Goal: Book appointment/travel/reservation

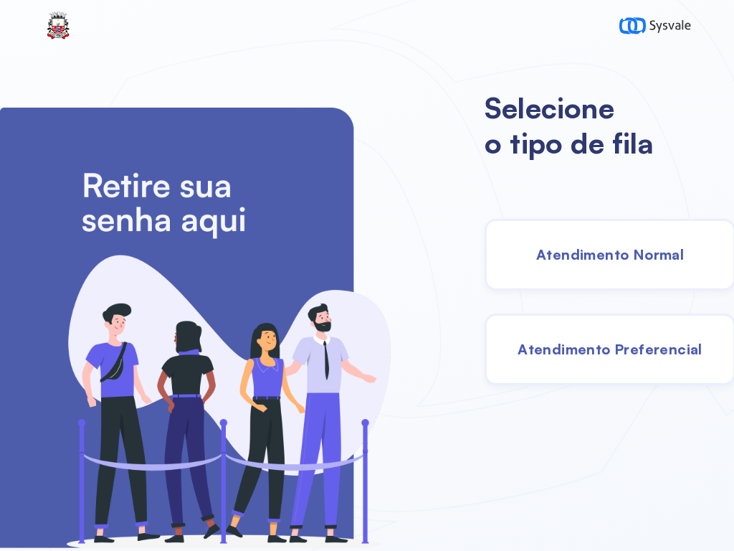
click at [682, 235] on div "Atendimento Normal" at bounding box center [610, 255] width 251 height 72
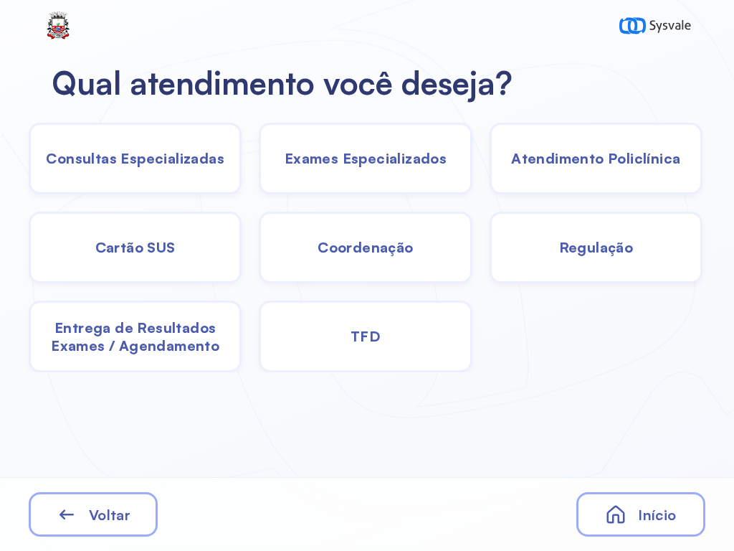
click at [204, 165] on span "Consultas Especializadas" at bounding box center [135, 158] width 179 height 18
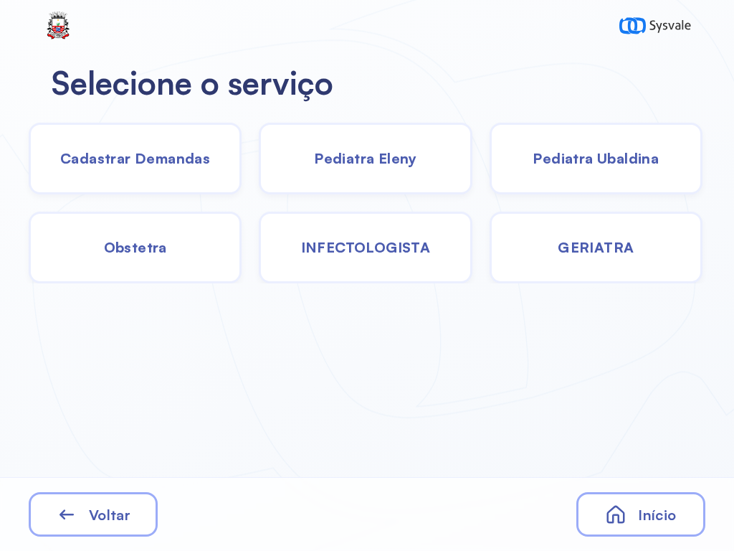
click at [174, 159] on span "Cadastrar Demandas" at bounding box center [135, 158] width 150 height 18
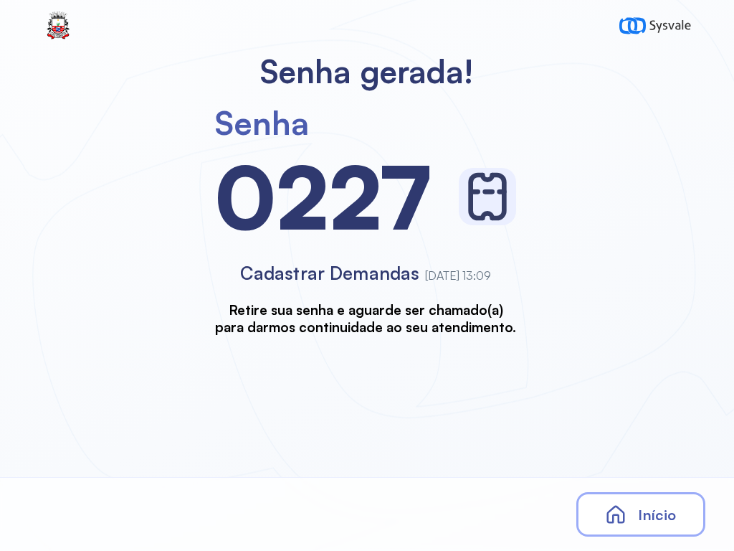
click at [641, 504] on div "Início" at bounding box center [641, 514] width 129 height 44
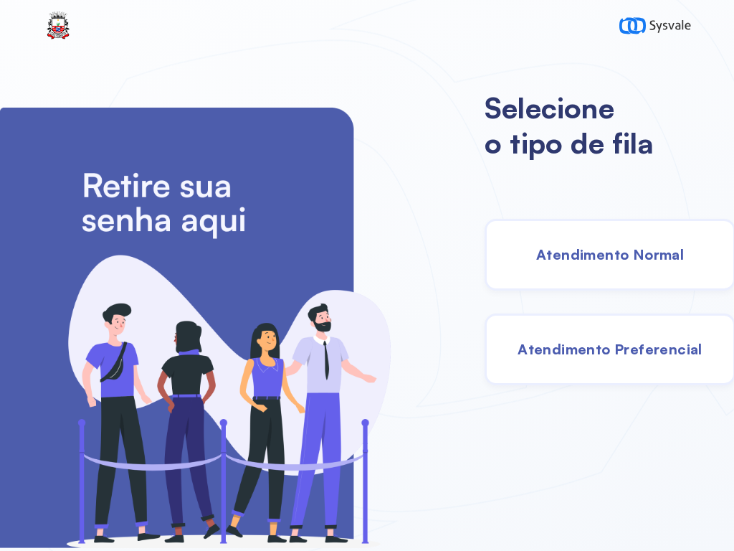
click at [581, 256] on span "Atendimento Normal" at bounding box center [610, 254] width 148 height 18
click at [562, 251] on span "Atendimento Normal" at bounding box center [610, 254] width 148 height 18
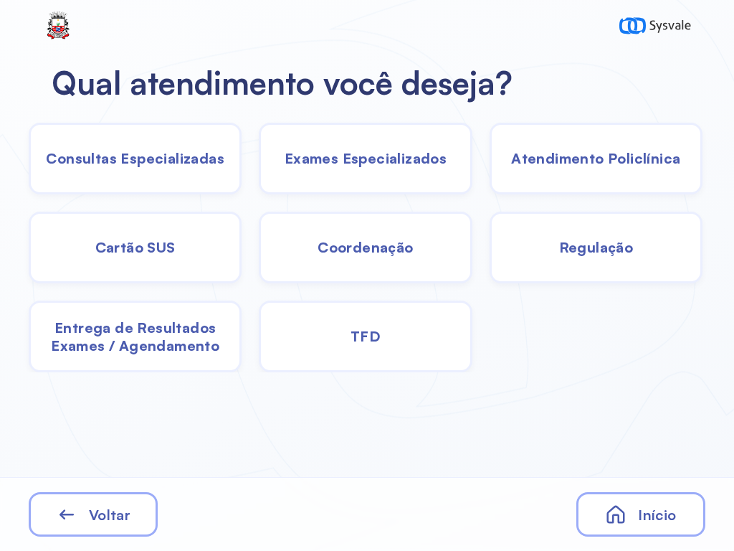
click at [212, 161] on span "Consultas Especializadas" at bounding box center [135, 158] width 179 height 18
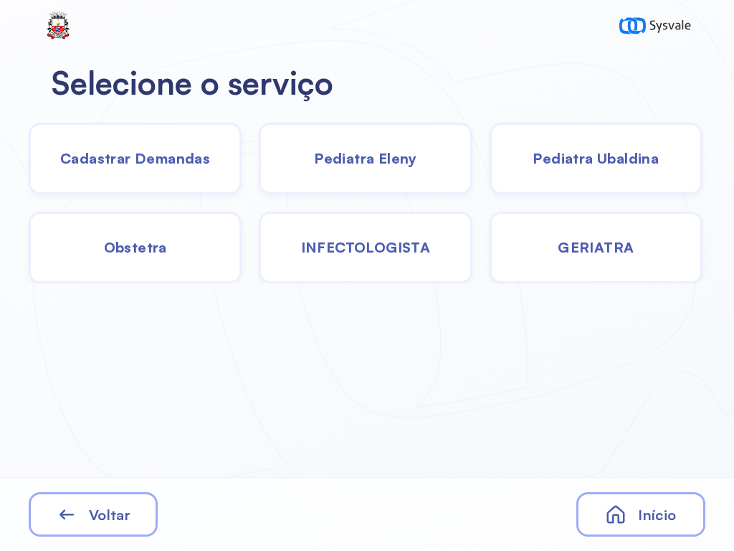
click at [207, 163] on span "Cadastrar Demandas" at bounding box center [135, 158] width 150 height 18
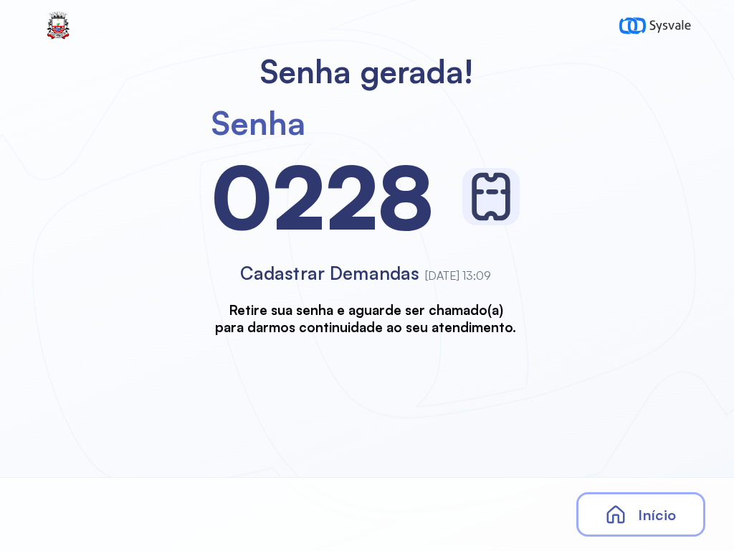
click at [658, 492] on div "Início" at bounding box center [641, 514] width 129 height 44
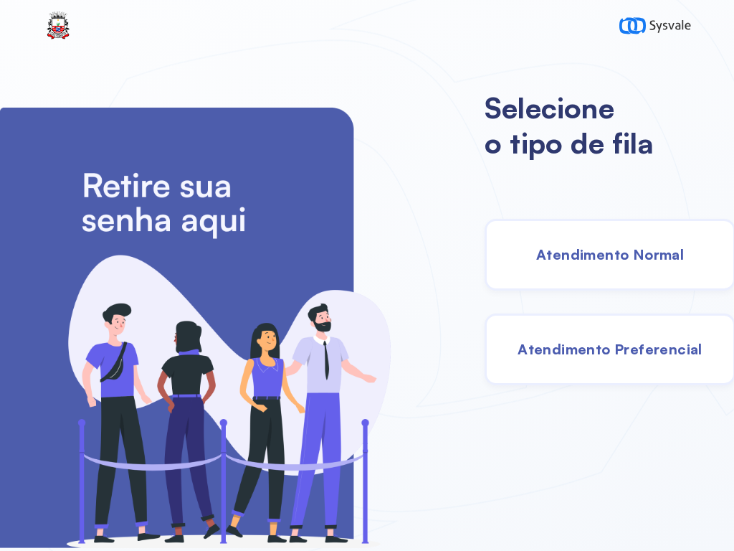
click at [650, 257] on span "Atendimento Normal" at bounding box center [610, 254] width 148 height 18
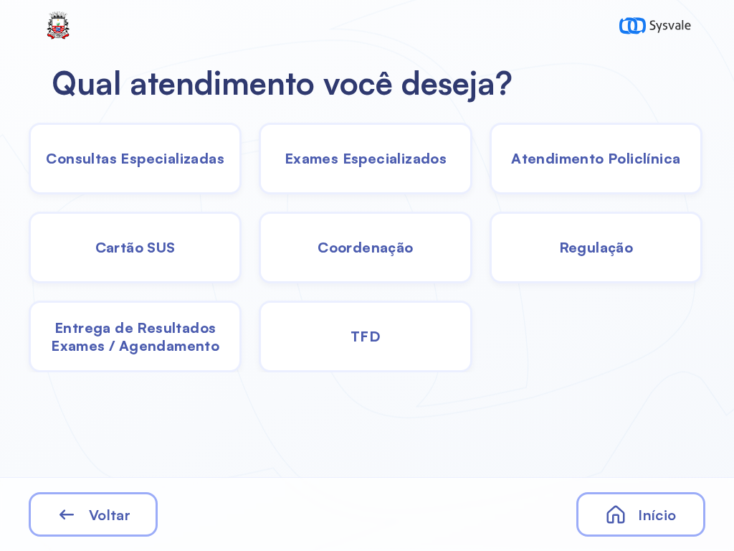
click at [198, 167] on span "Consultas Especializadas" at bounding box center [135, 158] width 179 height 18
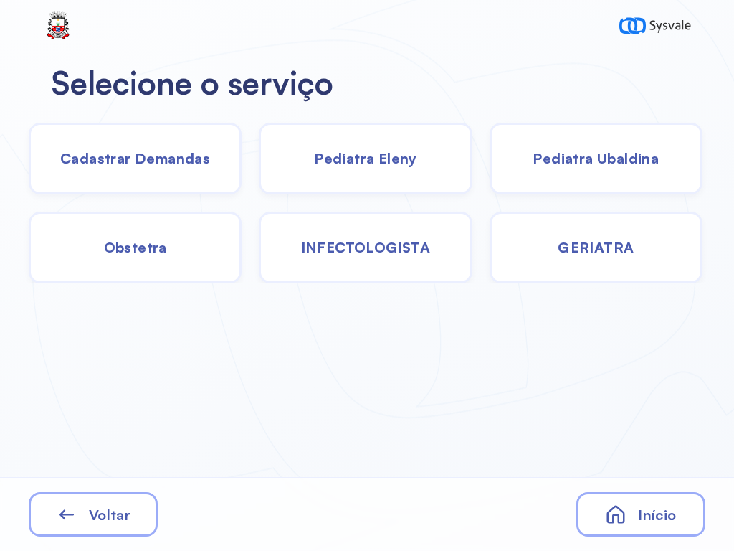
click at [242, 212] on div "Pediatra Ubaldina" at bounding box center [135, 248] width 213 height 72
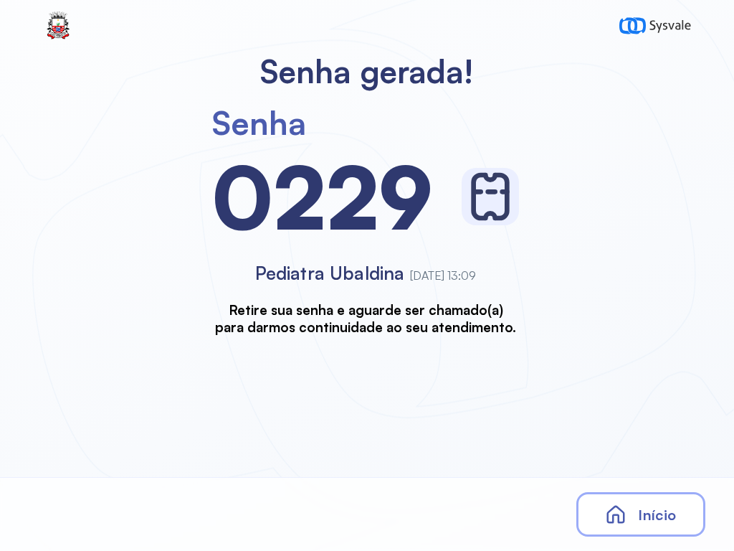
click at [630, 511] on div "Início" at bounding box center [641, 514] width 129 height 44
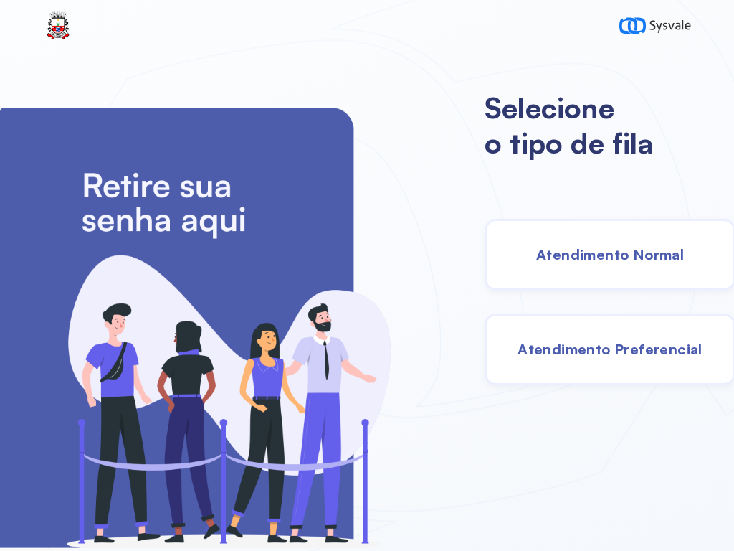
click at [640, 260] on span "Atendimento Normal" at bounding box center [610, 254] width 148 height 18
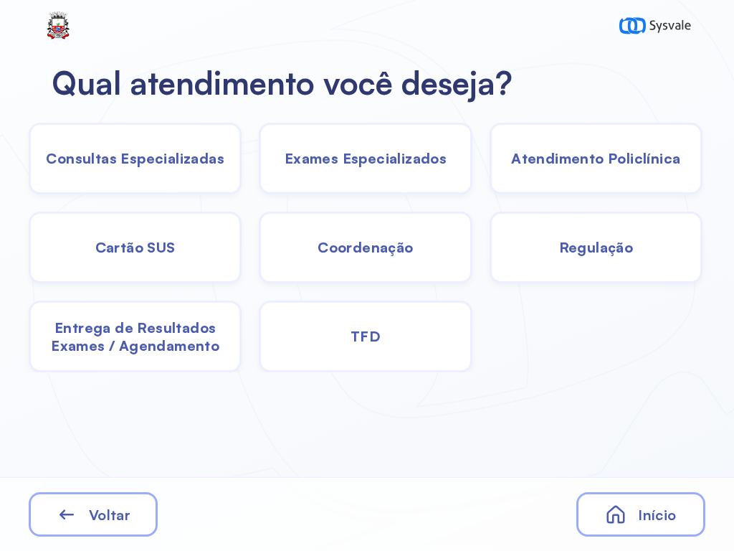
click at [224, 156] on span "Atendimento Policlínica" at bounding box center [135, 158] width 179 height 18
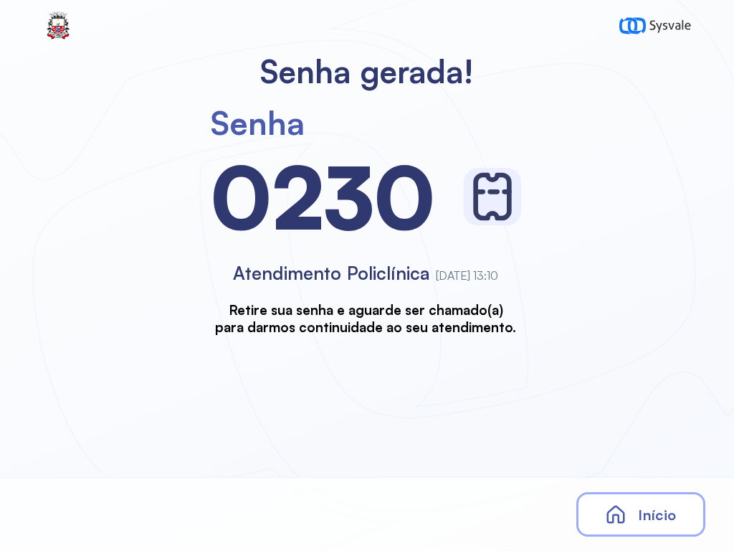
click at [660, 496] on div "Início" at bounding box center [641, 514] width 129 height 44
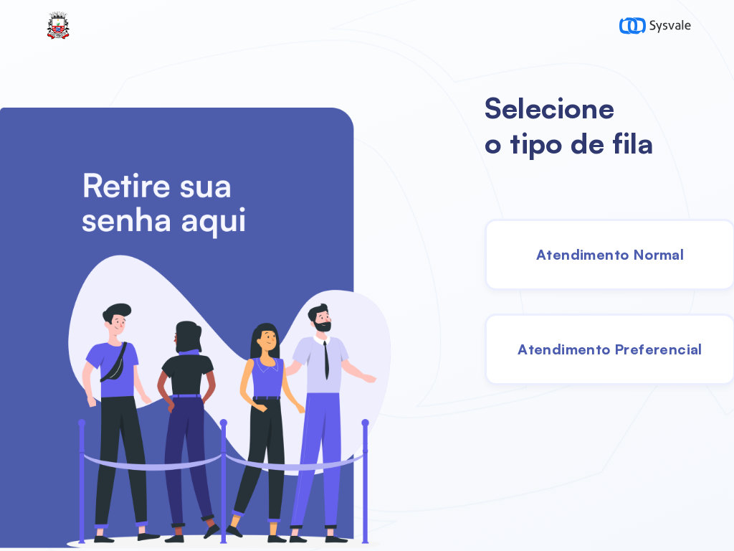
click at [586, 248] on span "Atendimento Normal" at bounding box center [610, 254] width 148 height 18
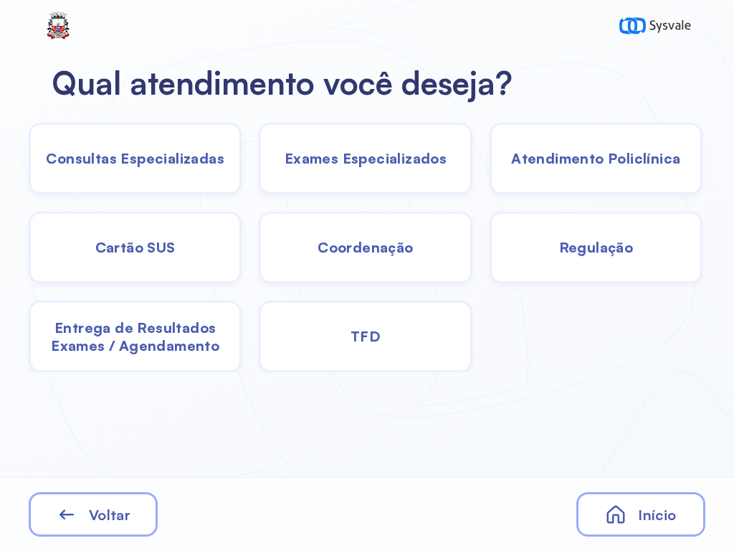
click at [200, 165] on span "Consultas Especializadas" at bounding box center [135, 158] width 179 height 18
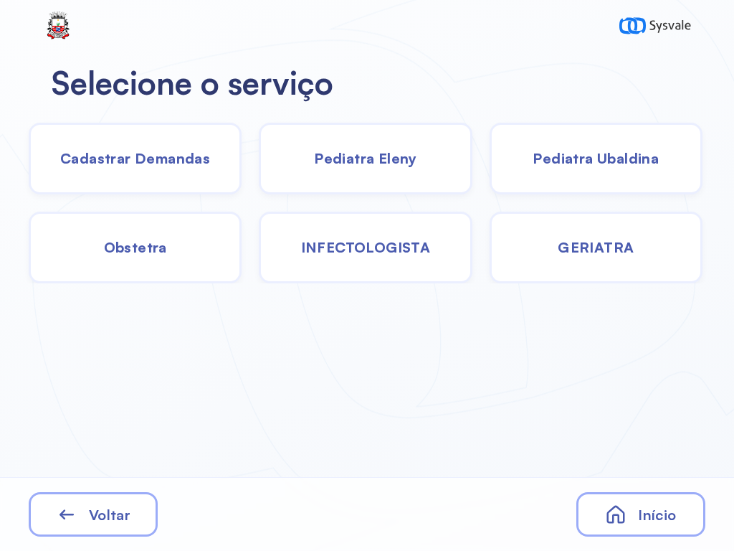
click at [584, 158] on span "Pediatra Ubaldina" at bounding box center [596, 158] width 126 height 18
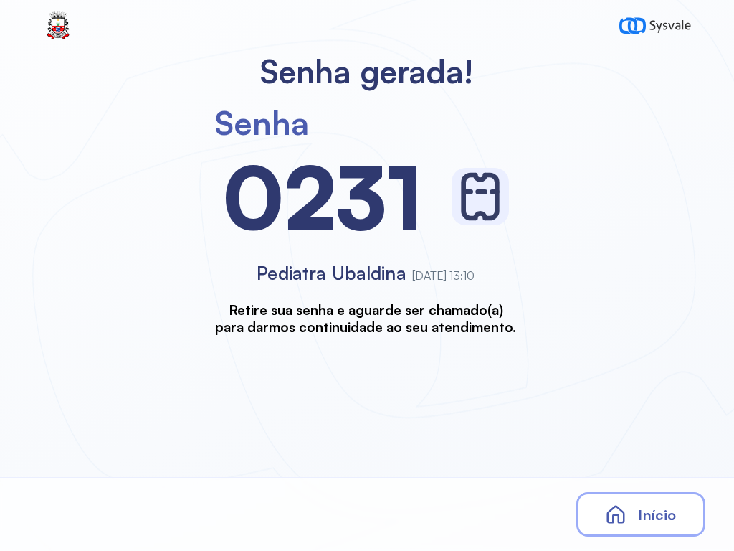
click at [633, 501] on div "Início" at bounding box center [641, 514] width 129 height 44
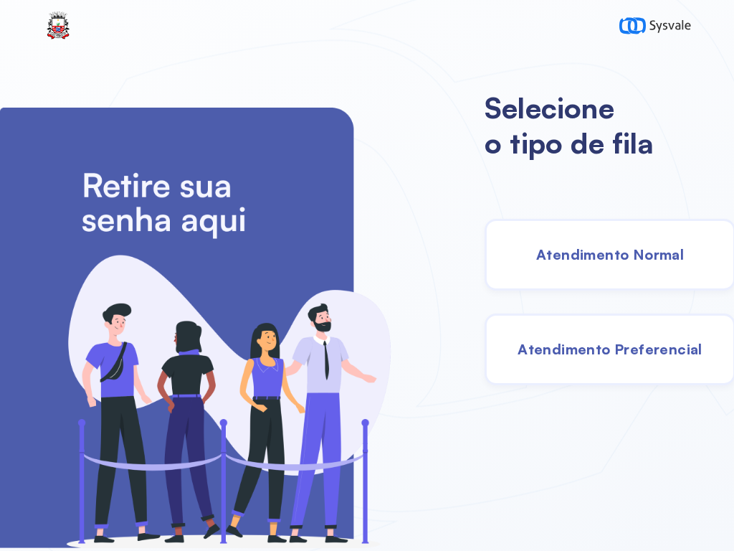
click at [623, 242] on div "Atendimento Normal" at bounding box center [610, 255] width 251 height 72
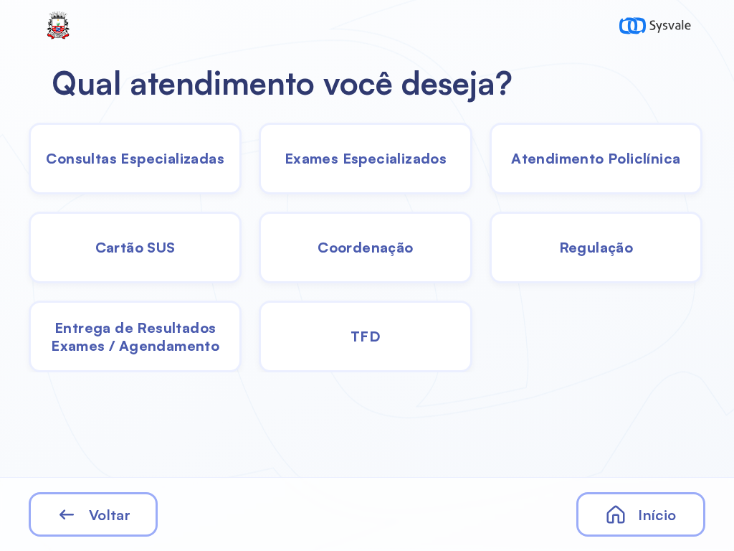
click at [201, 161] on span "Consultas Especializadas" at bounding box center [135, 158] width 179 height 18
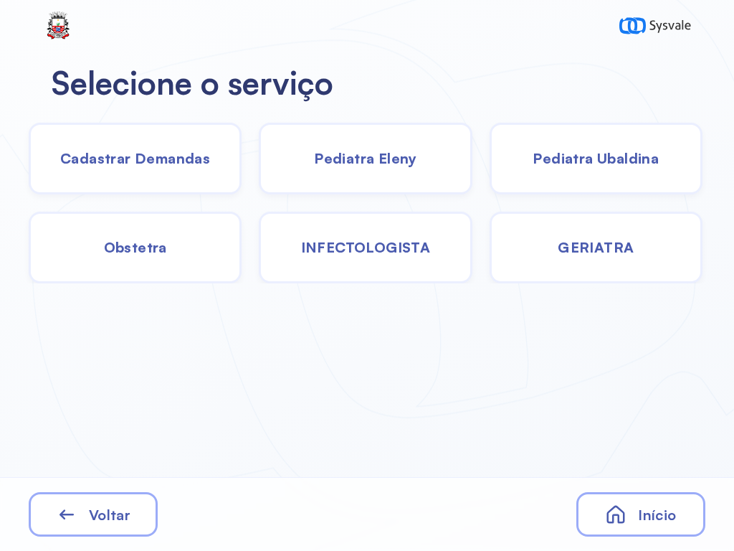
click at [129, 506] on span "Voltar" at bounding box center [110, 515] width 42 height 18
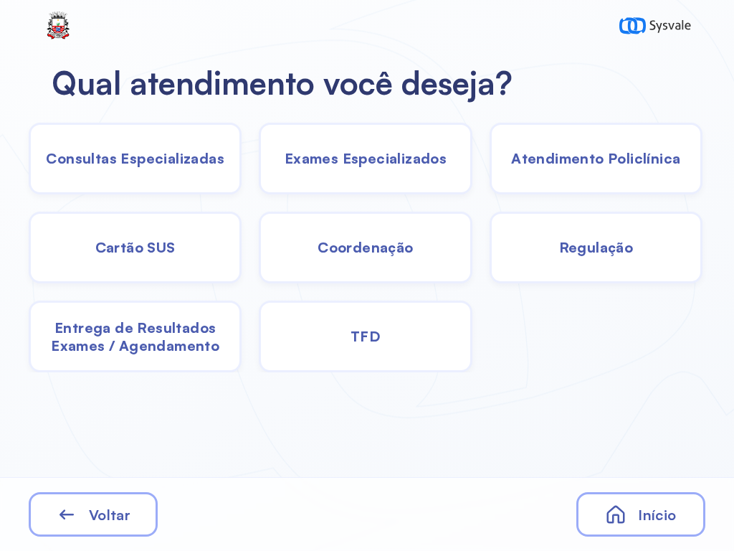
click at [382, 320] on div "TFD" at bounding box center [365, 337] width 213 height 72
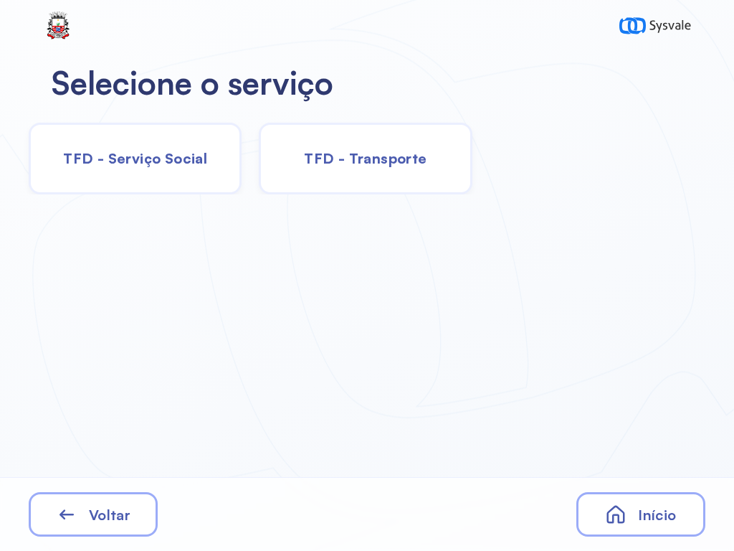
click at [259, 168] on div "TFD - Serviço Social" at bounding box center [365, 159] width 213 height 72
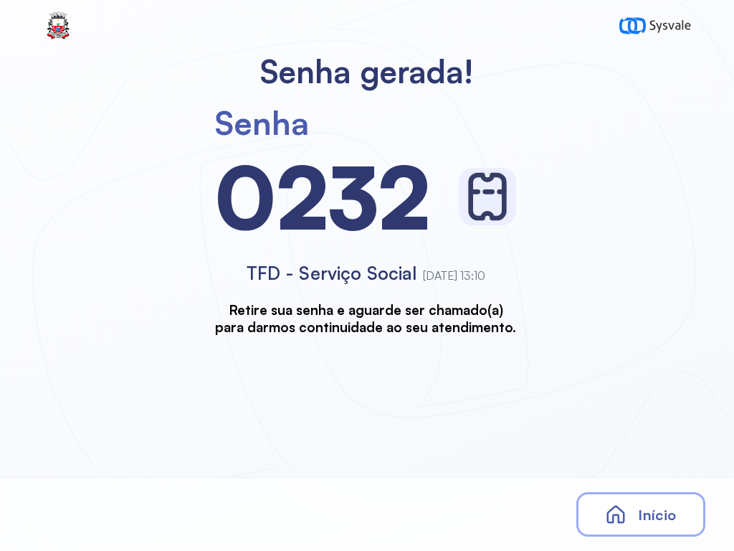
click at [640, 496] on div "Início" at bounding box center [641, 514] width 129 height 44
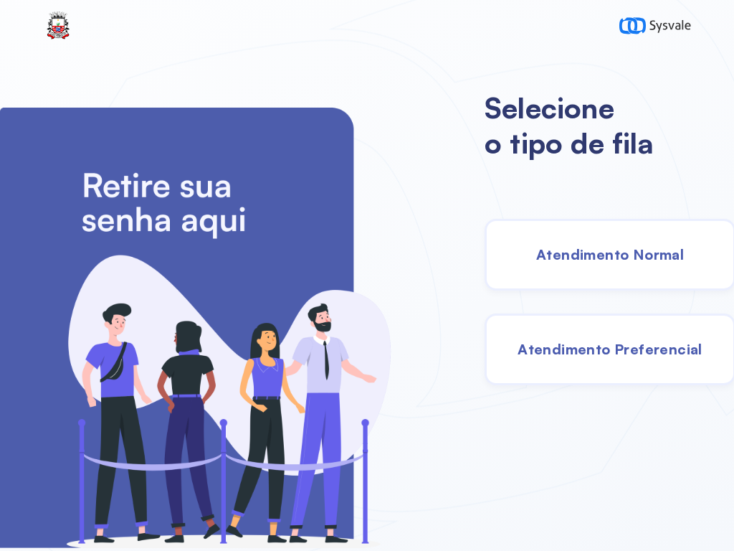
click at [626, 250] on span "Atendimento Normal" at bounding box center [610, 254] width 148 height 18
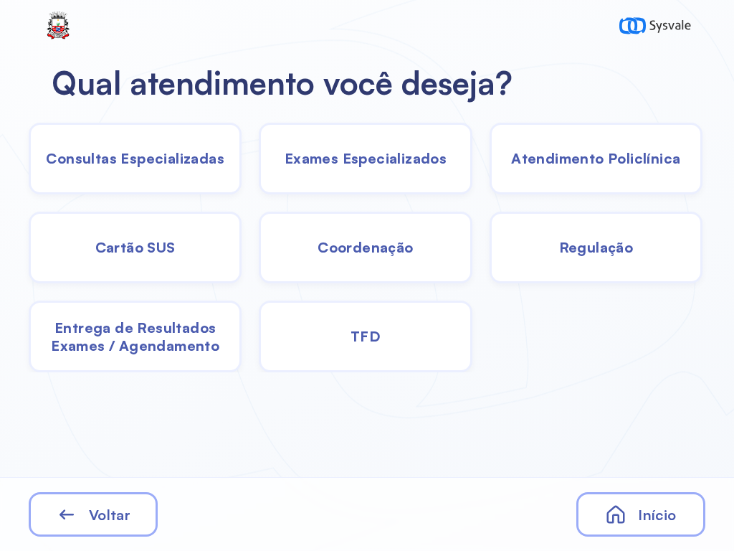
click at [394, 332] on div "TFD" at bounding box center [365, 337] width 213 height 72
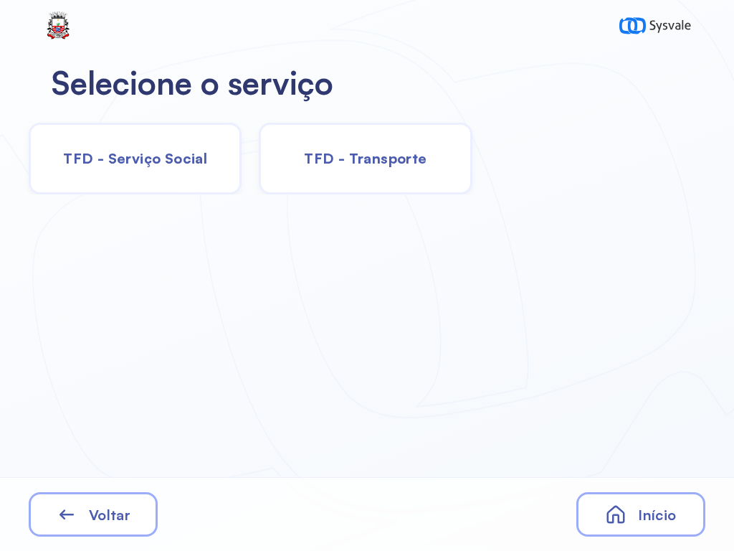
click at [198, 153] on span "TFD - Serviço Social" at bounding box center [135, 158] width 144 height 18
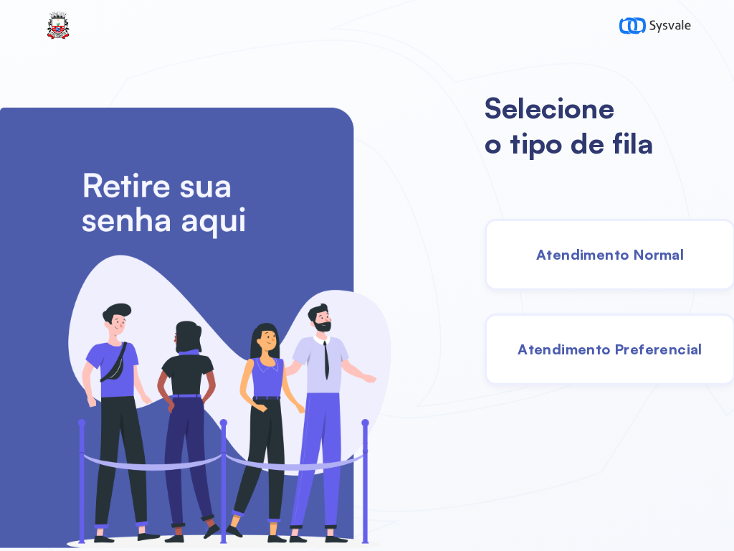
click at [529, 266] on div "Atendimento Normal" at bounding box center [610, 255] width 251 height 72
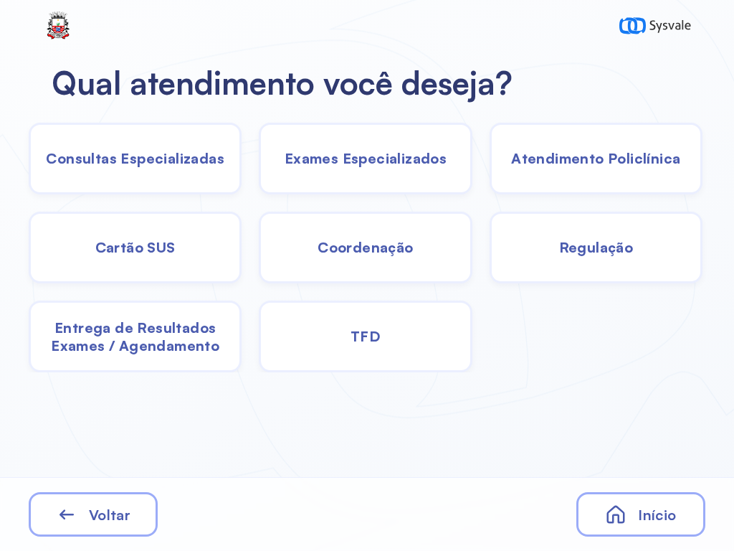
click at [224, 167] on span "TFD" at bounding box center [135, 158] width 179 height 18
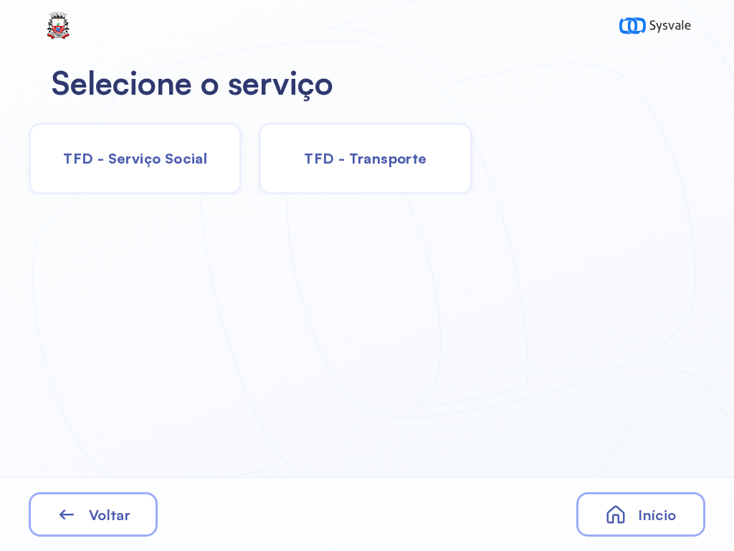
click at [350, 169] on div "TFD - Transporte" at bounding box center [365, 159] width 213 height 72
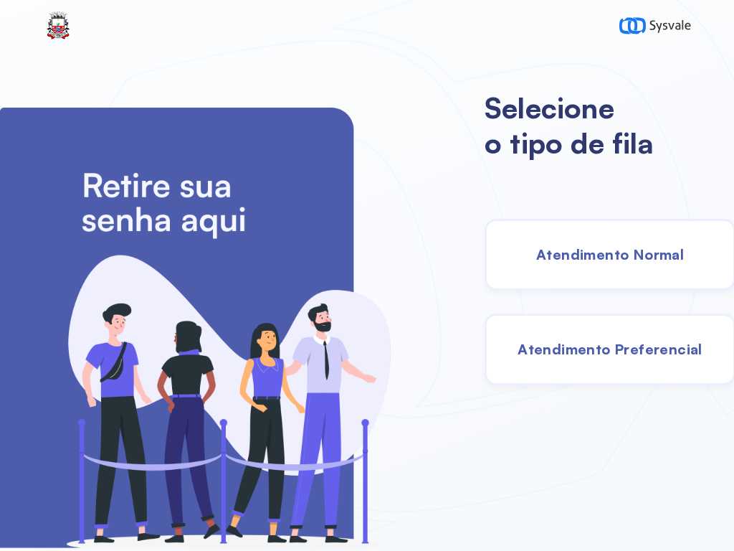
click at [620, 259] on span "Atendimento Normal" at bounding box center [610, 254] width 148 height 18
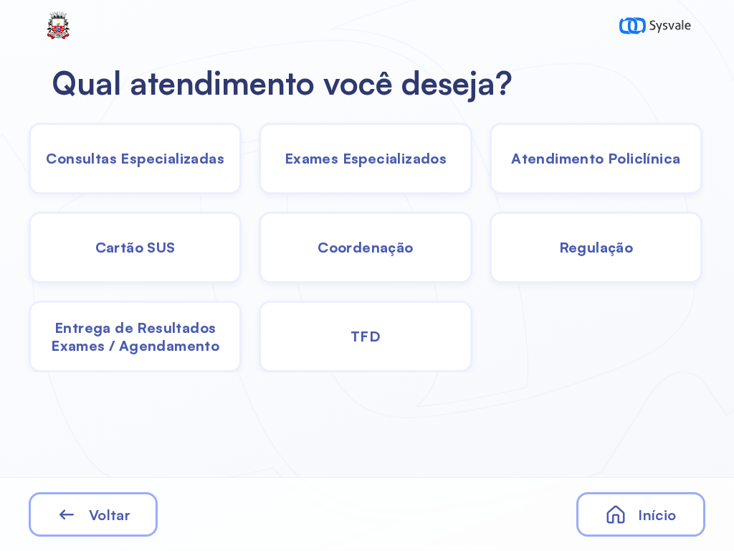
click at [415, 329] on div "TFD" at bounding box center [365, 337] width 213 height 72
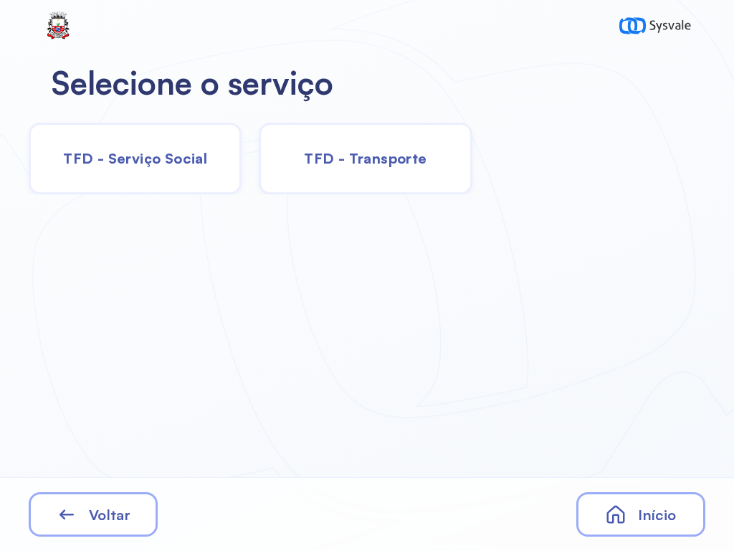
click at [259, 158] on div "TFD - Serviço Social" at bounding box center [365, 159] width 213 height 72
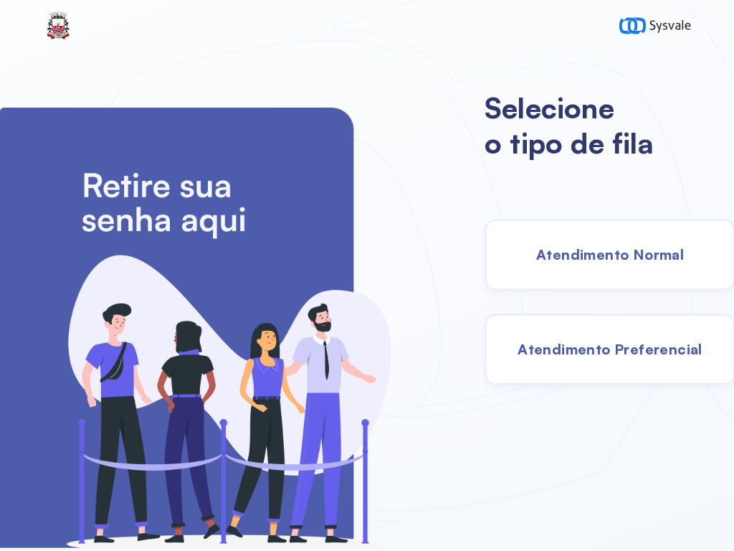
click at [572, 346] on span "Atendimento Preferencial" at bounding box center [610, 349] width 185 height 18
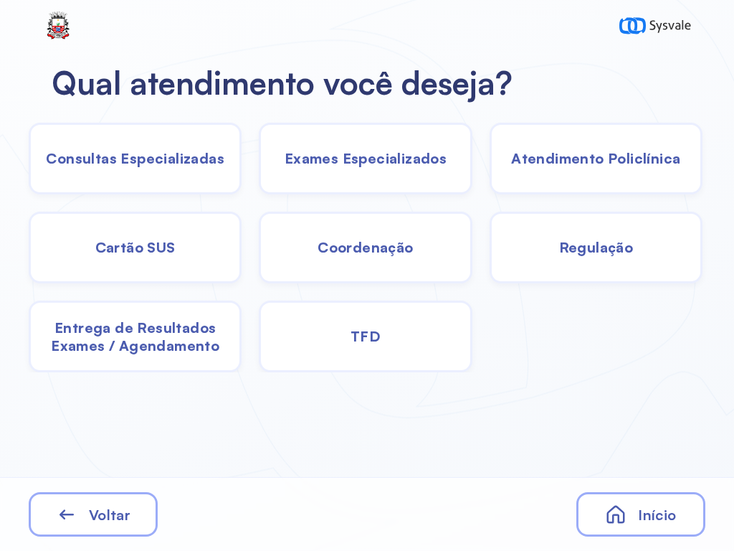
click at [386, 332] on div "TFD" at bounding box center [365, 337] width 213 height 72
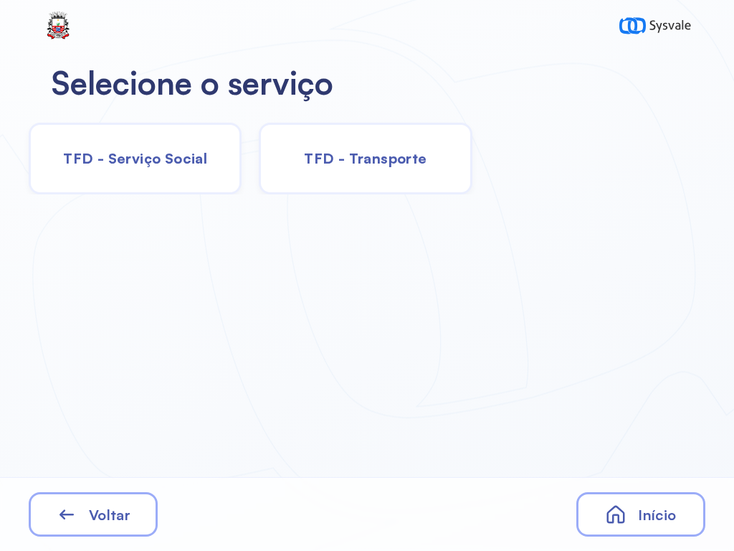
click at [395, 142] on div "TFD - Transporte" at bounding box center [365, 159] width 213 height 72
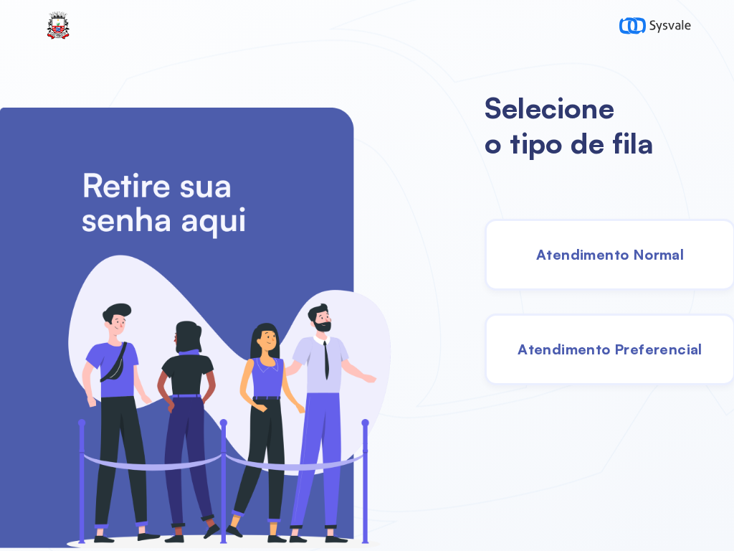
click at [641, 271] on div "Atendimento Normal" at bounding box center [610, 255] width 251 height 72
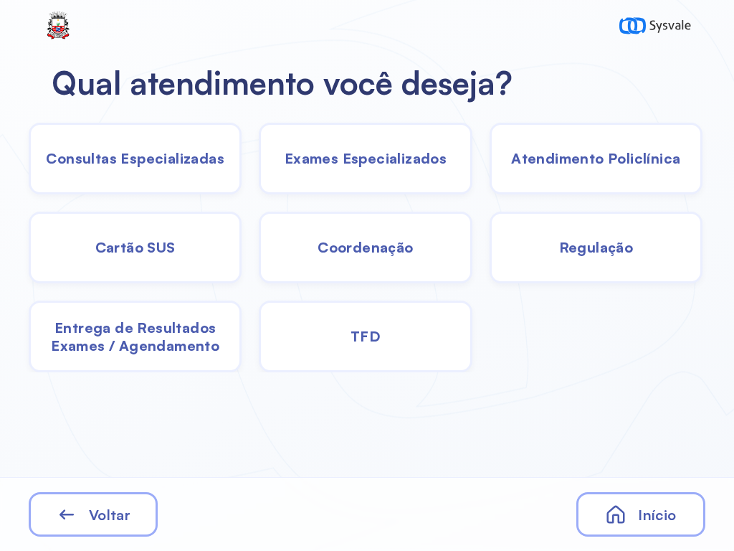
click at [184, 149] on span "Consultas Especializadas" at bounding box center [135, 158] width 179 height 18
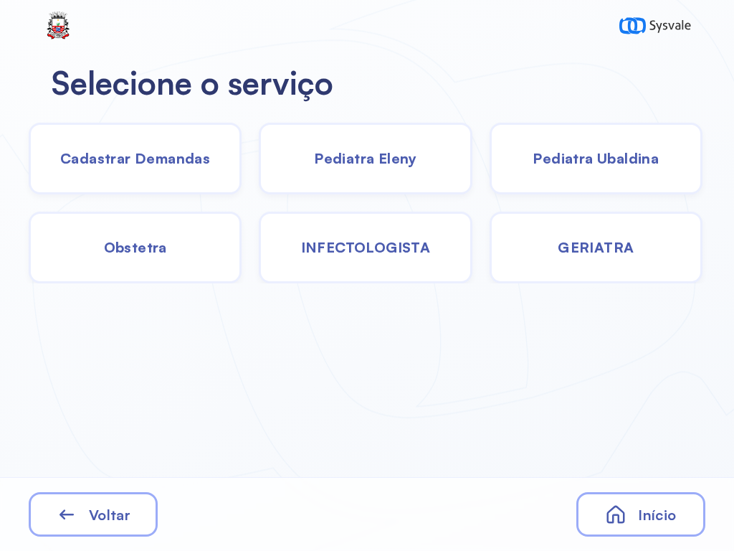
click at [131, 164] on span "Cadastrar Demandas" at bounding box center [135, 158] width 150 height 18
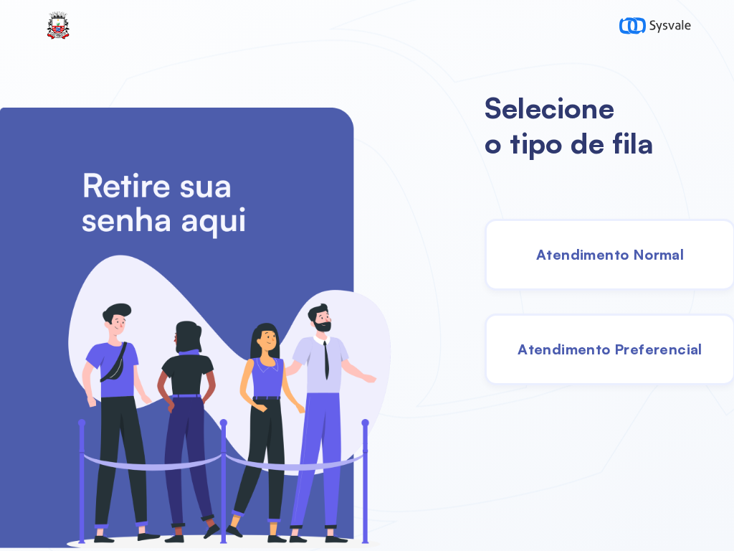
click at [572, 254] on span "Atendimento Normal" at bounding box center [610, 254] width 148 height 18
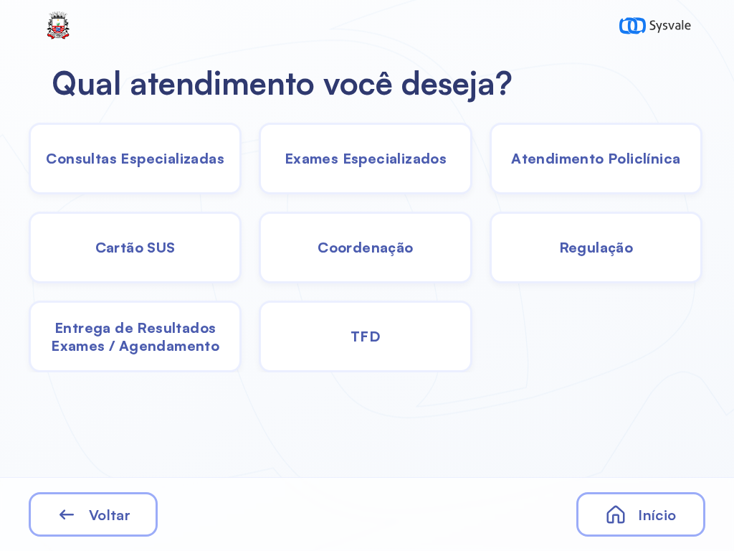
click at [183, 161] on span "Consultas Especializadas" at bounding box center [135, 158] width 179 height 18
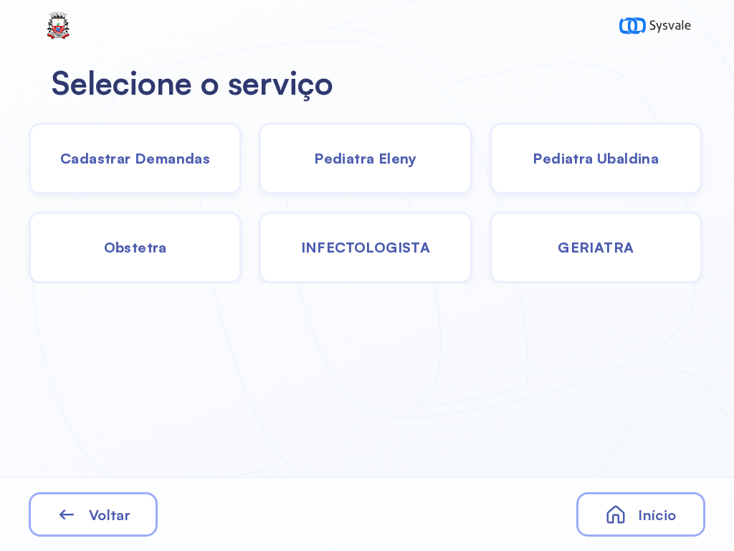
click at [259, 168] on div "Cadastrar Demandas" at bounding box center [365, 159] width 213 height 72
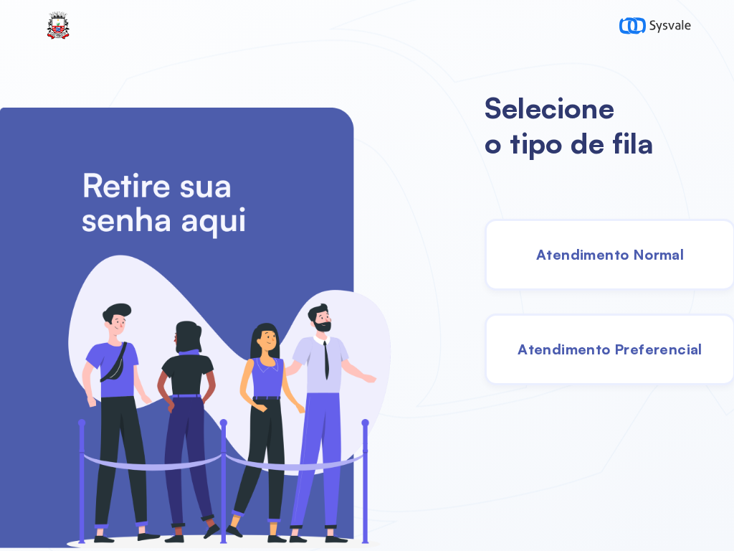
click at [552, 245] on span "Atendimento Normal" at bounding box center [610, 254] width 148 height 18
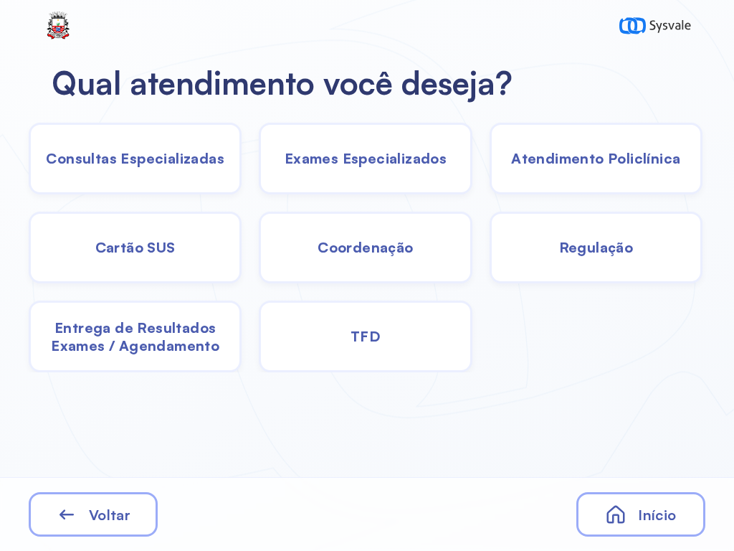
click at [224, 167] on span "TFD" at bounding box center [135, 158] width 179 height 18
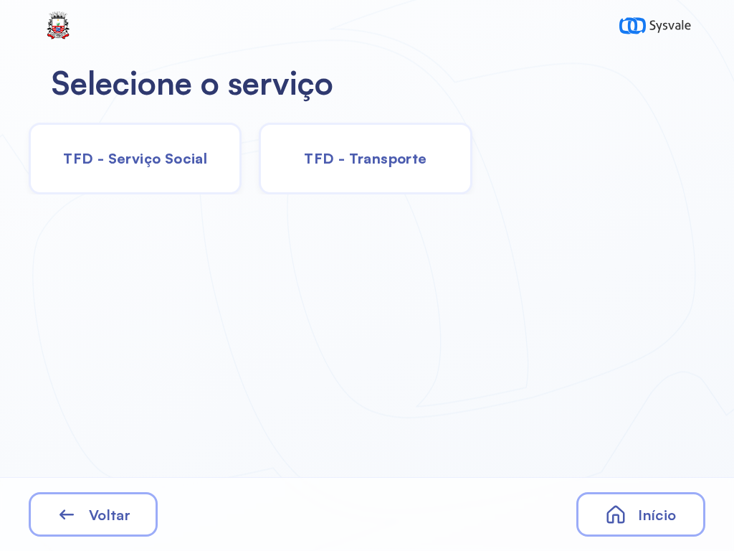
click at [167, 157] on span "TFD - Serviço Social" at bounding box center [135, 158] width 144 height 18
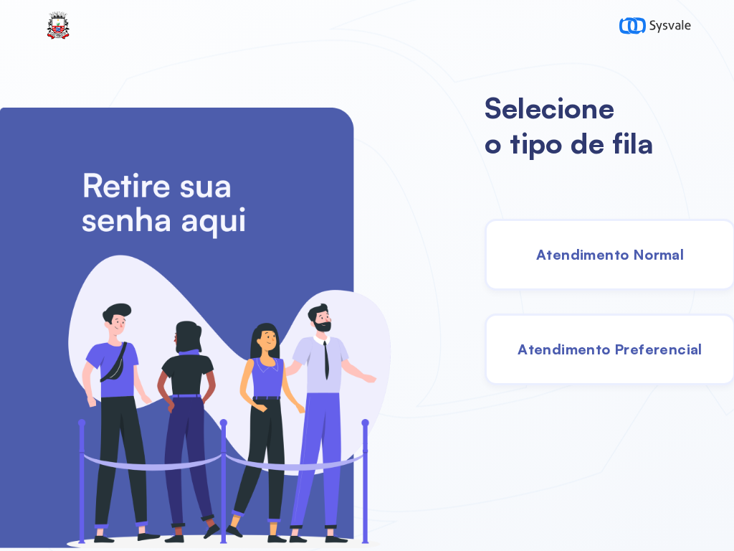
click at [562, 249] on span "Atendimento Normal" at bounding box center [610, 254] width 148 height 18
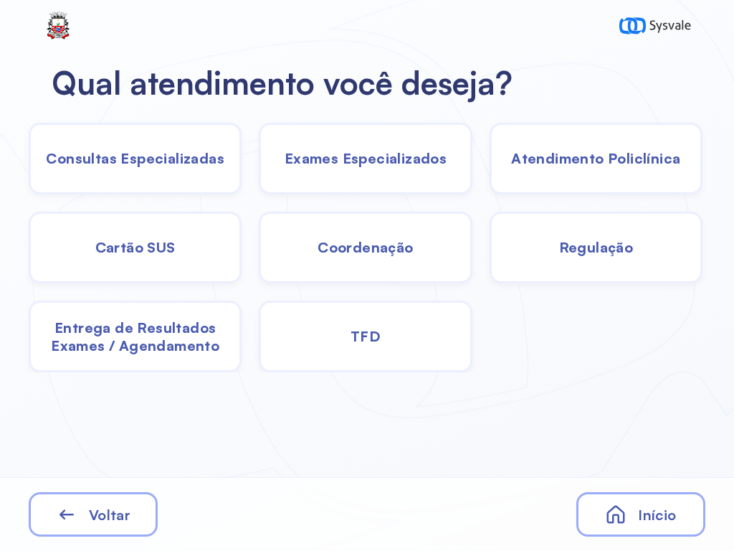
click at [224, 167] on span "TFD" at bounding box center [135, 158] width 179 height 18
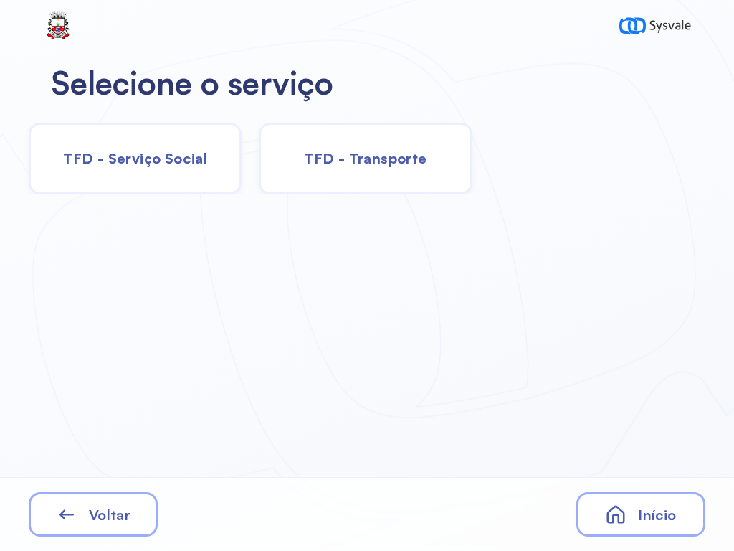
click at [177, 157] on span "TFD - Serviço Social" at bounding box center [135, 158] width 144 height 18
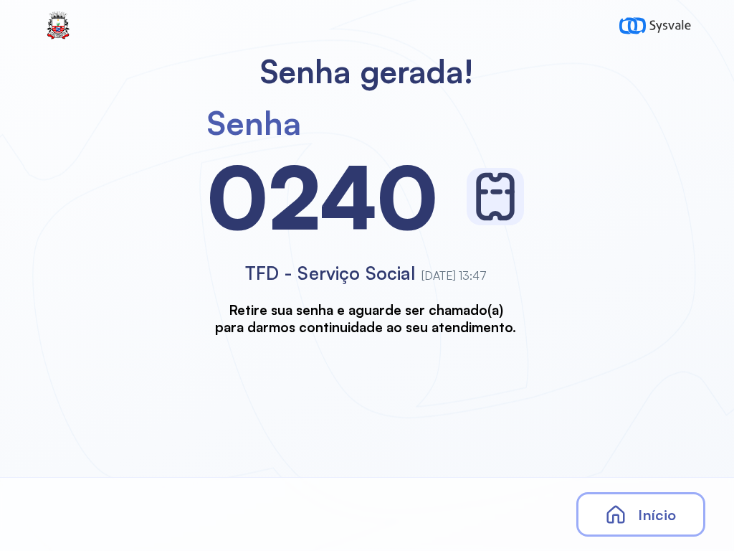
click at [625, 504] on icon at bounding box center [616, 515] width 22 height 22
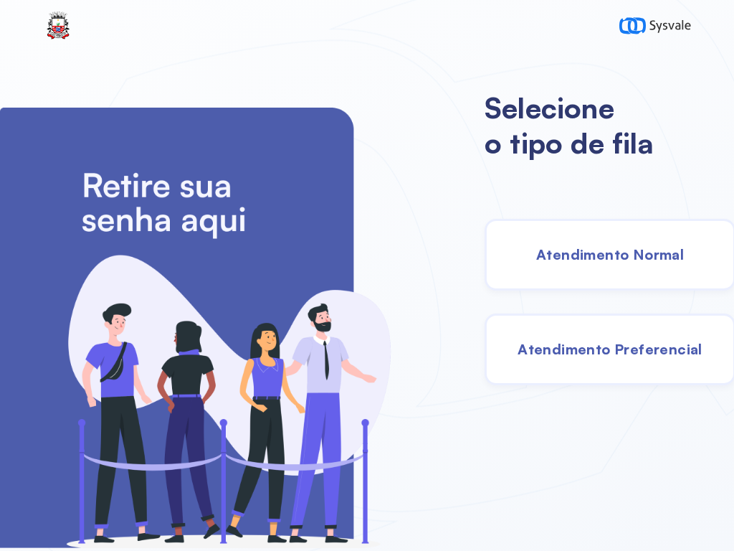
click at [576, 246] on span "Atendimento Normal" at bounding box center [610, 254] width 148 height 18
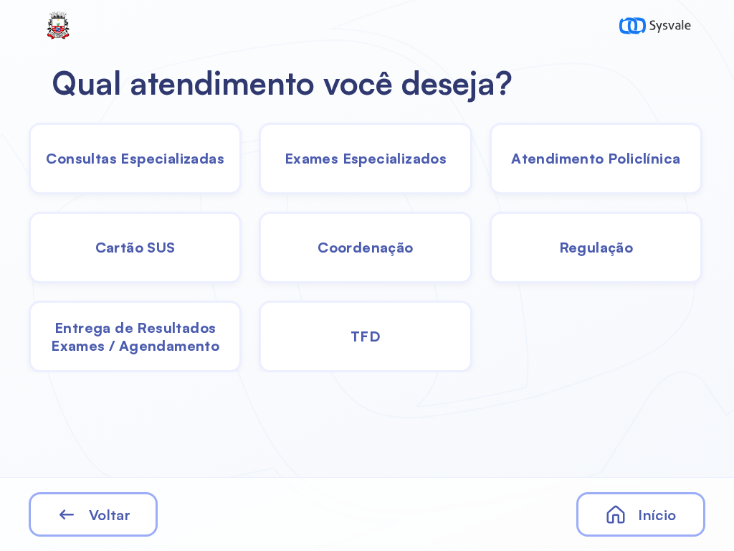
click at [224, 167] on span "TFD" at bounding box center [135, 158] width 179 height 18
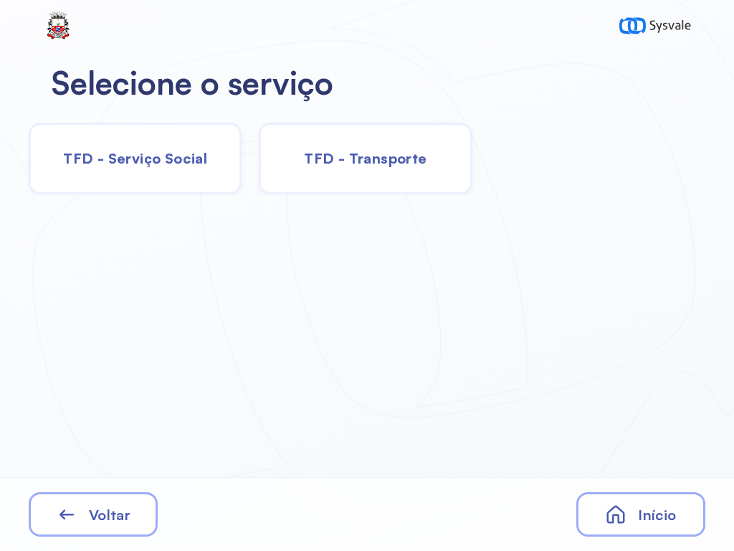
click at [179, 158] on span "TFD - Serviço Social" at bounding box center [135, 158] width 144 height 18
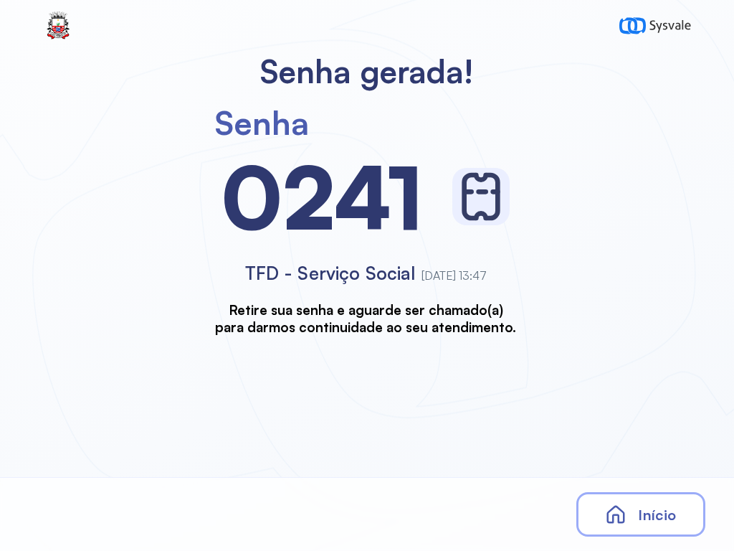
click at [627, 515] on icon at bounding box center [616, 515] width 22 height 22
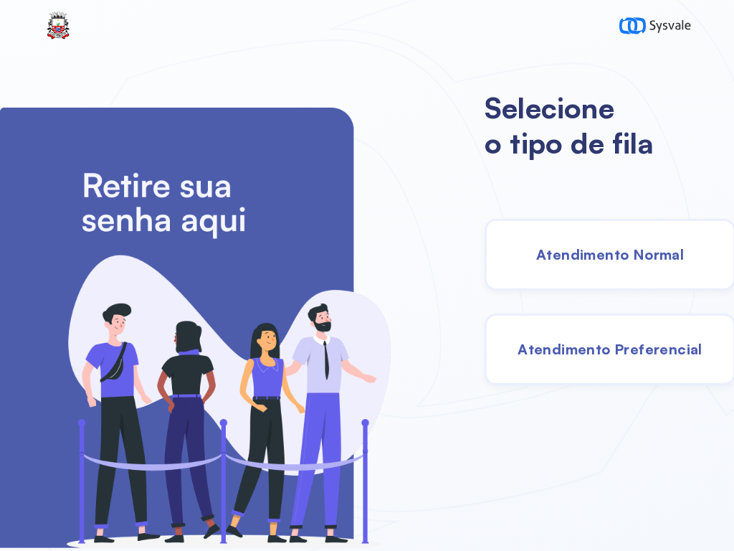
click at [566, 246] on span "Atendimento Normal" at bounding box center [610, 254] width 148 height 18
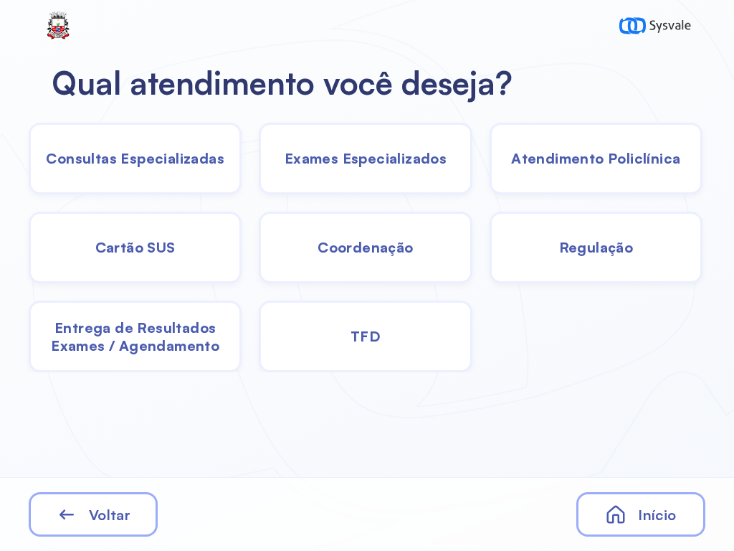
click at [224, 167] on span "TFD" at bounding box center [135, 158] width 179 height 18
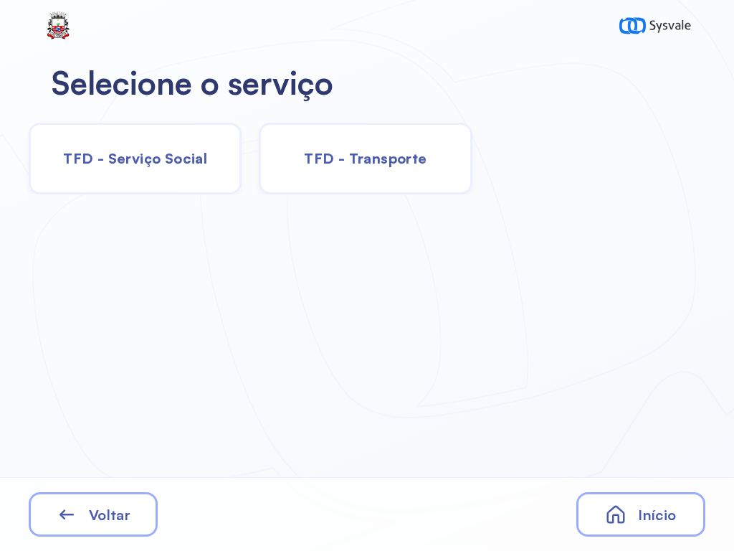
click at [352, 152] on span "TFD - Transporte" at bounding box center [365, 158] width 123 height 18
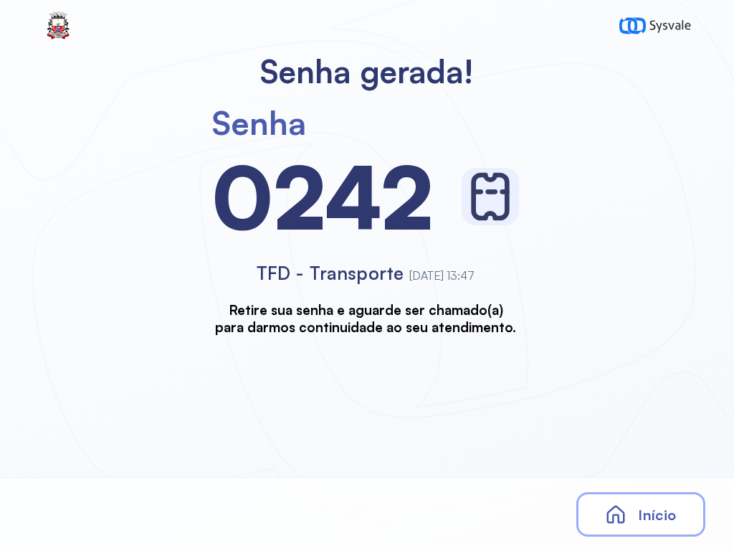
click at [653, 519] on span "Início" at bounding box center [657, 515] width 38 height 18
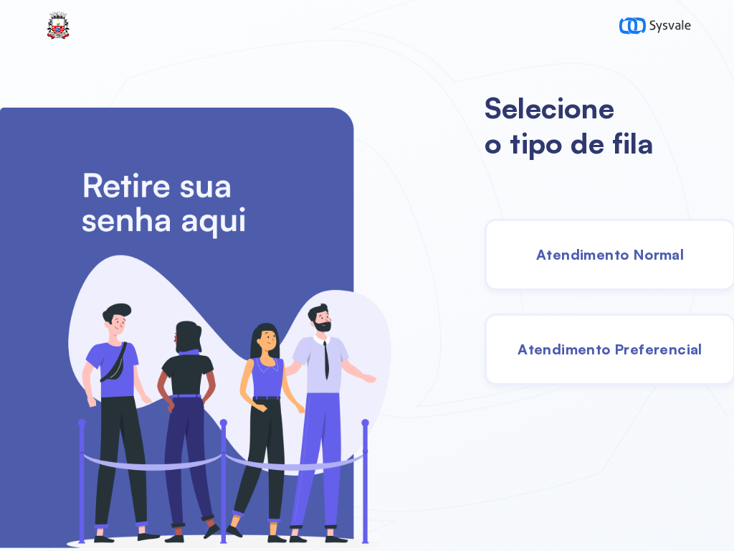
click at [583, 270] on div "Atendimento Normal" at bounding box center [610, 255] width 251 height 72
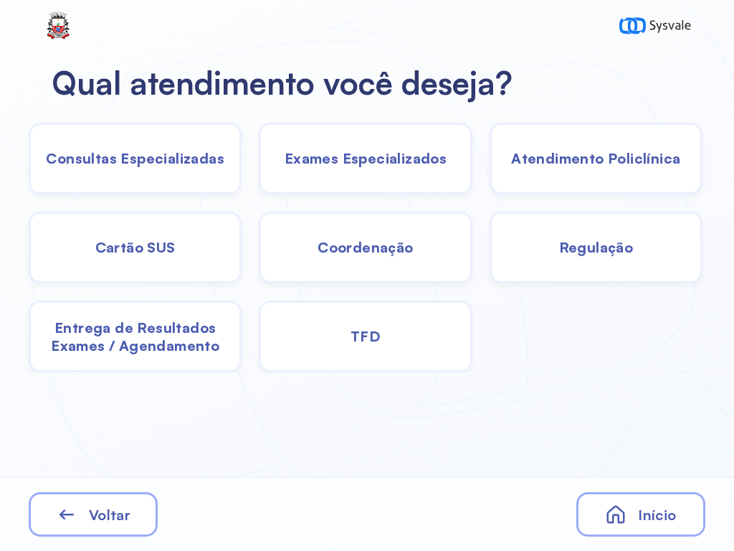
click at [224, 154] on span "Exames Especializados" at bounding box center [135, 158] width 179 height 18
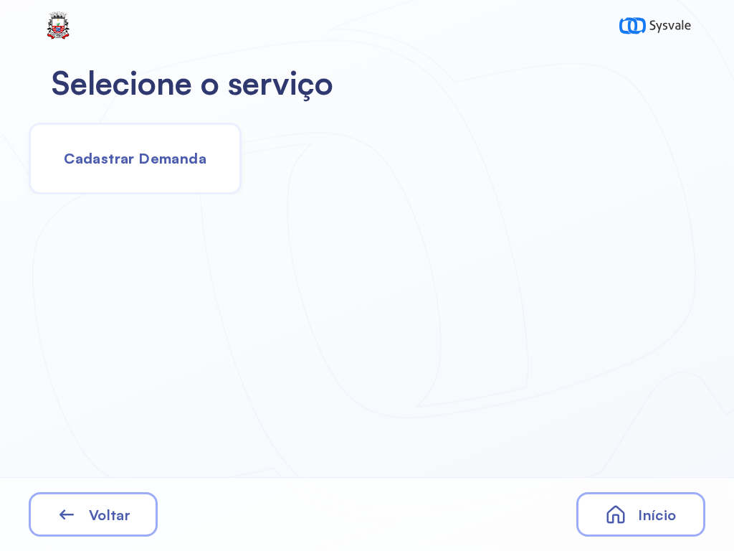
click at [172, 162] on span "Cadastrar Demanda" at bounding box center [135, 158] width 143 height 18
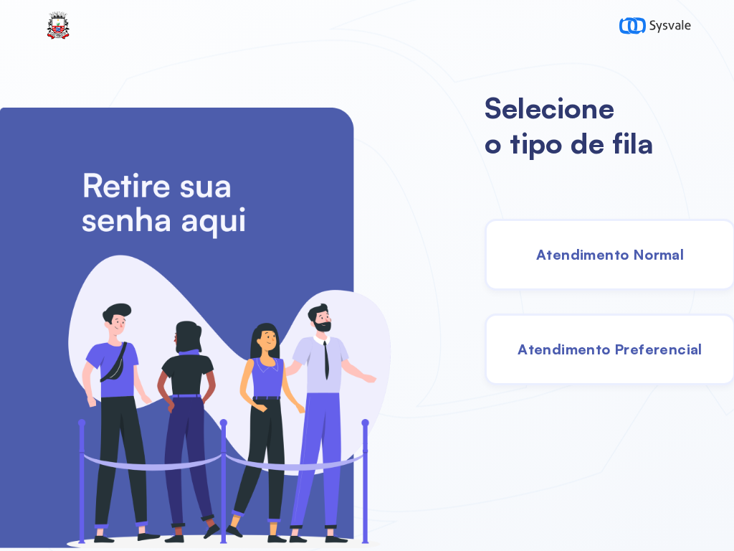
click at [605, 254] on span "Atendimento Normal" at bounding box center [610, 254] width 148 height 18
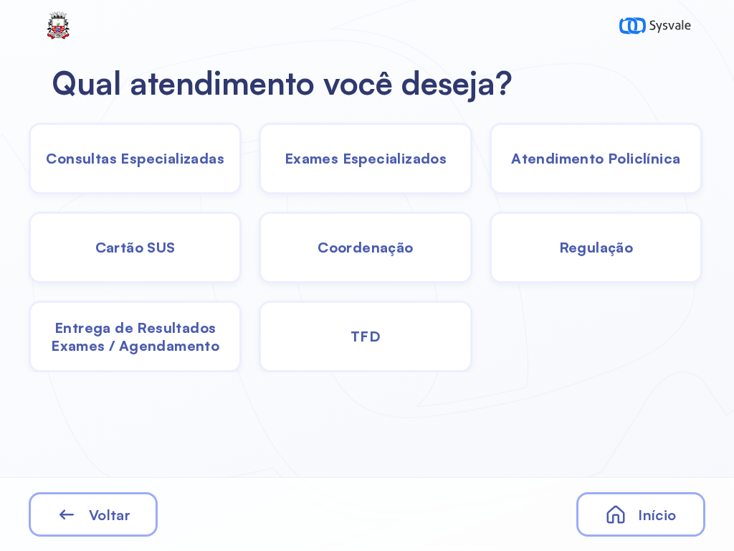
click at [490, 168] on div "Exames Especializados" at bounding box center [596, 159] width 213 height 72
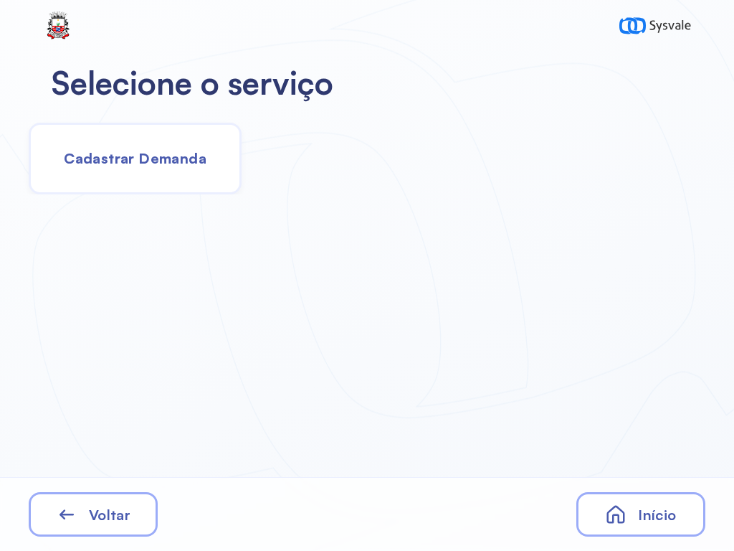
click at [181, 143] on div "Cadastrar Demanda" at bounding box center [135, 159] width 213 height 72
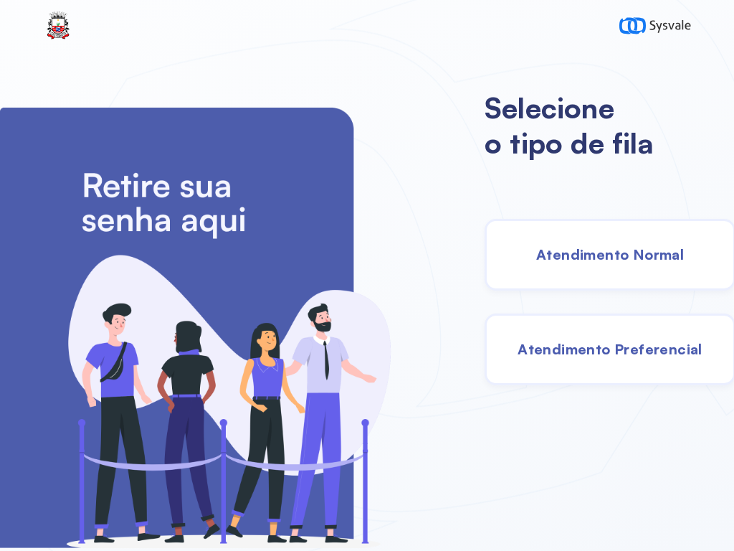
click at [572, 265] on div "Atendimento Normal" at bounding box center [610, 255] width 251 height 72
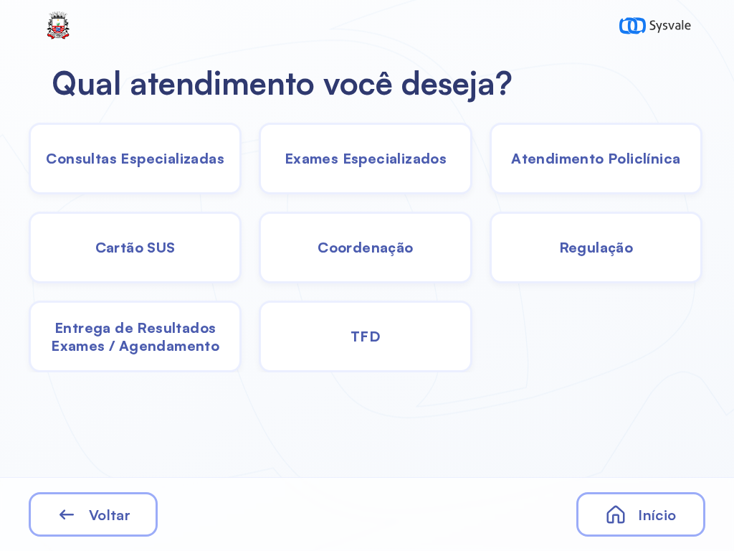
click at [224, 166] on span "Exames Especializados" at bounding box center [135, 158] width 179 height 18
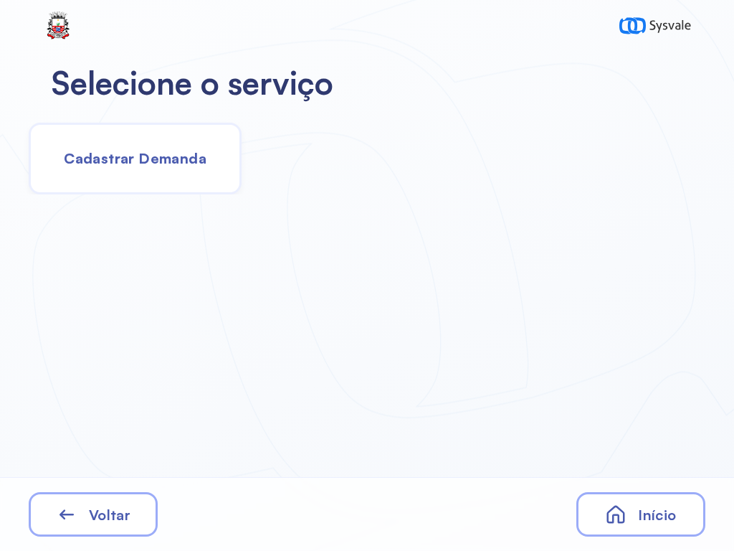
click at [177, 162] on span "Cadastrar Demanda" at bounding box center [135, 158] width 143 height 18
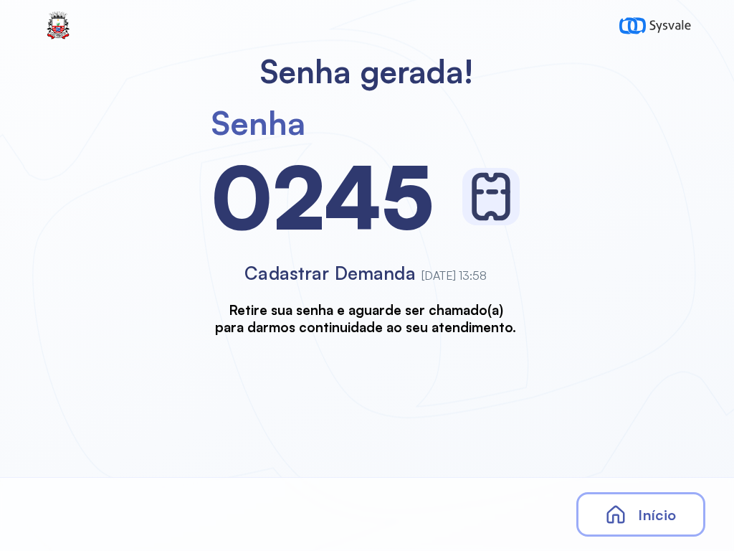
click at [643, 500] on div "Início" at bounding box center [641, 514] width 129 height 44
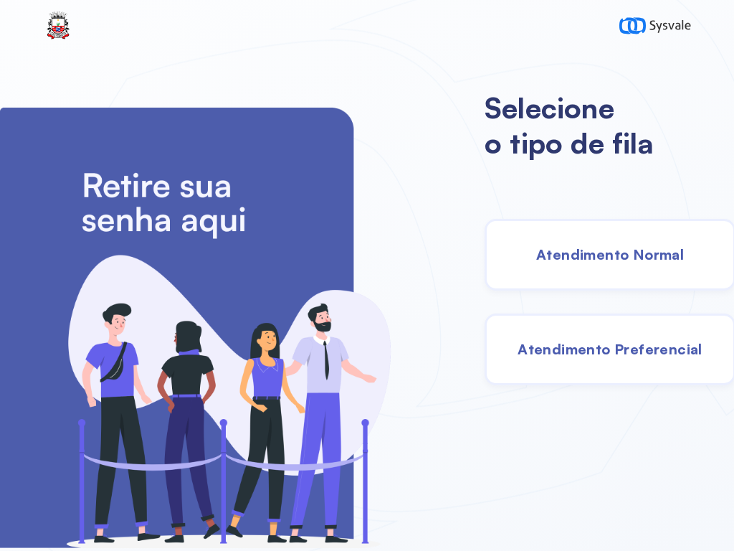
click at [550, 243] on div "Atendimento Normal" at bounding box center [610, 255] width 251 height 72
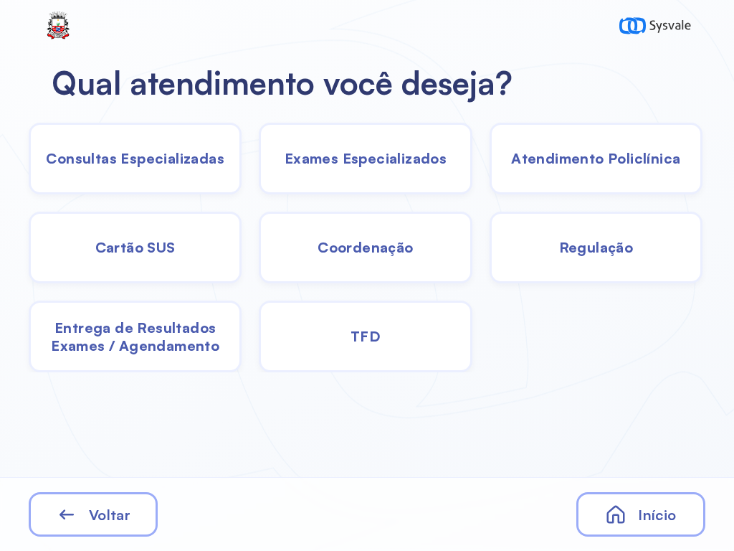
click at [351, 324] on div "TFD" at bounding box center [365, 337] width 213 height 72
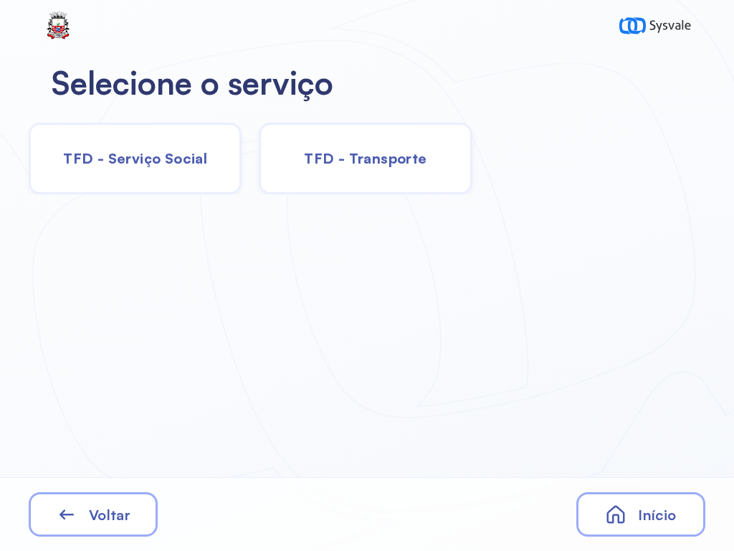
click at [338, 153] on span "TFD - Transporte" at bounding box center [365, 158] width 123 height 18
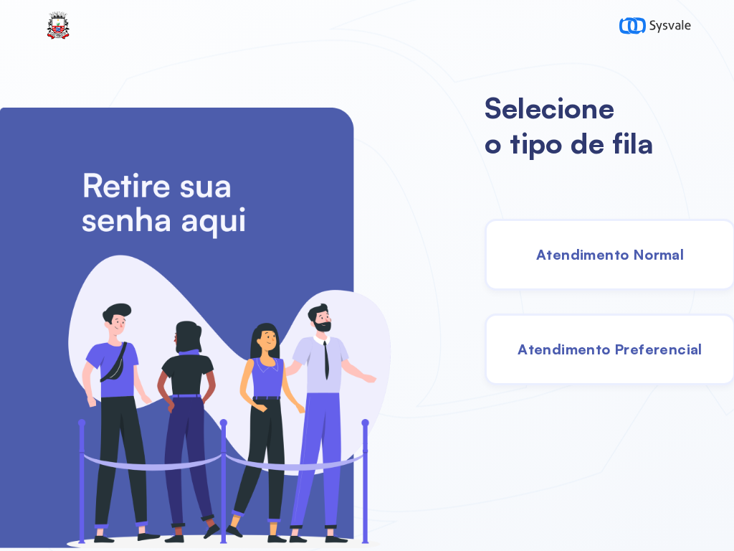
click at [580, 349] on span "Atendimento Preferencial" at bounding box center [610, 349] width 185 height 18
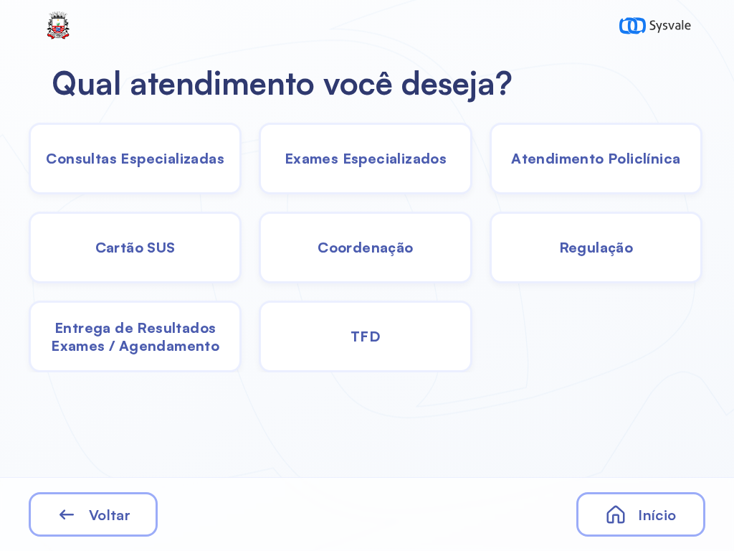
click at [201, 167] on span "Entrega de Resultados Exames / Agendamento" at bounding box center [135, 158] width 179 height 18
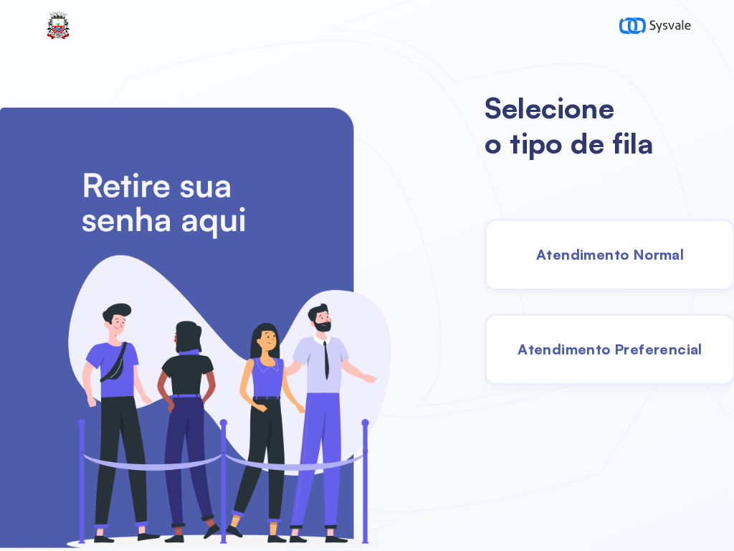
click at [567, 250] on span "Atendimento Normal" at bounding box center [610, 254] width 148 height 18
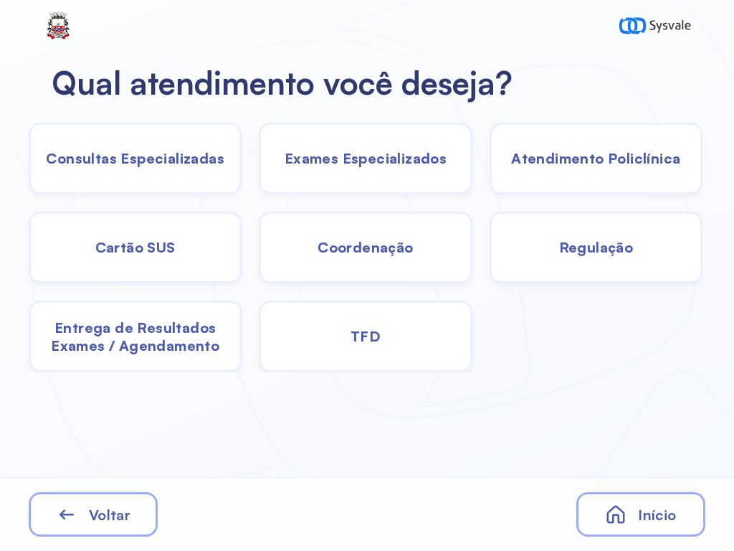
click at [224, 167] on span "Coordenação" at bounding box center [135, 158] width 179 height 18
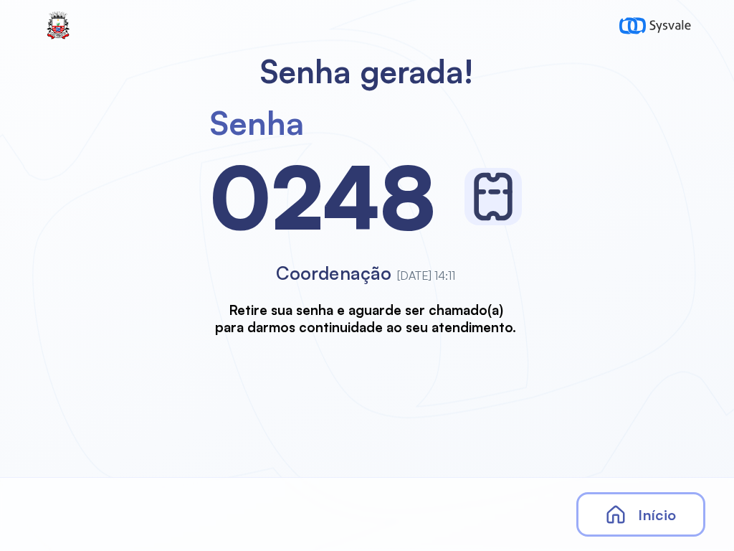
click at [660, 510] on span "Início" at bounding box center [657, 515] width 38 height 18
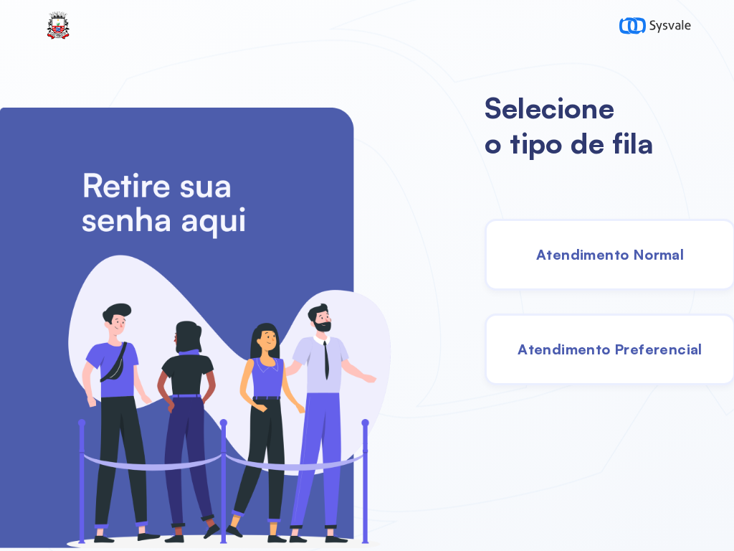
click at [613, 259] on span "Atendimento Normal" at bounding box center [610, 254] width 148 height 18
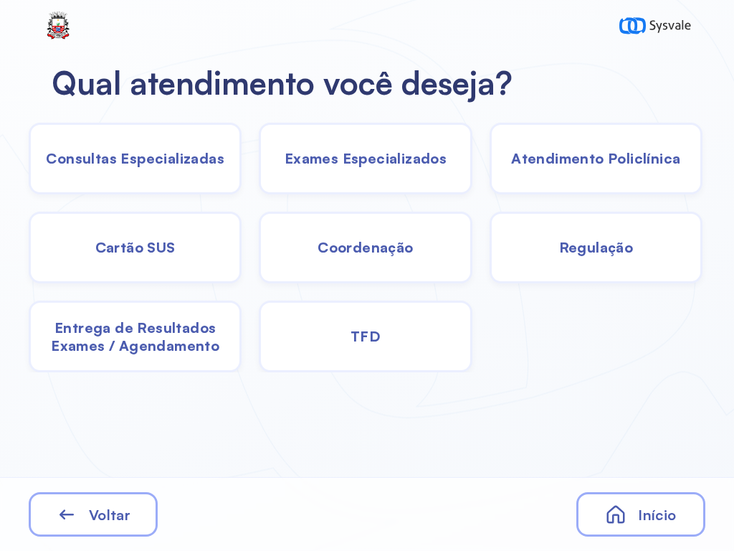
click at [224, 167] on span "TFD" at bounding box center [135, 158] width 179 height 18
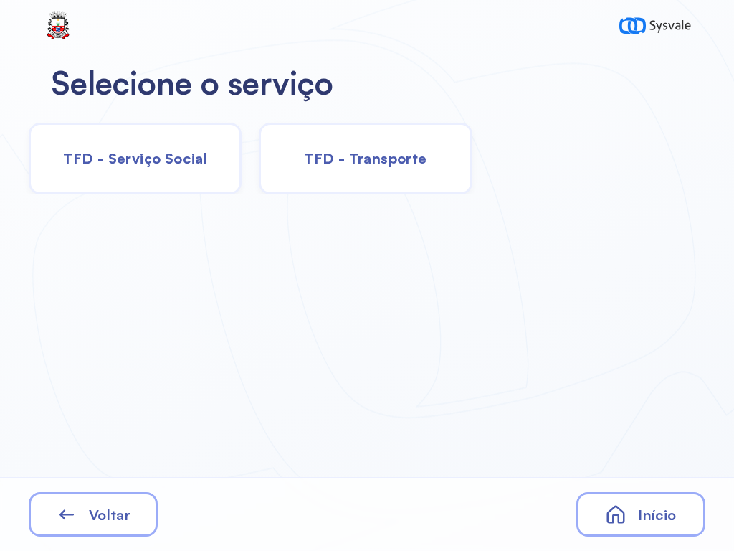
click at [382, 152] on span "TFD - Transporte" at bounding box center [365, 158] width 123 height 18
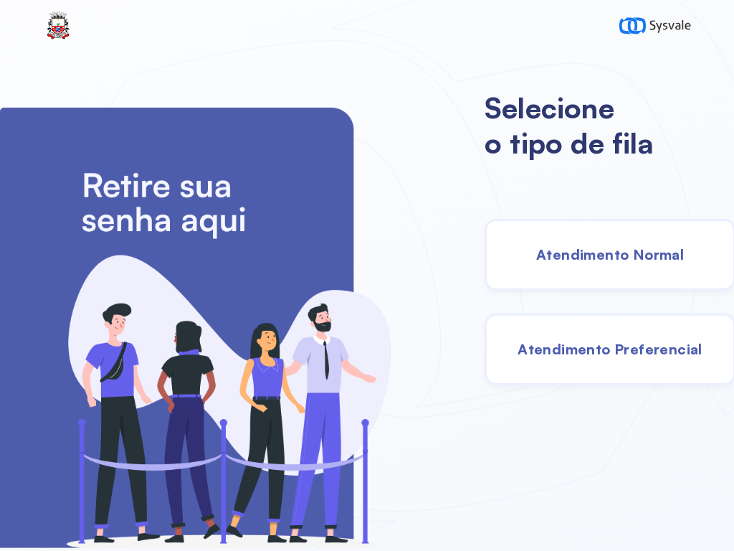
click at [565, 351] on span "Atendimento Preferencial" at bounding box center [610, 349] width 185 height 18
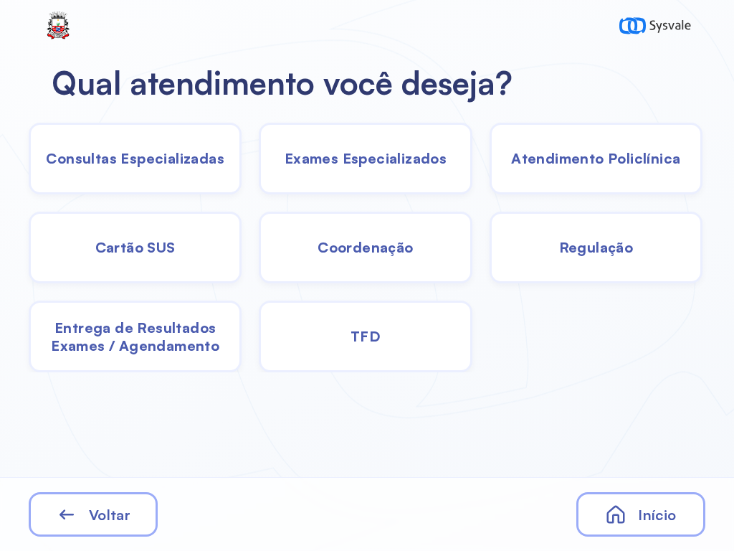
click at [393, 339] on div "TFD" at bounding box center [365, 337] width 213 height 72
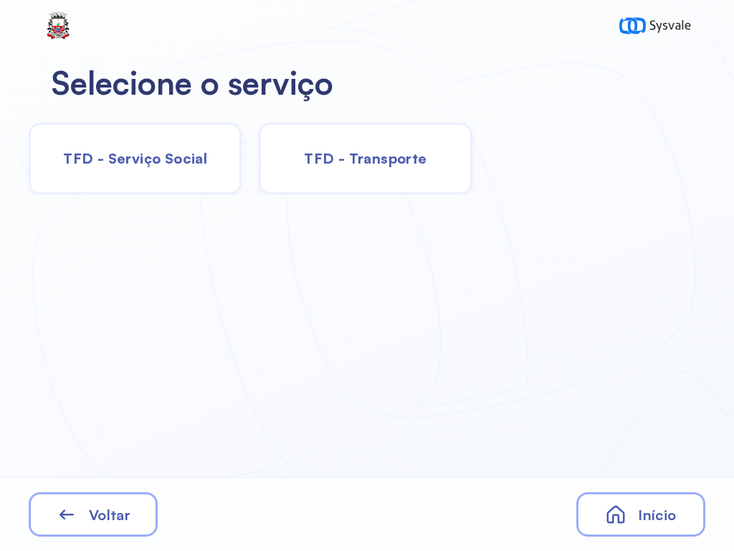
click at [371, 153] on span "TFD - Transporte" at bounding box center [365, 158] width 123 height 18
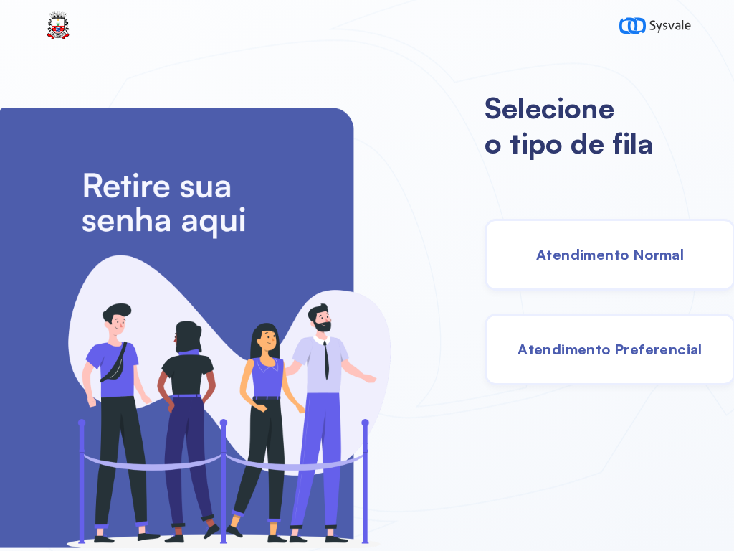
click at [557, 341] on span "Atendimento Preferencial" at bounding box center [610, 349] width 185 height 18
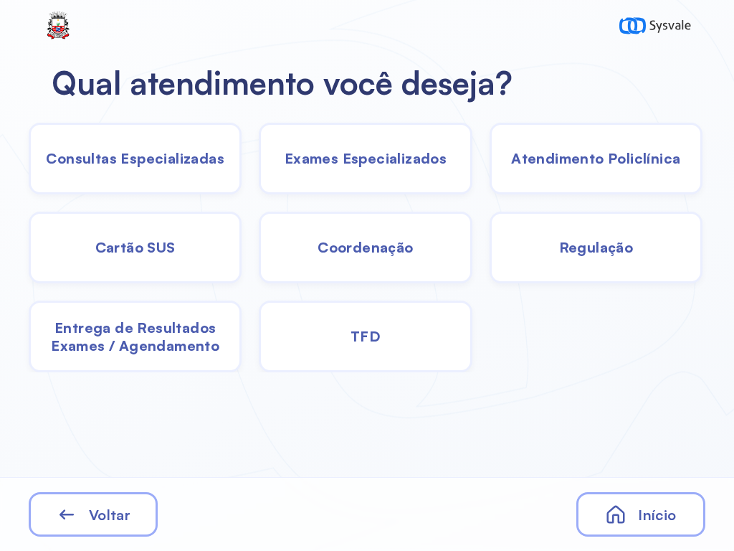
click at [205, 167] on span "Entrega de Resultados Exames / Agendamento" at bounding box center [135, 158] width 179 height 18
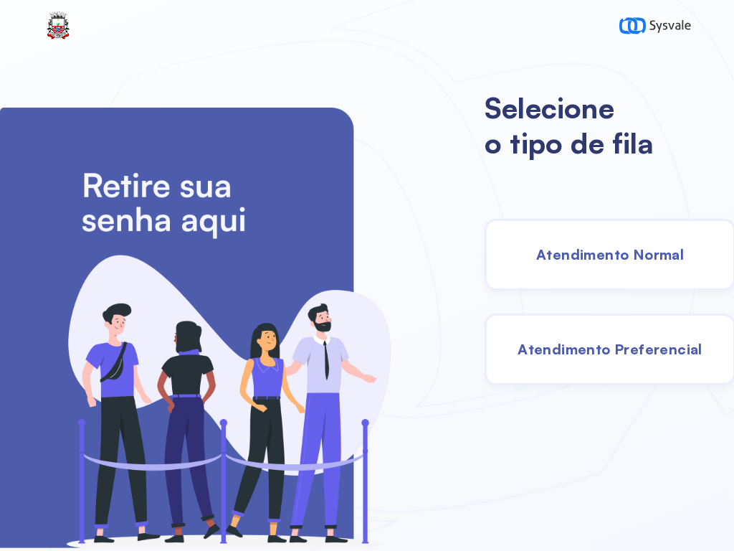
click at [609, 246] on span "Atendimento Normal" at bounding box center [610, 254] width 148 height 18
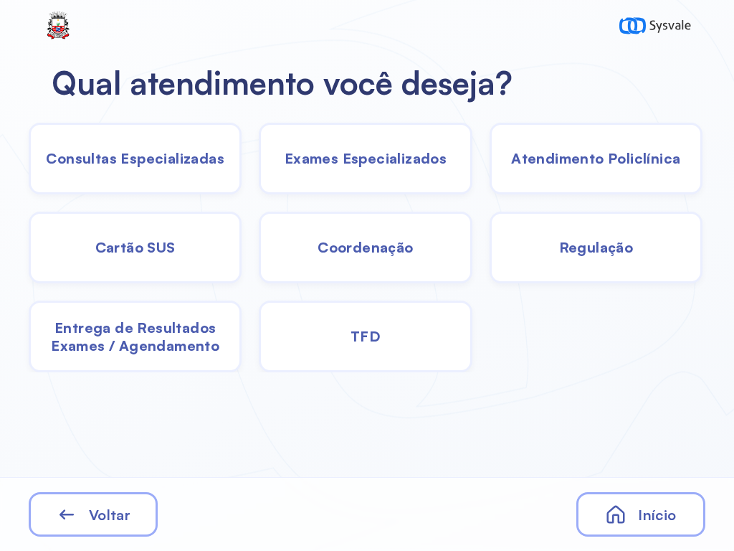
click at [386, 340] on div "TFD" at bounding box center [365, 337] width 213 height 72
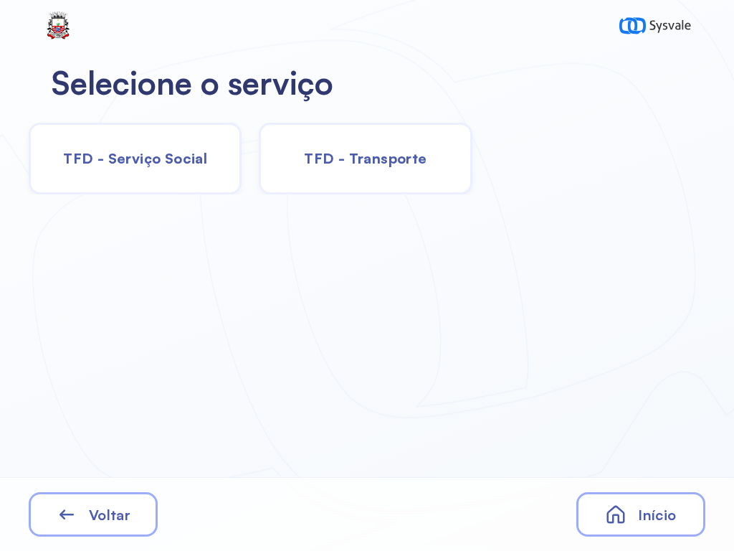
click at [394, 141] on div "TFD - Transporte" at bounding box center [365, 159] width 213 height 72
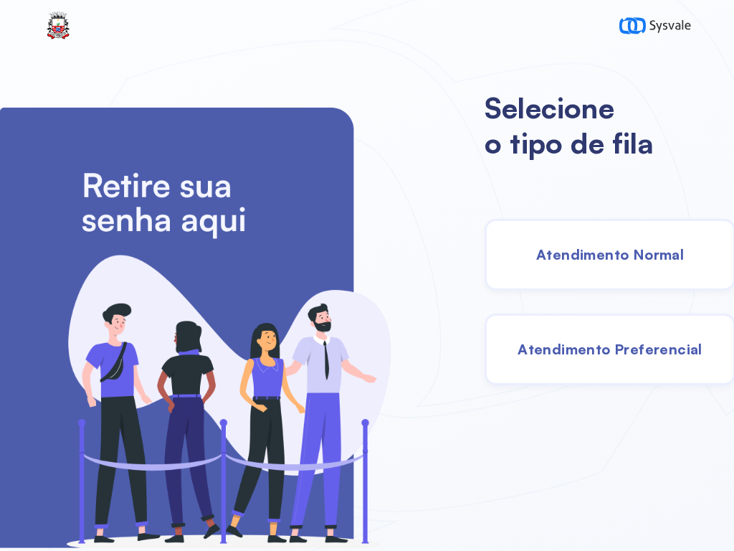
click at [601, 332] on div "Atendimento Preferencial" at bounding box center [610, 349] width 251 height 72
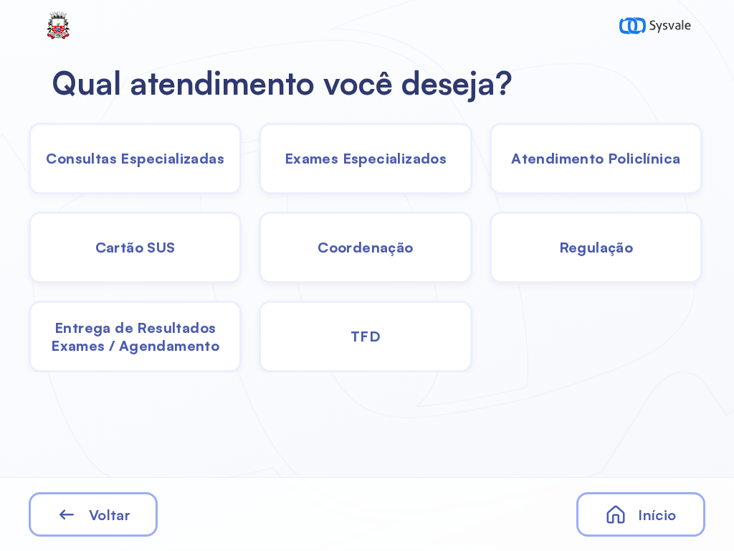
click at [490, 148] on div "Exames Especializados" at bounding box center [596, 159] width 213 height 72
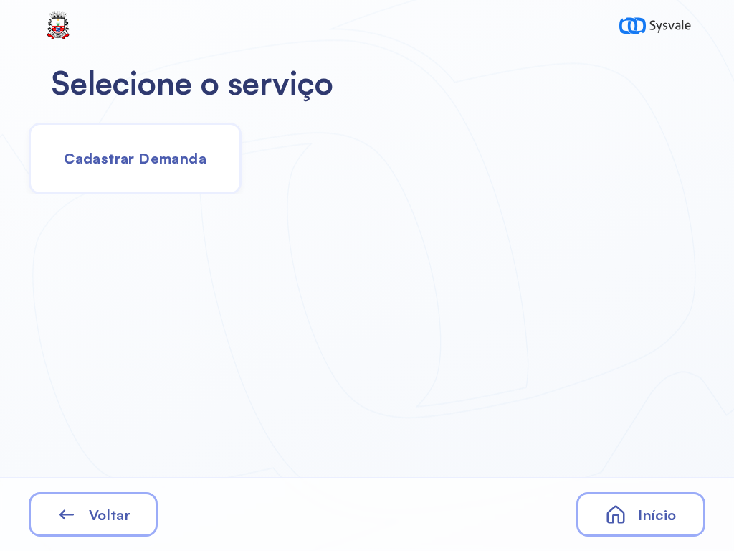
click at [186, 153] on span "Cadastrar Demanda" at bounding box center [135, 158] width 143 height 18
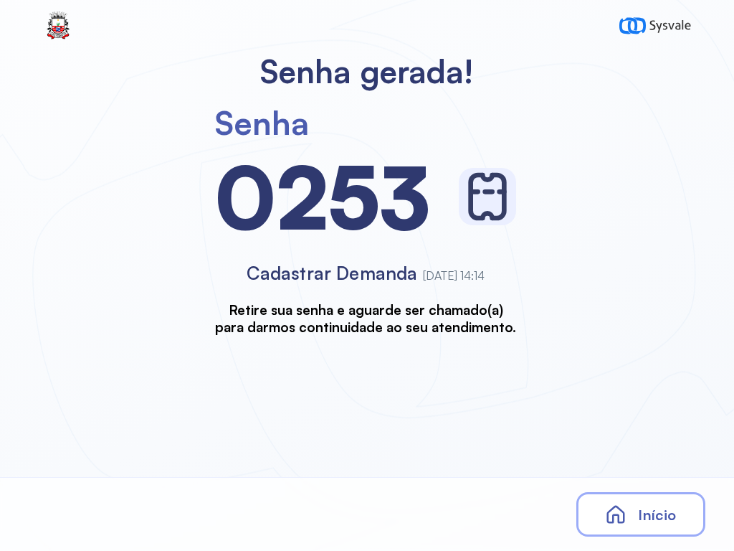
click at [4, 387] on div "Senha gerada! Senha 0253 Cadastrar Demanda 22/08/2025 às 14:14 Retire sua senha…" at bounding box center [367, 275] width 734 height 551
click at [637, 501] on div "Início" at bounding box center [641, 514] width 129 height 44
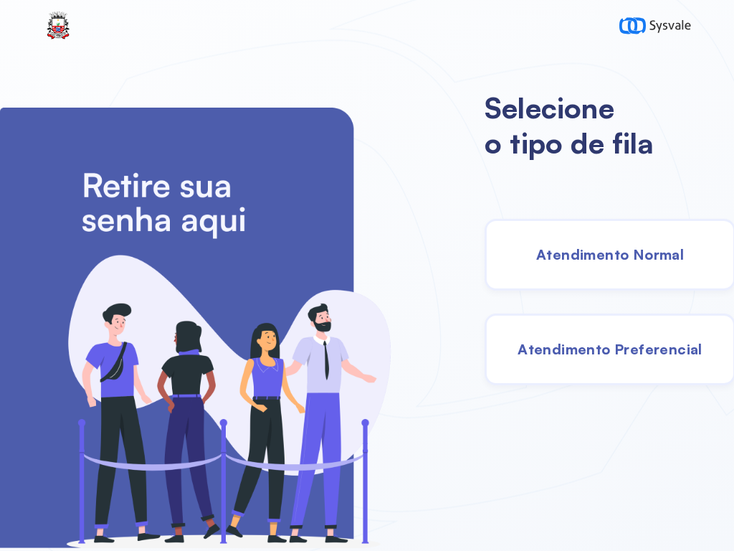
click at [592, 343] on span "Atendimento Preferencial" at bounding box center [610, 349] width 185 height 18
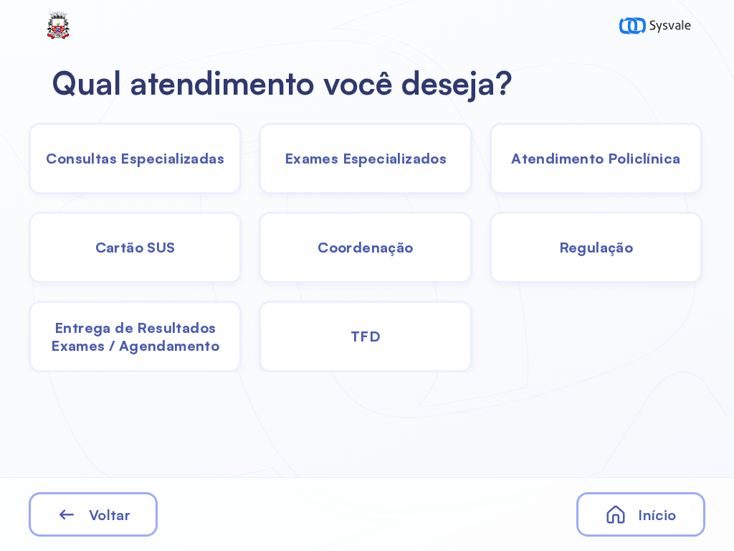
click at [378, 324] on div "TFD" at bounding box center [365, 337] width 213 height 72
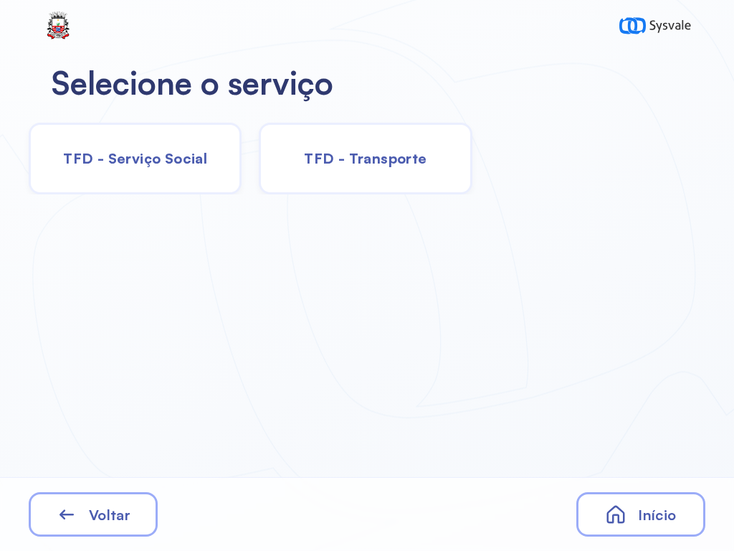
click at [259, 147] on div "TFD - Serviço Social" at bounding box center [365, 159] width 213 height 72
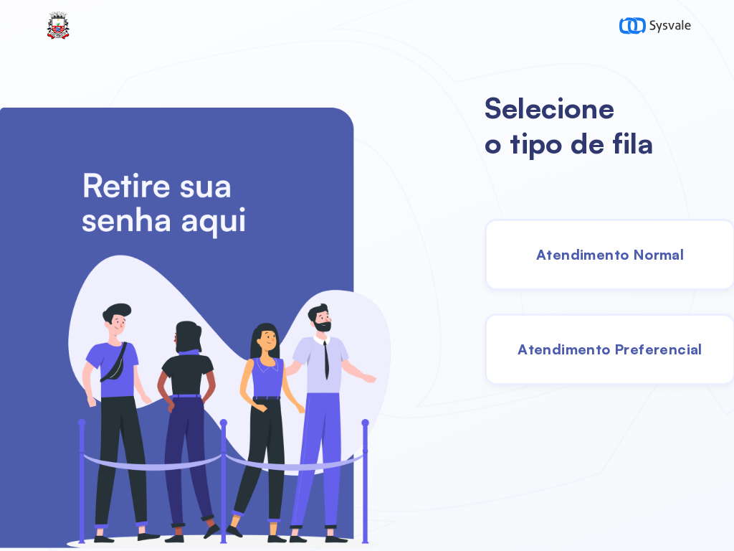
click at [598, 245] on span "Atendimento Normal" at bounding box center [610, 254] width 148 height 18
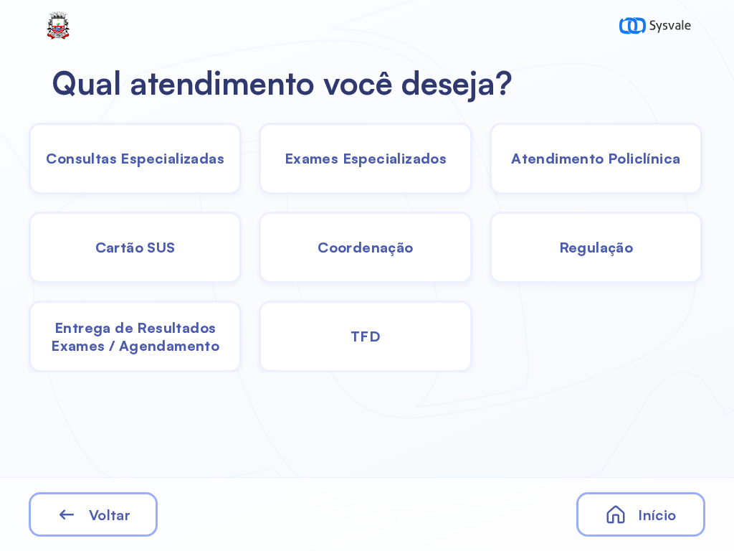
click at [192, 151] on span "Consultas Especializadas" at bounding box center [135, 158] width 179 height 18
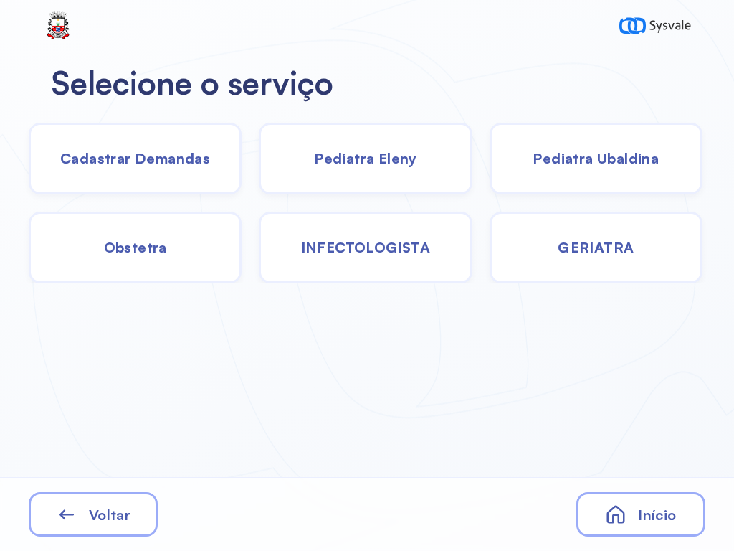
click at [679, 509] on div "Início" at bounding box center [641, 514] width 129 height 44
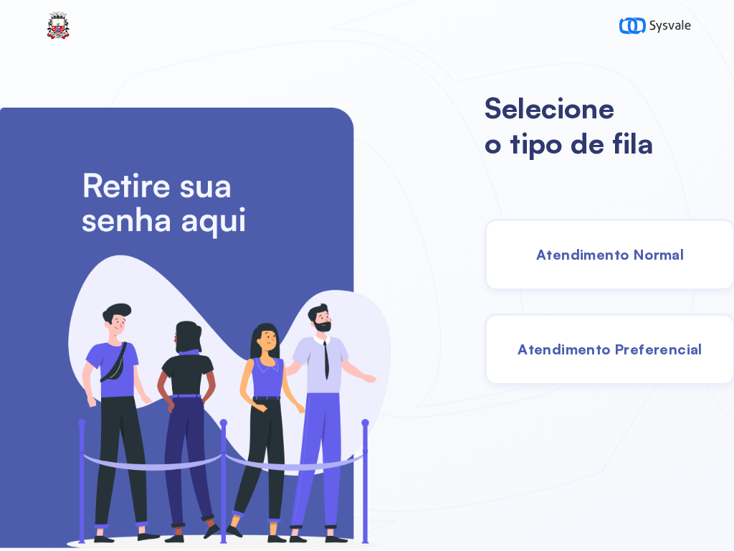
click at [522, 252] on div "Atendimento Normal" at bounding box center [610, 255] width 251 height 72
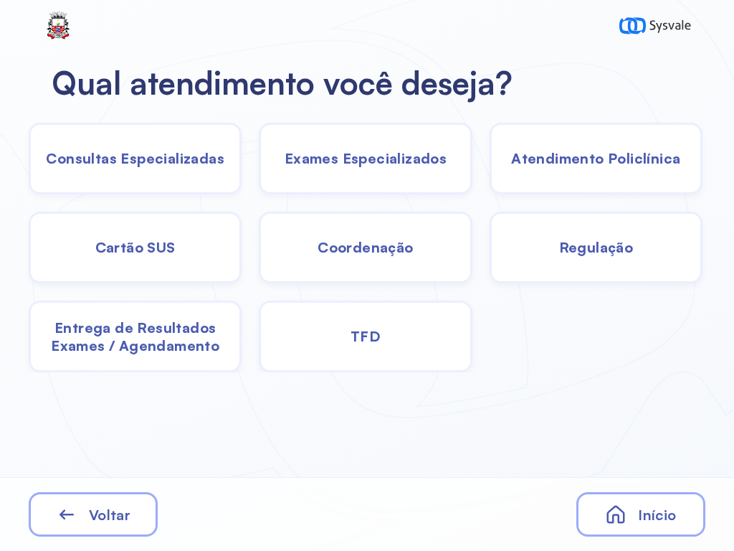
click at [155, 165] on span "Consultas Especializadas" at bounding box center [135, 158] width 179 height 18
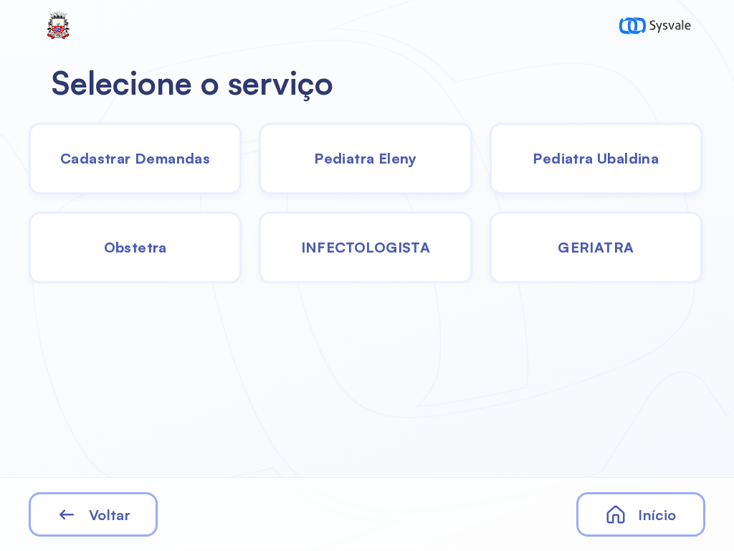
click at [259, 172] on div "Cadastrar Demandas" at bounding box center [365, 159] width 213 height 72
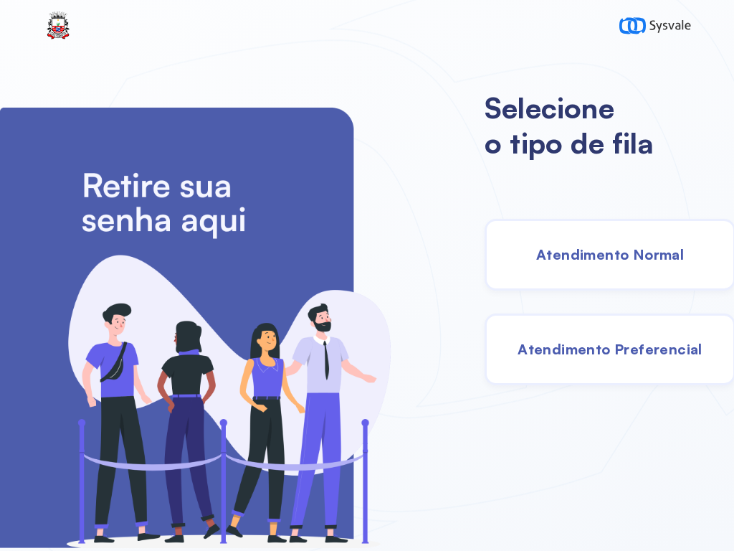
click at [605, 265] on div "Atendimento Normal" at bounding box center [610, 255] width 251 height 72
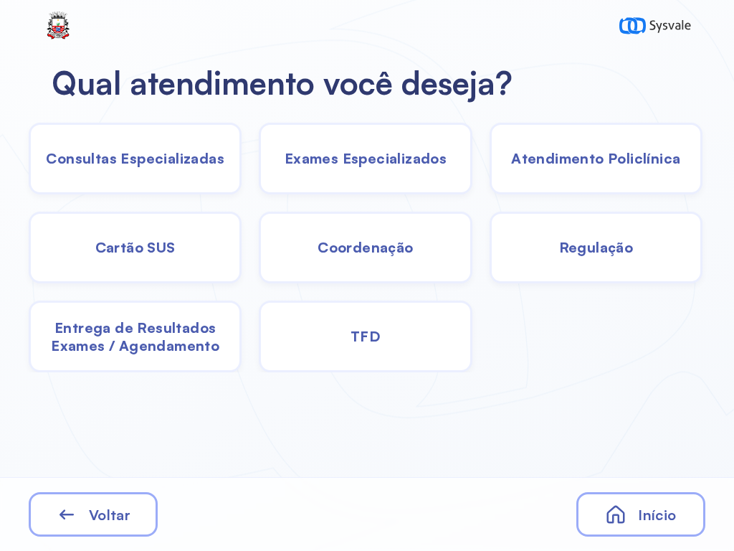
click at [412, 346] on div "TFD" at bounding box center [365, 337] width 213 height 72
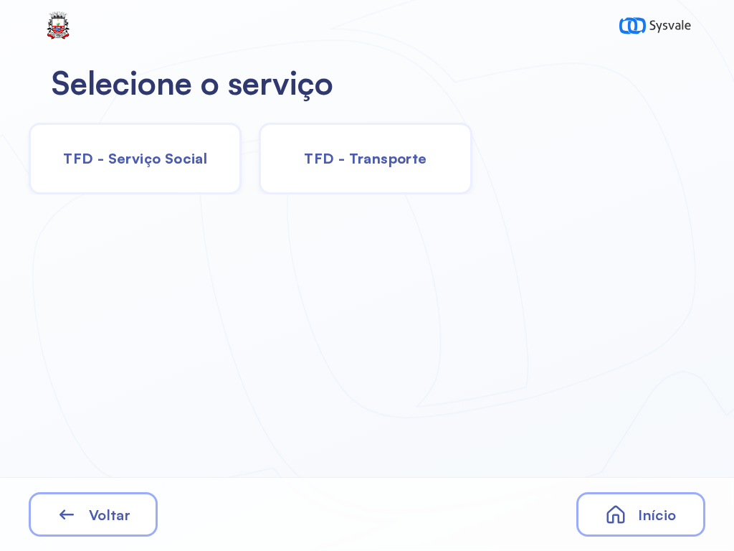
click at [367, 164] on span "TFD - Transporte" at bounding box center [365, 158] width 123 height 18
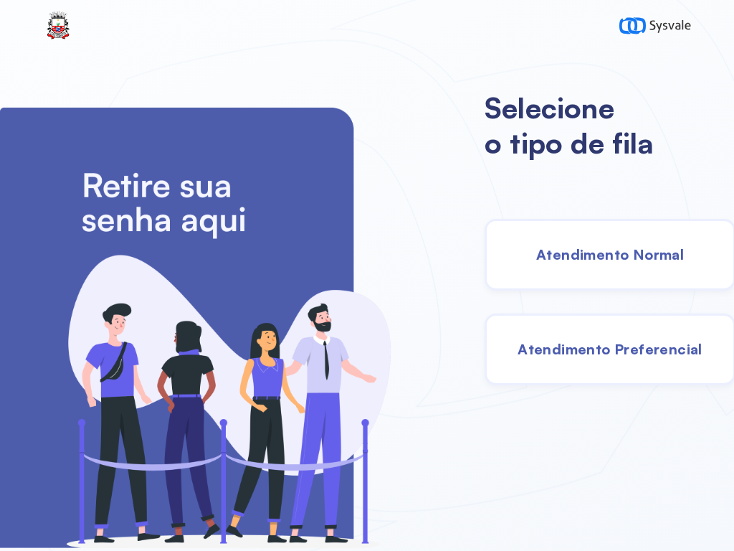
click at [656, 262] on span "Atendimento Normal" at bounding box center [610, 254] width 148 height 18
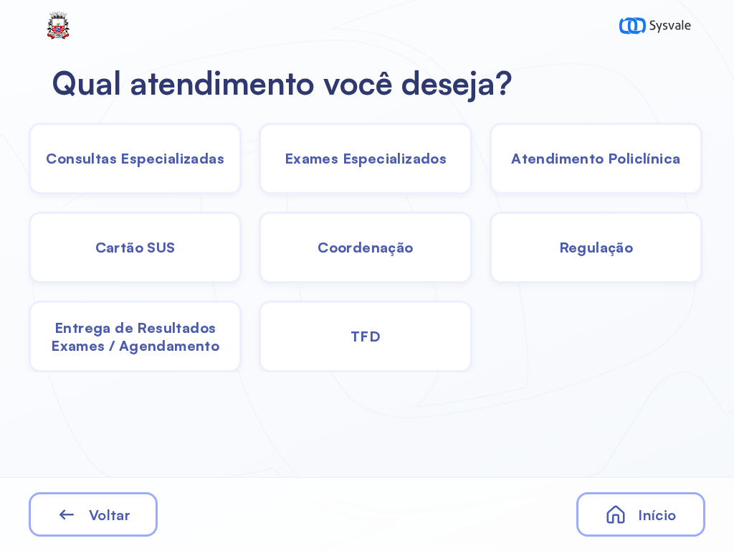
click at [408, 349] on div "TFD" at bounding box center [365, 337] width 213 height 72
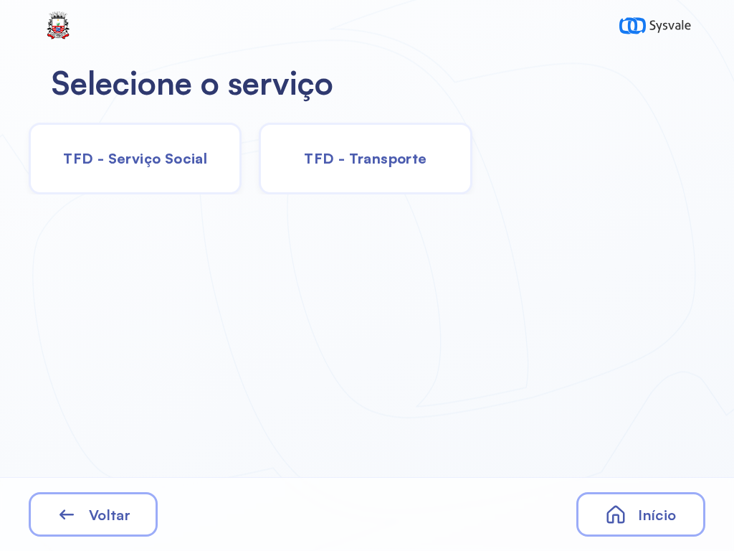
click at [171, 149] on span "TFD - Serviço Social" at bounding box center [135, 158] width 144 height 18
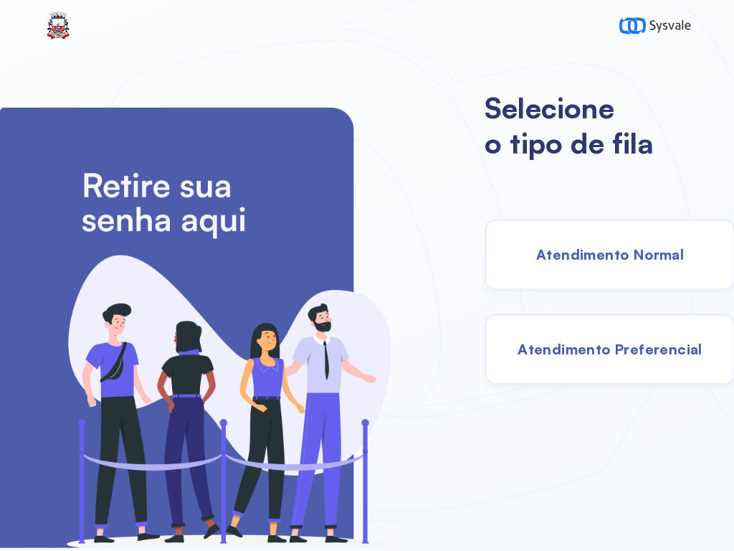
click at [592, 257] on span "Atendimento Normal" at bounding box center [610, 254] width 148 height 18
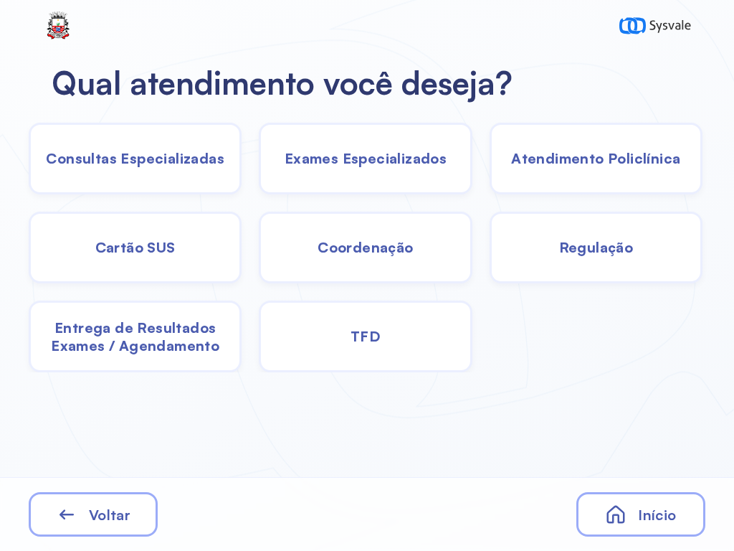
click at [399, 339] on div "TFD" at bounding box center [365, 337] width 213 height 72
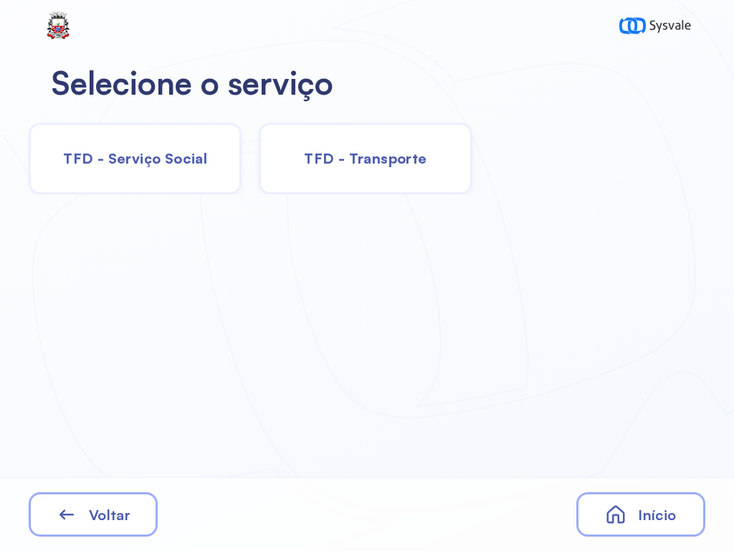
click at [335, 161] on span "TFD - Transporte" at bounding box center [365, 158] width 123 height 18
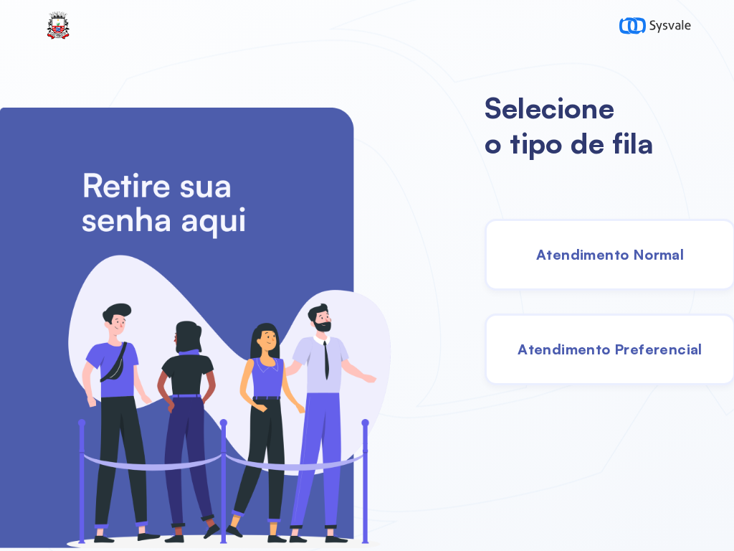
click at [559, 333] on div "Atendimento Preferencial" at bounding box center [610, 349] width 251 height 72
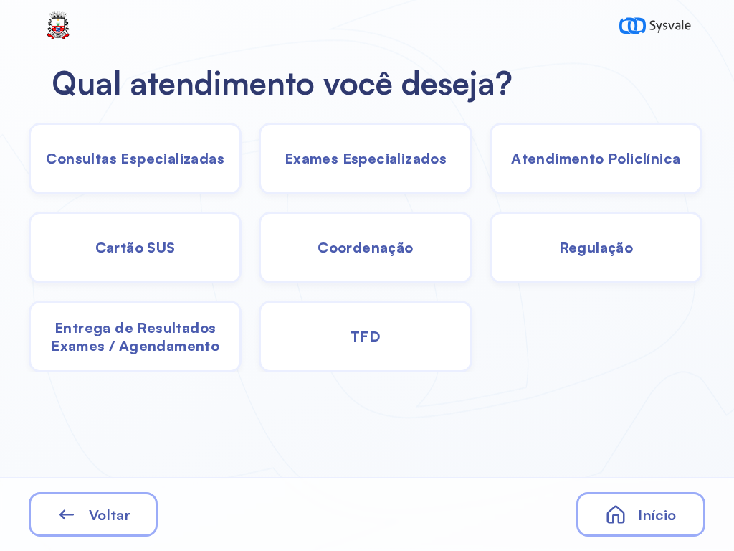
click at [197, 160] on span "Consultas Especializadas" at bounding box center [135, 158] width 179 height 18
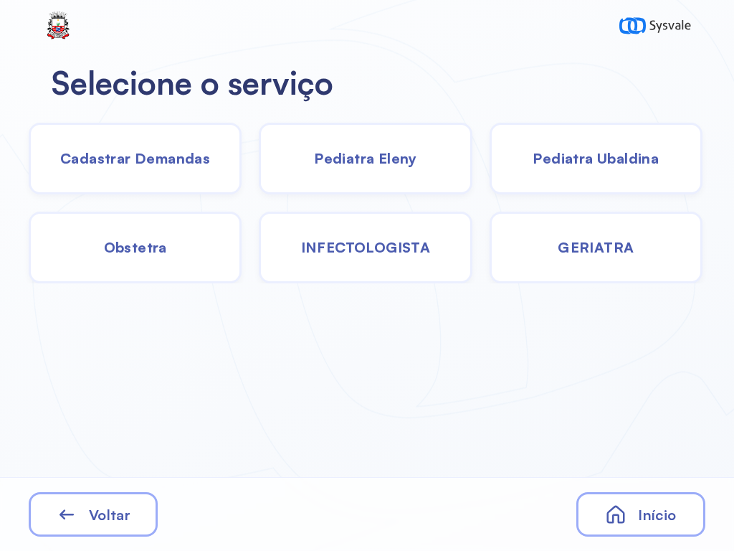
click at [173, 161] on span "Cadastrar Demandas" at bounding box center [135, 158] width 150 height 18
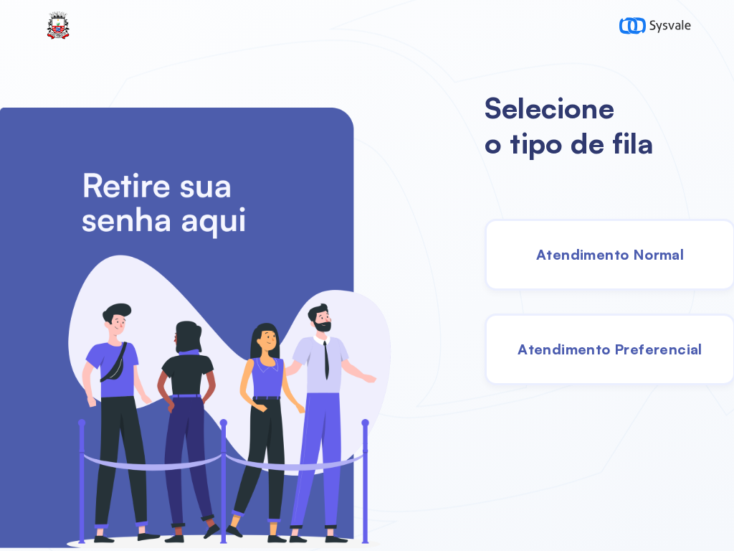
click at [642, 245] on span "Atendimento Normal" at bounding box center [610, 254] width 148 height 18
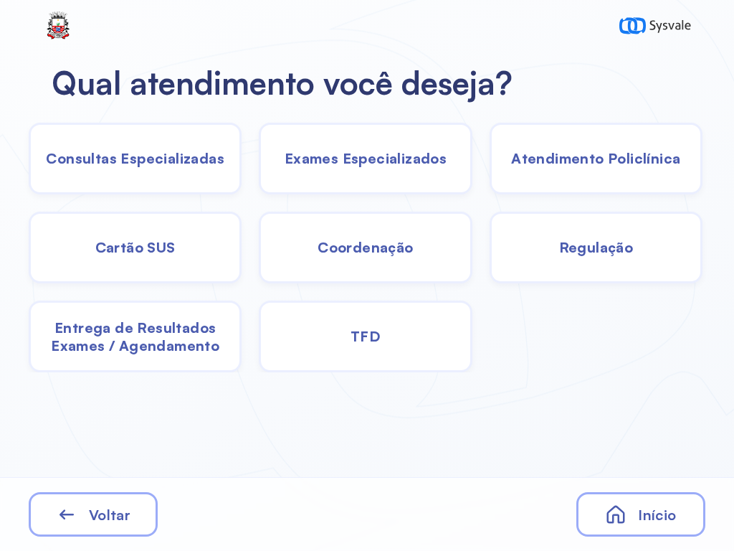
click at [259, 246] on div "Cartão SUS" at bounding box center [365, 248] width 213 height 72
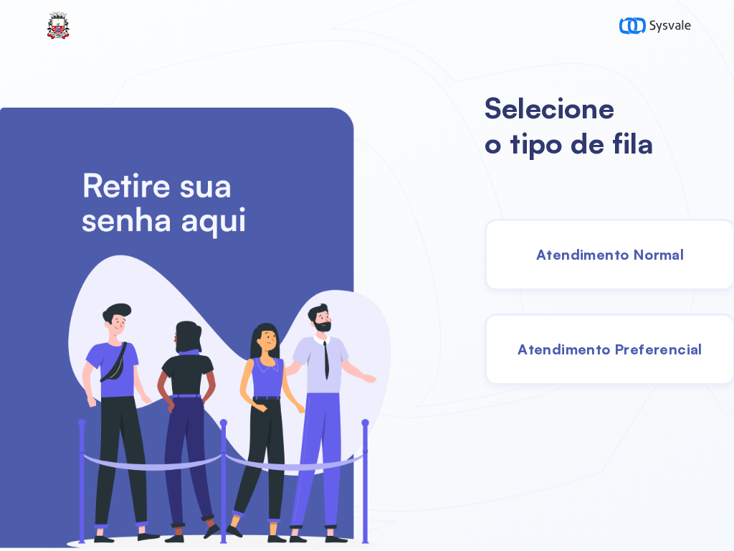
click at [592, 244] on div "Atendimento Normal" at bounding box center [610, 255] width 251 height 72
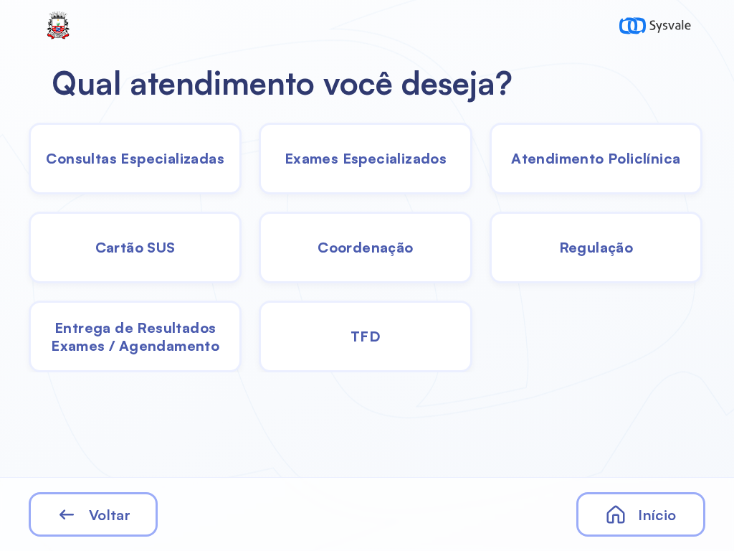
click at [224, 167] on span "TFD" at bounding box center [135, 158] width 179 height 18
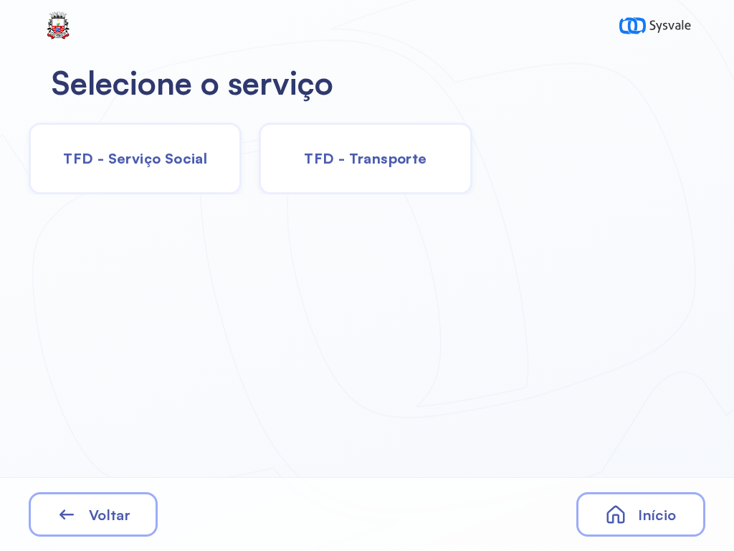
click at [259, 175] on div "TFD - Serviço Social" at bounding box center [365, 159] width 213 height 72
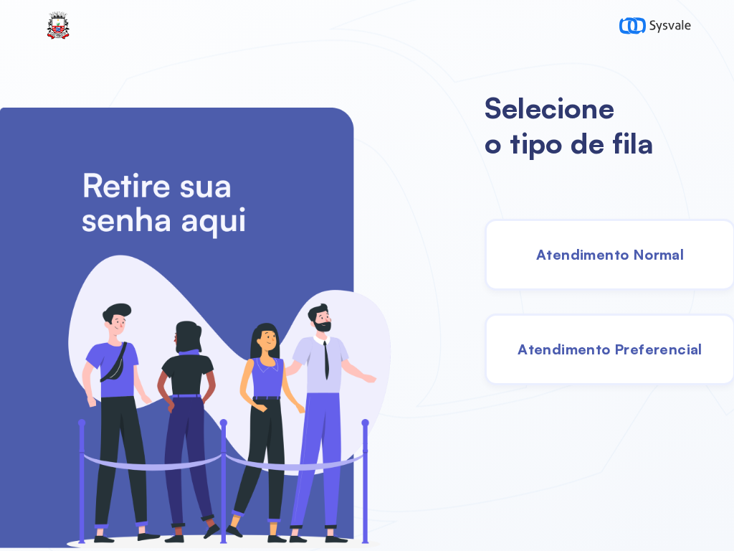
click at [639, 245] on div "Atendimento Normal" at bounding box center [610, 255] width 251 height 72
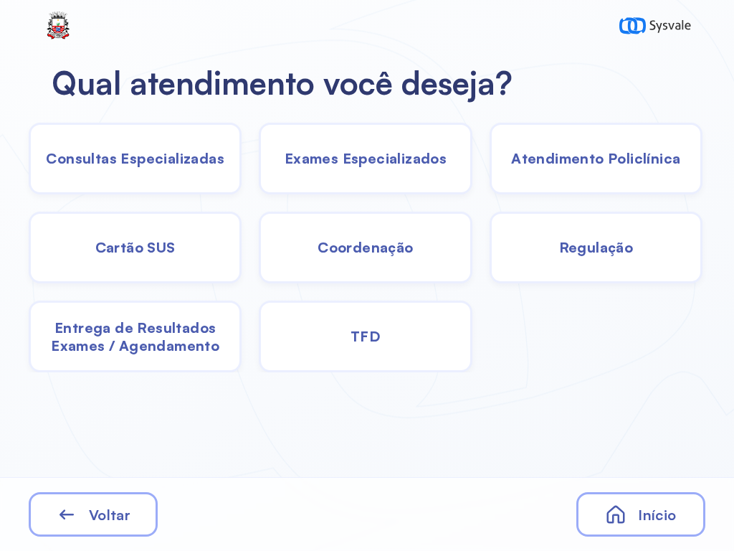
click at [374, 351] on div "TFD" at bounding box center [365, 337] width 213 height 72
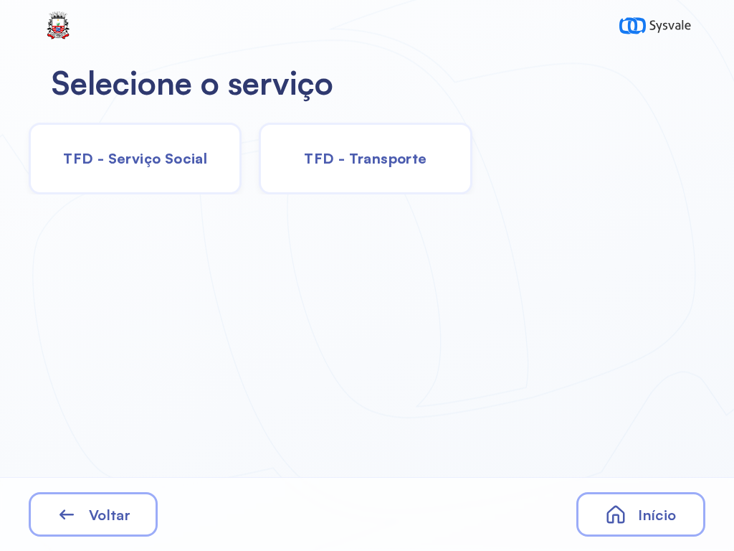
click at [259, 171] on div "TFD - Serviço Social" at bounding box center [365, 159] width 213 height 72
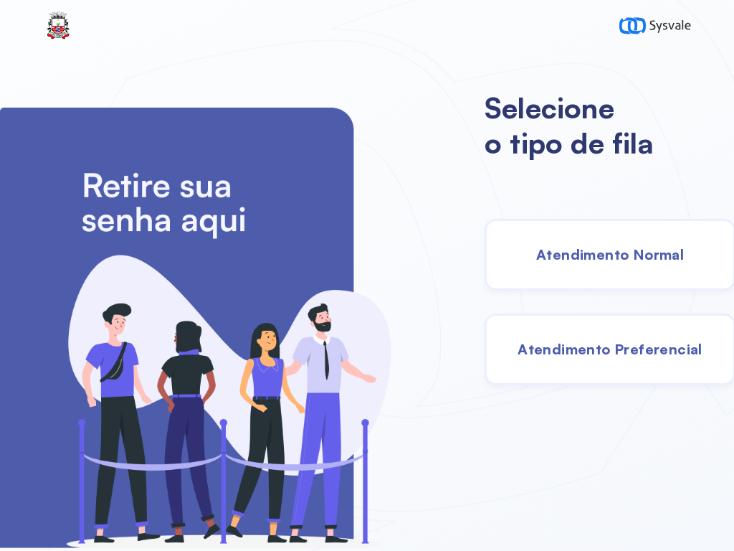
click at [617, 249] on span "Atendimento Normal" at bounding box center [610, 254] width 148 height 18
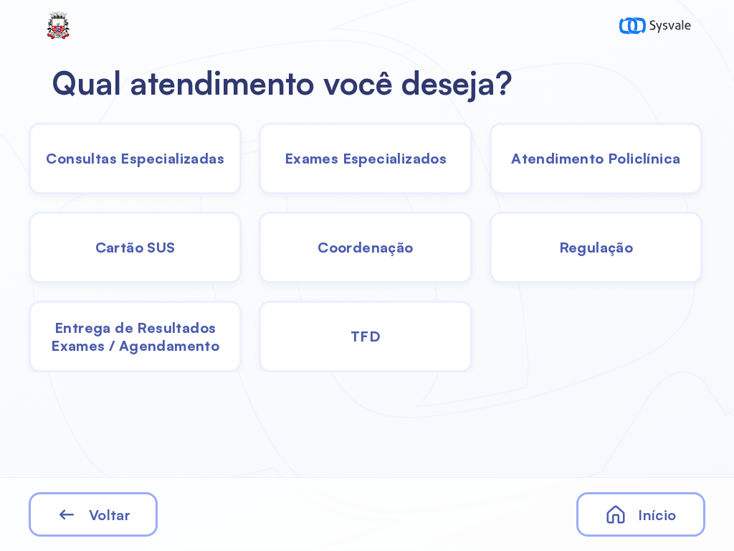
click at [224, 167] on span "TFD" at bounding box center [135, 158] width 179 height 18
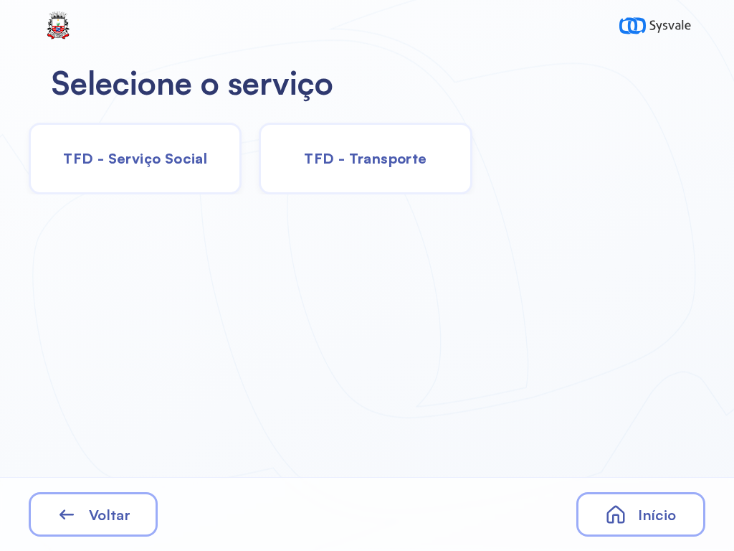
click at [148, 504] on div "Voltar" at bounding box center [93, 514] width 129 height 44
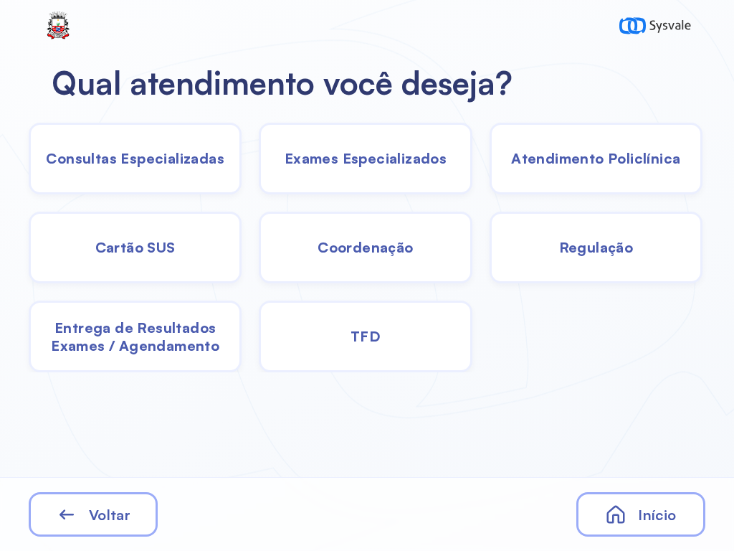
click at [389, 326] on div "TFD" at bounding box center [365, 337] width 213 height 72
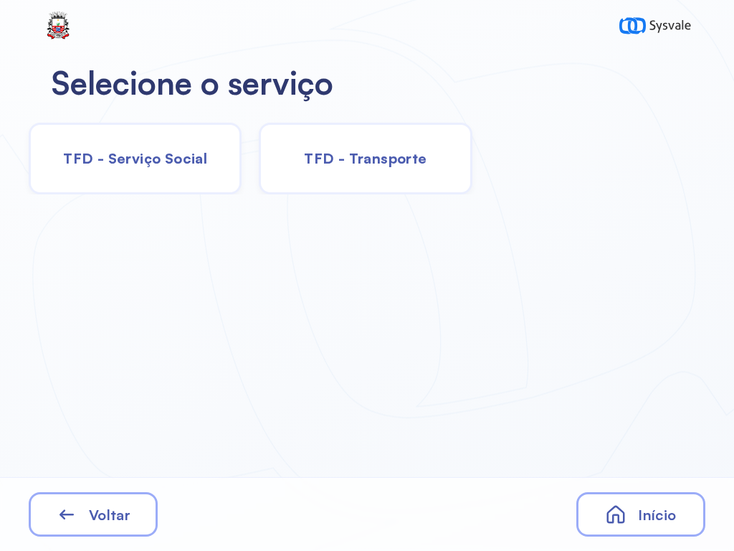
click at [138, 510] on div "Voltar" at bounding box center [93, 514] width 129 height 44
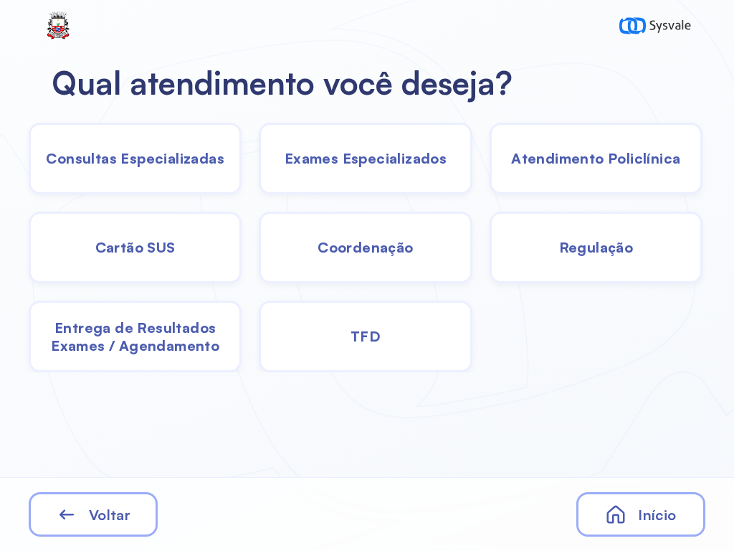
click at [127, 501] on div "Voltar" at bounding box center [93, 514] width 129 height 44
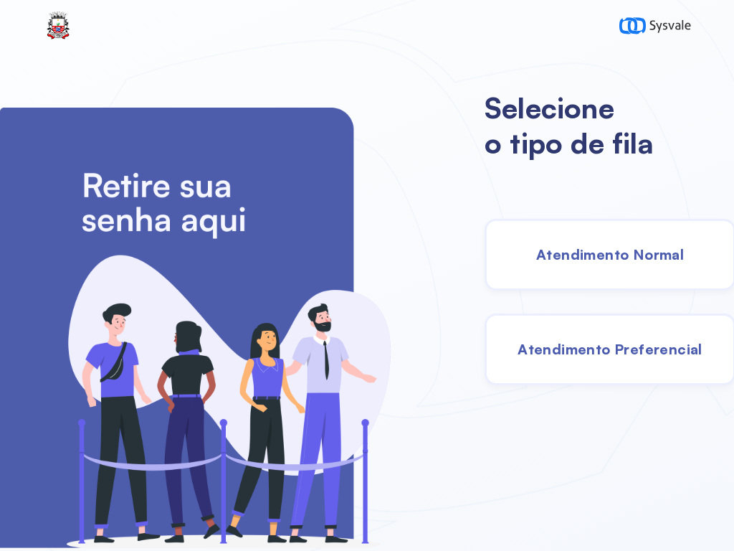
click at [622, 241] on div "Atendimento Normal" at bounding box center [610, 255] width 251 height 72
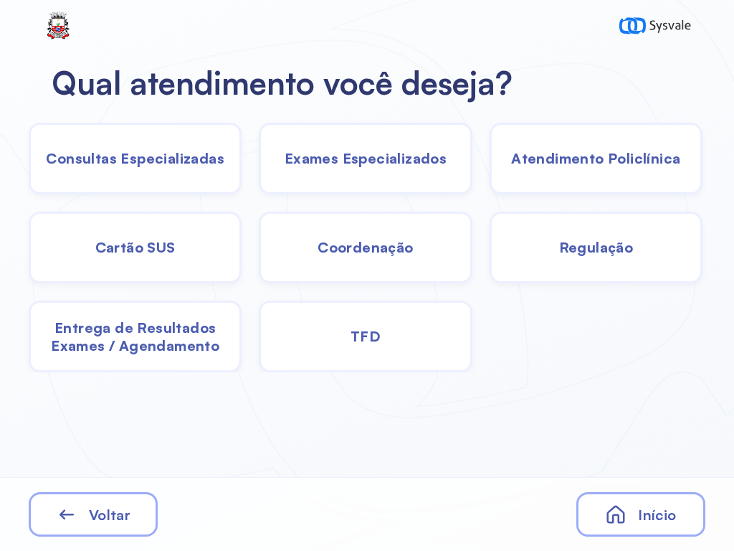
click at [204, 162] on span "Consultas Especializadas" at bounding box center [135, 158] width 179 height 18
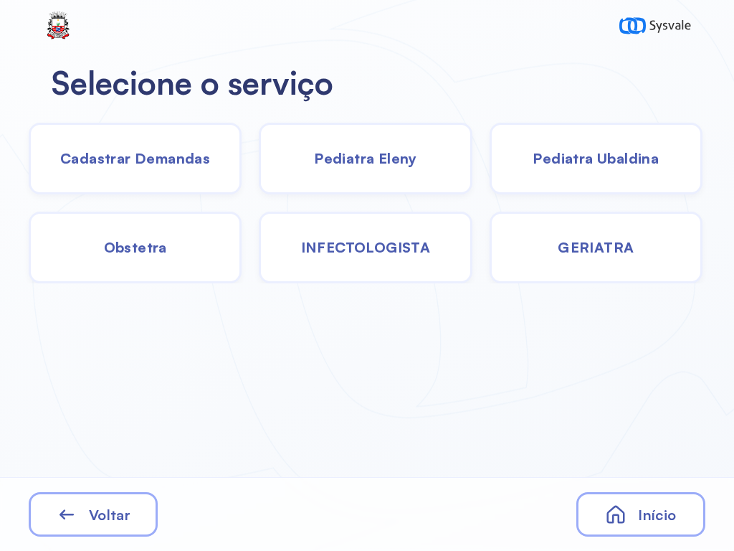
click at [631, 240] on span "GERIATRA" at bounding box center [596, 247] width 76 height 18
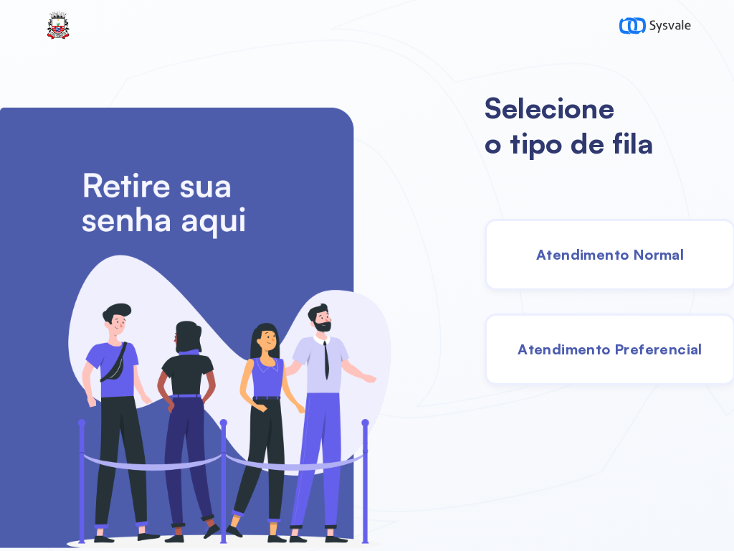
click at [604, 241] on div "Atendimento Normal" at bounding box center [610, 255] width 251 height 72
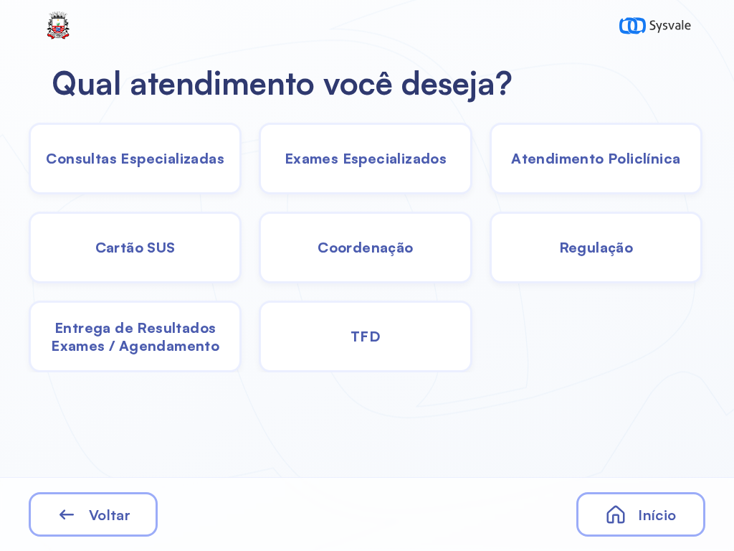
click at [490, 270] on div "Coordenação" at bounding box center [596, 248] width 213 height 72
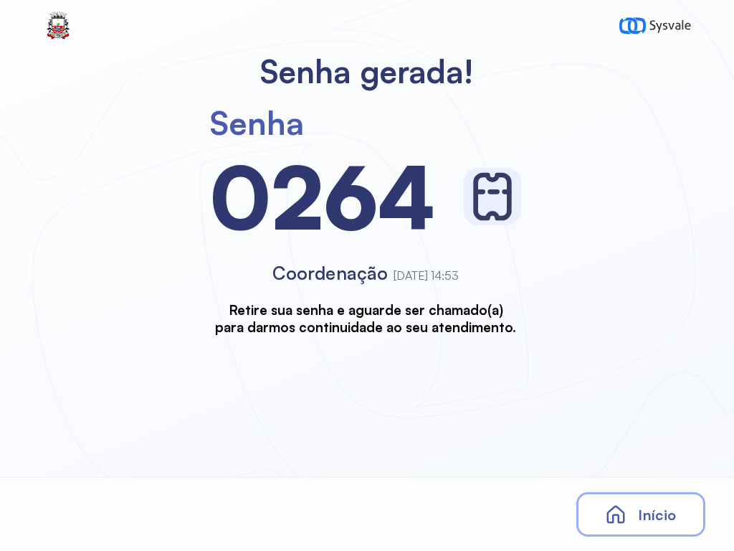
click at [625, 500] on div "Início" at bounding box center [641, 514] width 129 height 44
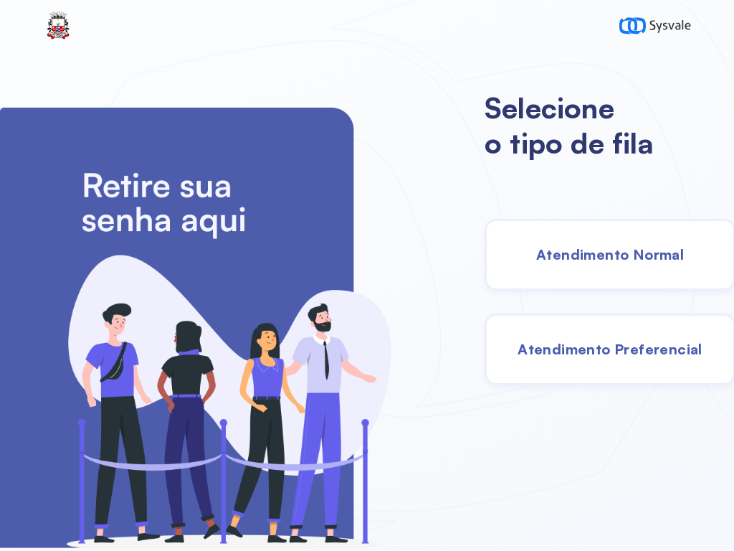
click at [557, 257] on span "Atendimento Normal" at bounding box center [610, 254] width 148 height 18
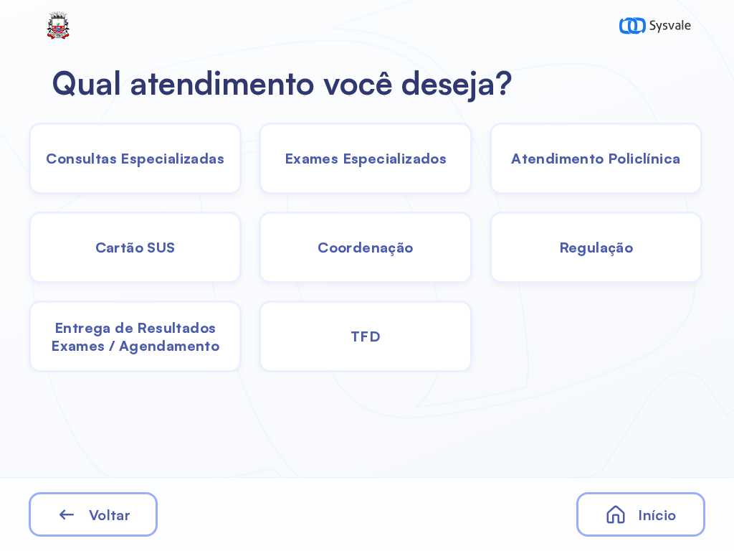
click at [351, 333] on div "TFD" at bounding box center [365, 337] width 213 height 72
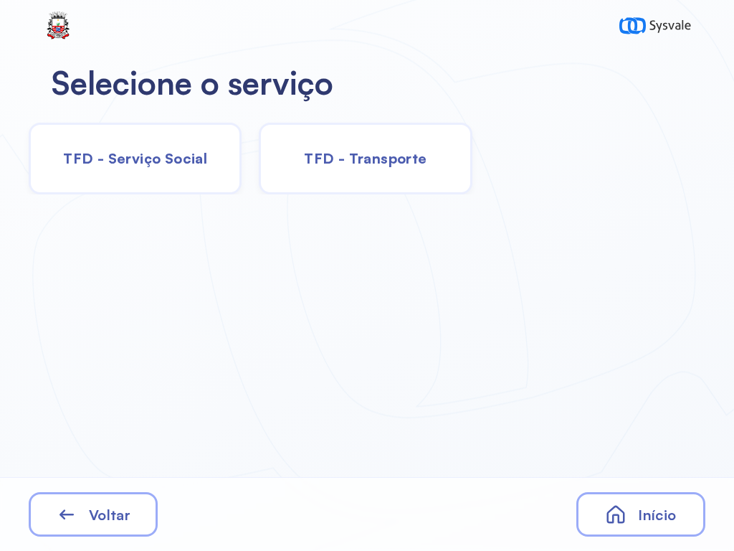
click at [99, 510] on span "Voltar" at bounding box center [110, 515] width 42 height 18
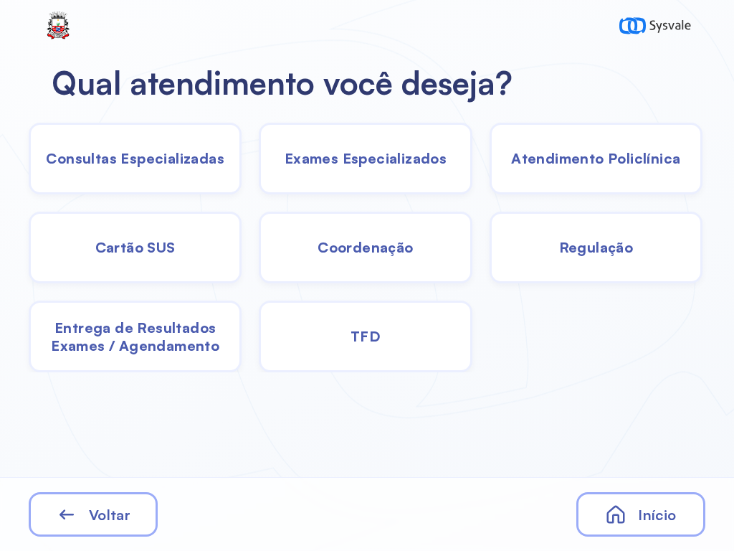
click at [131, 167] on span "Cartão SUS" at bounding box center [135, 158] width 179 height 18
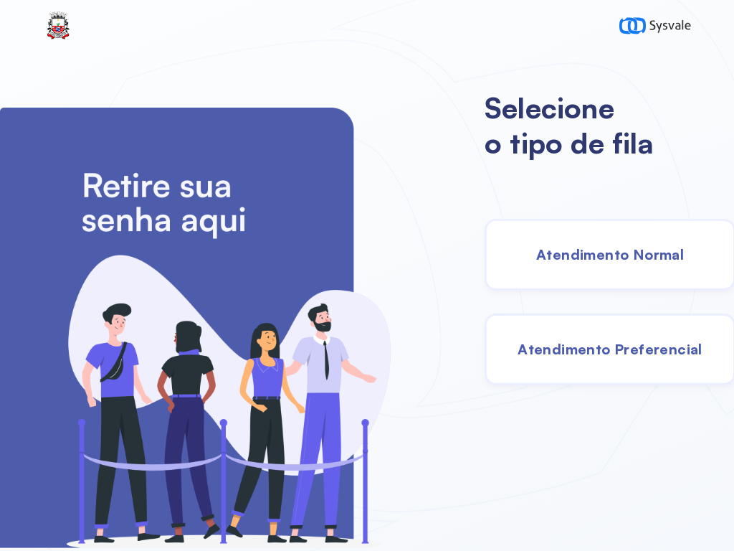
click at [657, 257] on span "Atendimento Normal" at bounding box center [610, 254] width 148 height 18
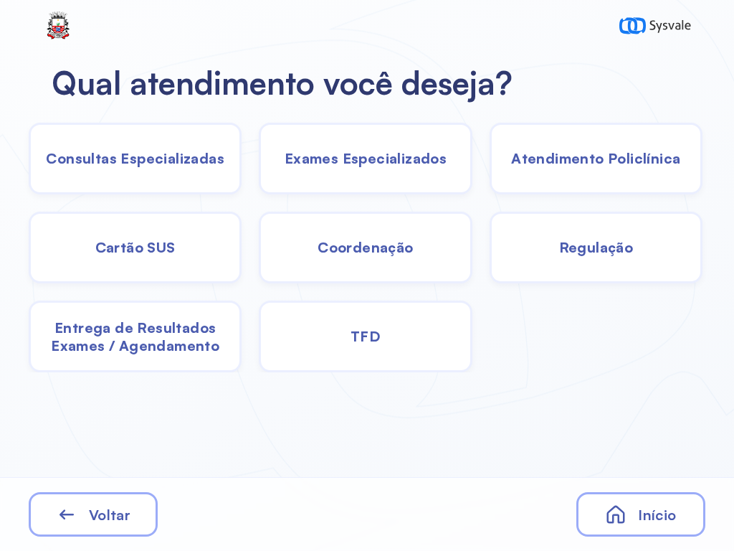
click at [170, 156] on span "Consultas Especializadas" at bounding box center [135, 158] width 179 height 18
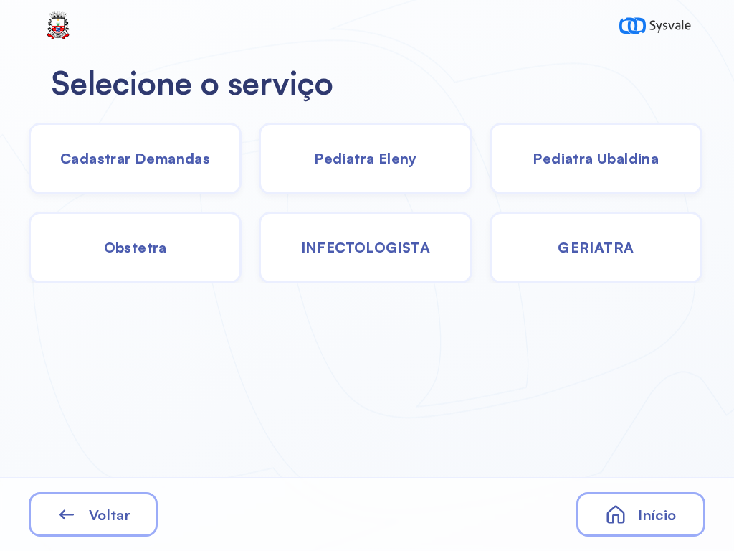
click at [164, 159] on span "Cadastrar Demandas" at bounding box center [135, 158] width 150 height 18
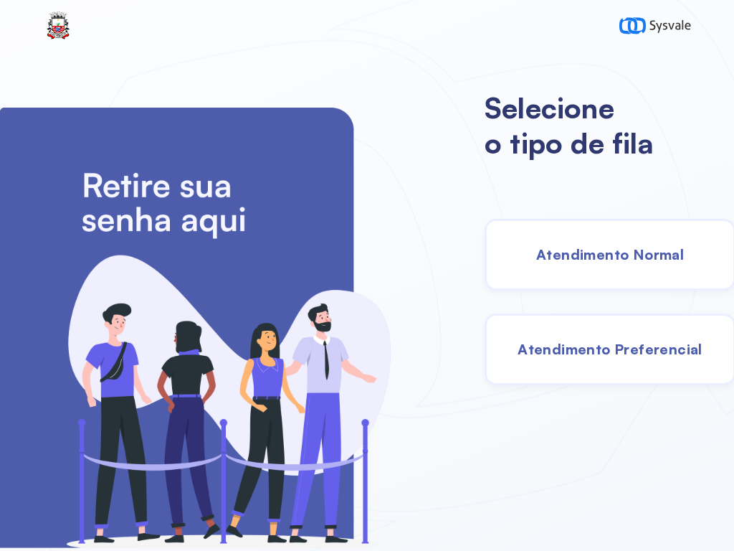
click at [613, 270] on div "Atendimento Normal" at bounding box center [610, 255] width 251 height 72
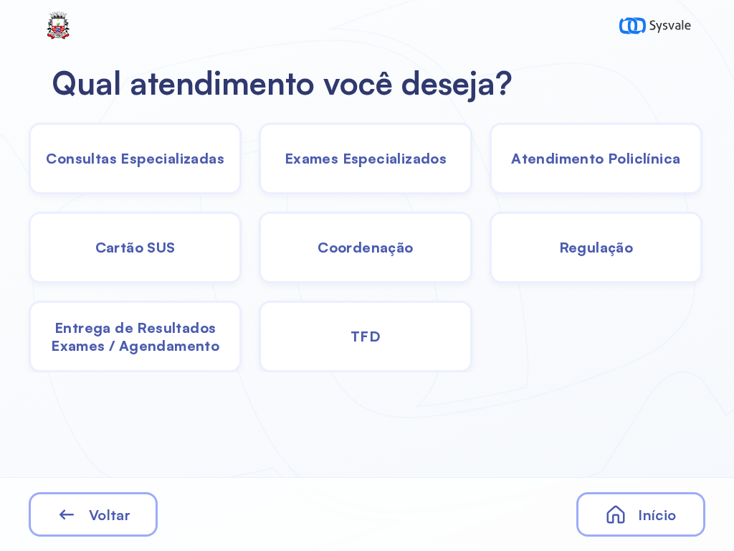
click at [490, 266] on div "Coordenação" at bounding box center [596, 248] width 213 height 72
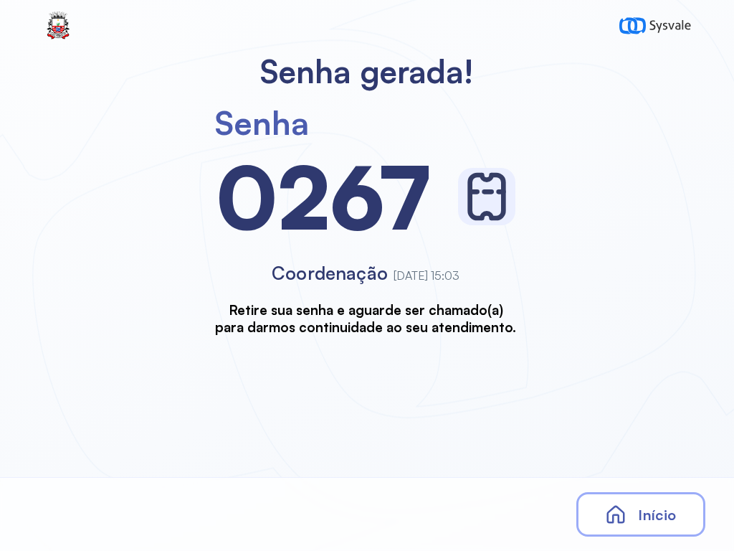
click at [598, 498] on div "Início" at bounding box center [641, 514] width 129 height 44
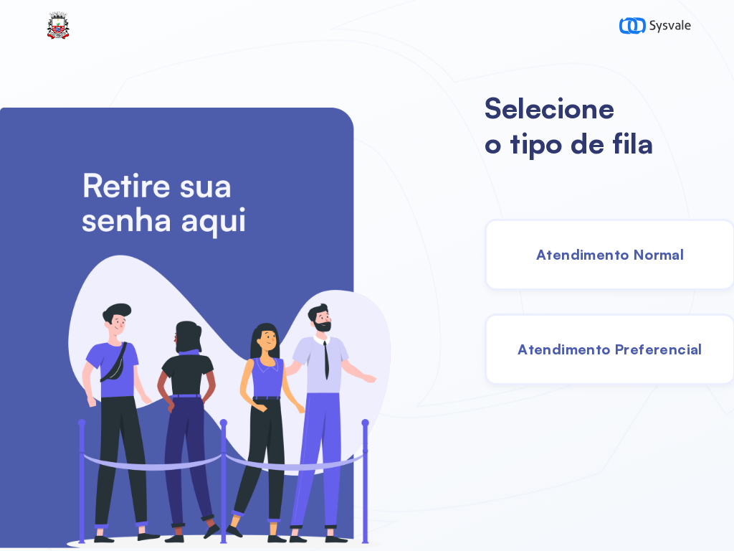
click at [554, 244] on div "Atendimento Normal" at bounding box center [610, 255] width 251 height 72
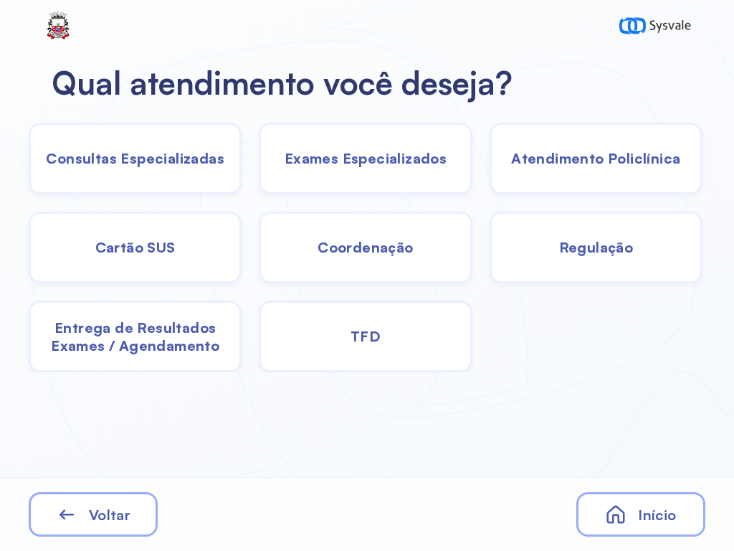
click at [203, 160] on span "Consultas Especializadas" at bounding box center [135, 158] width 179 height 18
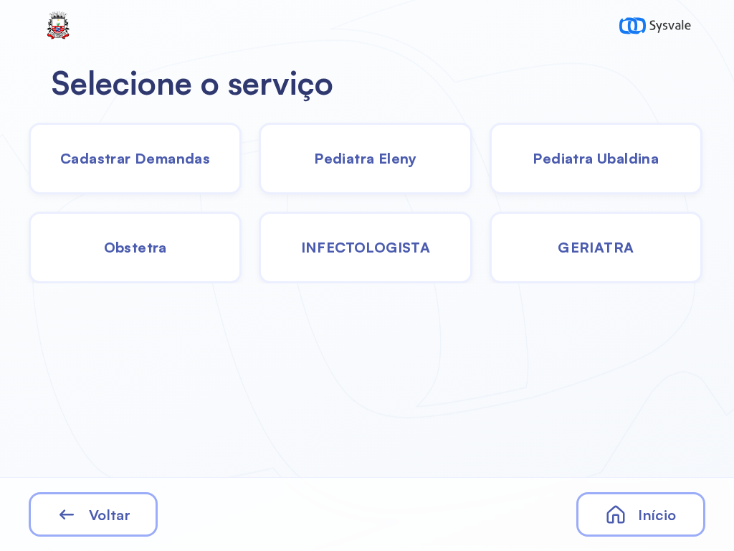
click at [199, 164] on span "Cadastrar Demandas" at bounding box center [135, 158] width 150 height 18
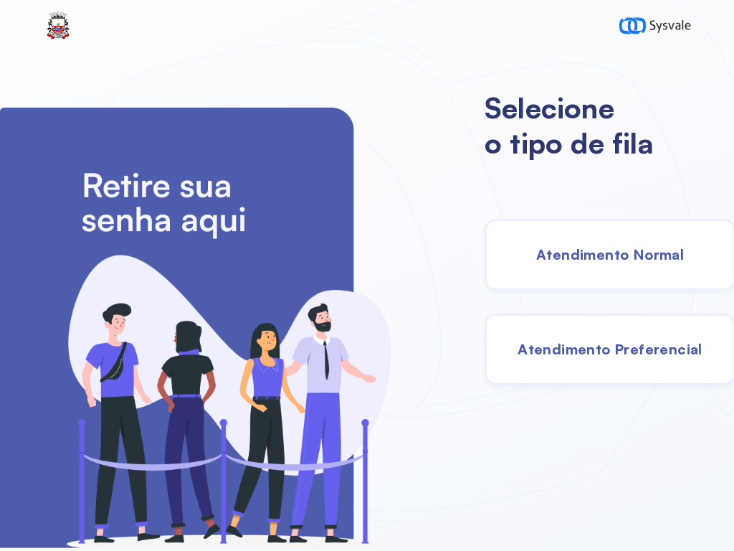
click at [649, 250] on span "Atendimento Normal" at bounding box center [610, 254] width 148 height 18
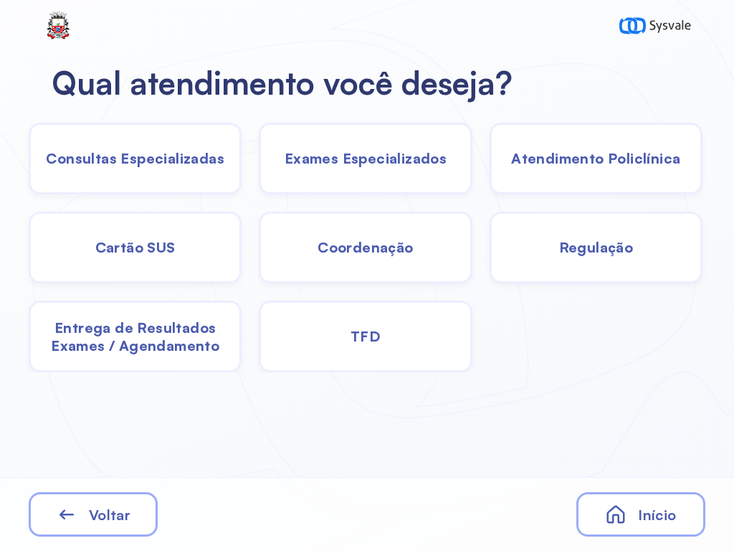
click at [405, 338] on div "TFD" at bounding box center [365, 337] width 213 height 72
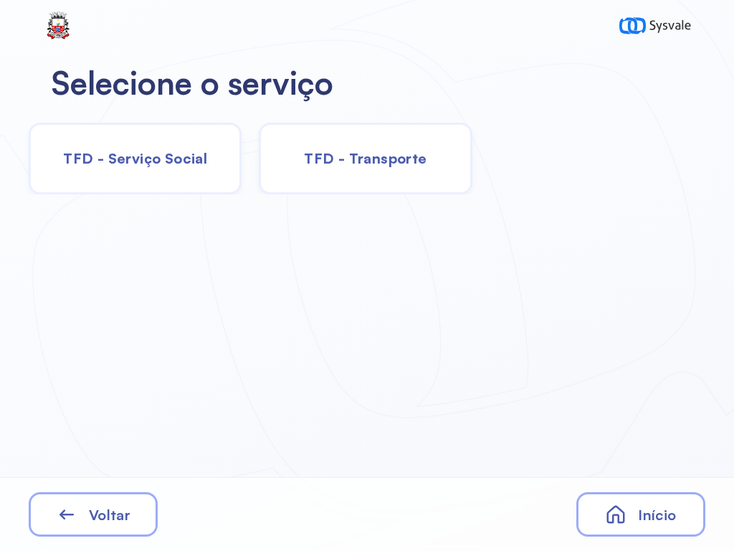
click at [425, 168] on div "TFD - Transporte" at bounding box center [365, 159] width 213 height 72
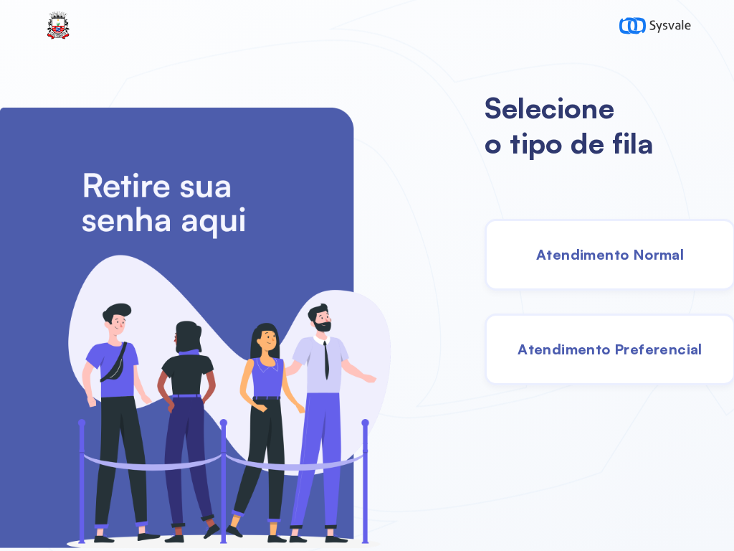
click at [626, 247] on span "Atendimento Normal" at bounding box center [610, 254] width 148 height 18
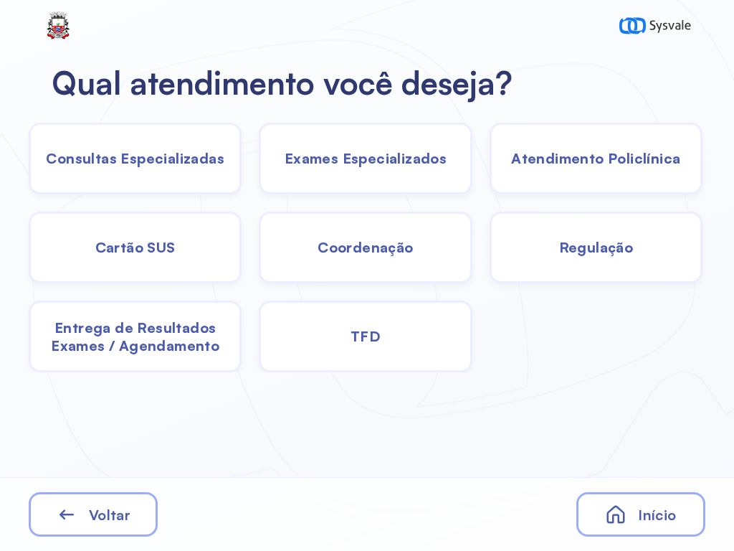
click at [391, 369] on div "TFD" at bounding box center [365, 337] width 213 height 72
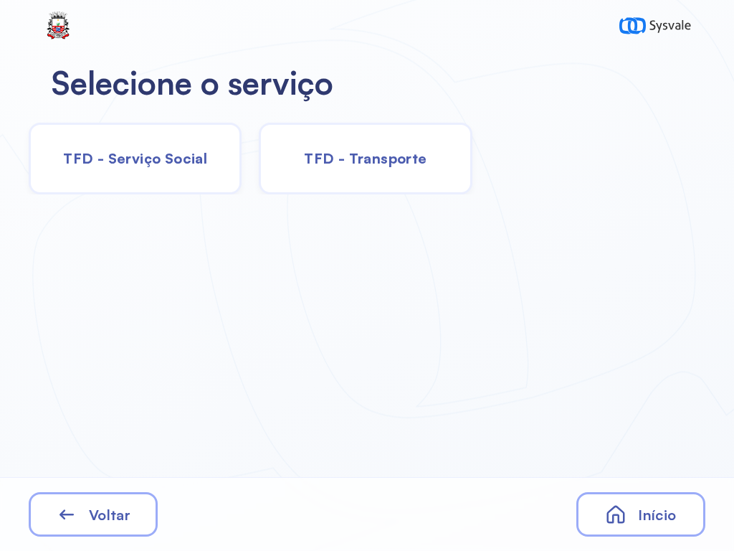
click at [191, 162] on span "TFD - Serviço Social" at bounding box center [135, 158] width 144 height 18
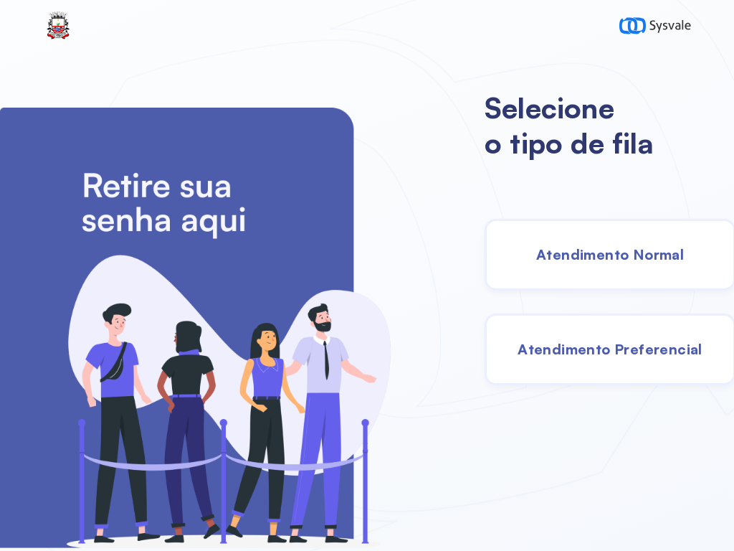
click at [593, 247] on span "Atendimento Normal" at bounding box center [610, 254] width 148 height 18
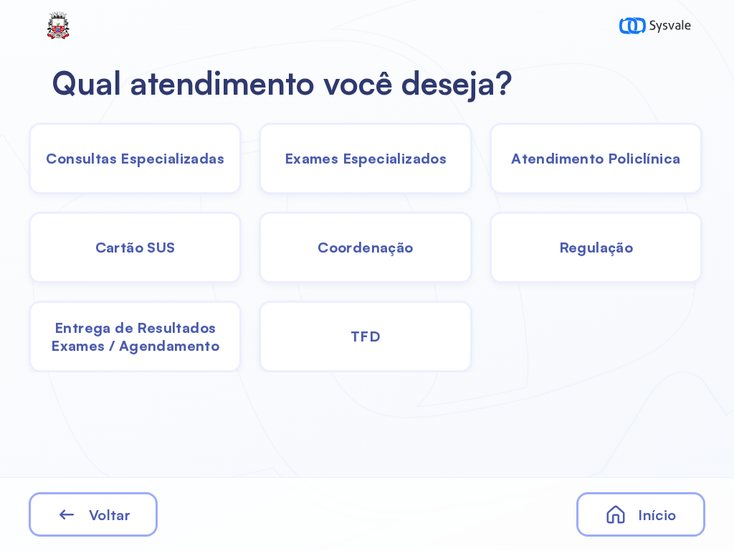
click at [259, 148] on div "Consultas Especializadas" at bounding box center [365, 159] width 213 height 72
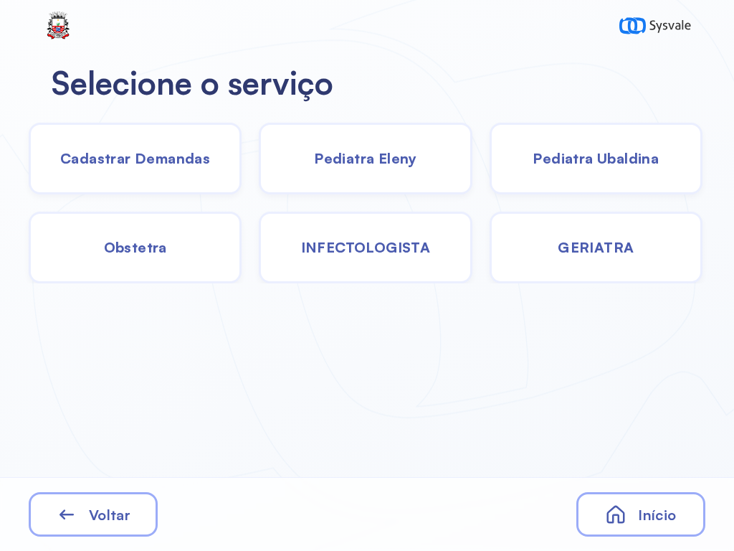
click at [590, 154] on span "Pediatra Ubaldina" at bounding box center [596, 158] width 126 height 18
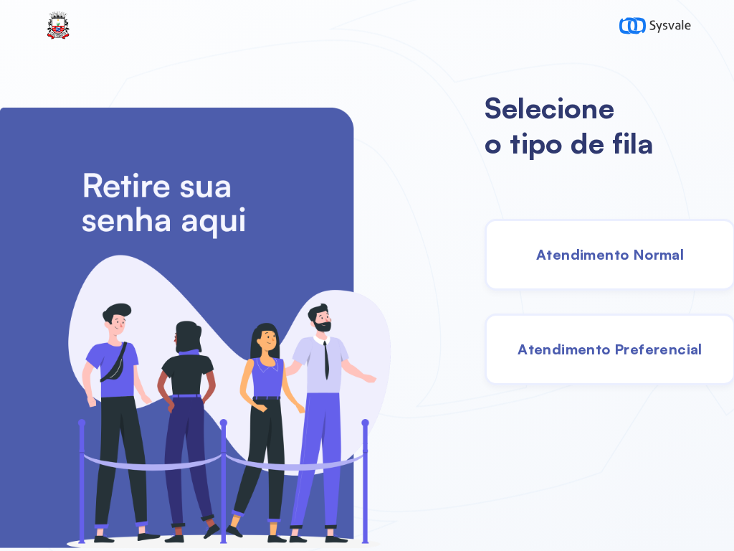
click at [580, 254] on span "Atendimento Normal" at bounding box center [610, 254] width 148 height 18
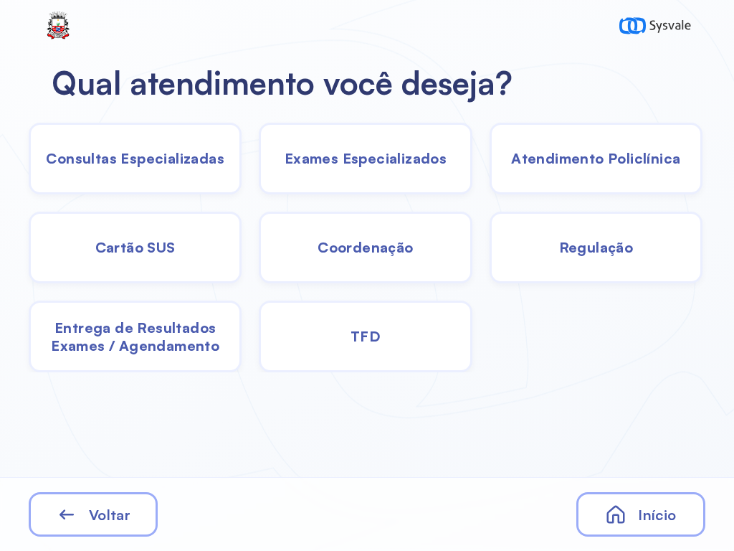
click at [200, 162] on span "Consultas Especializadas" at bounding box center [135, 158] width 179 height 18
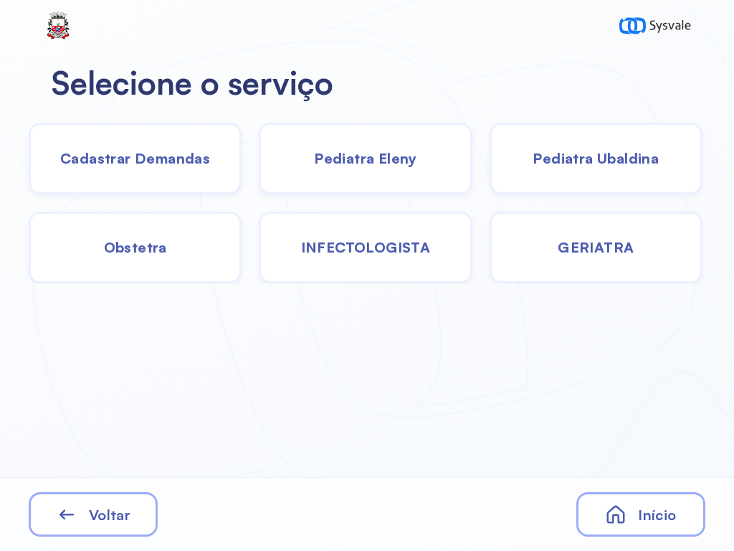
click at [396, 167] on span "Pediatra Eleny" at bounding box center [365, 158] width 103 height 18
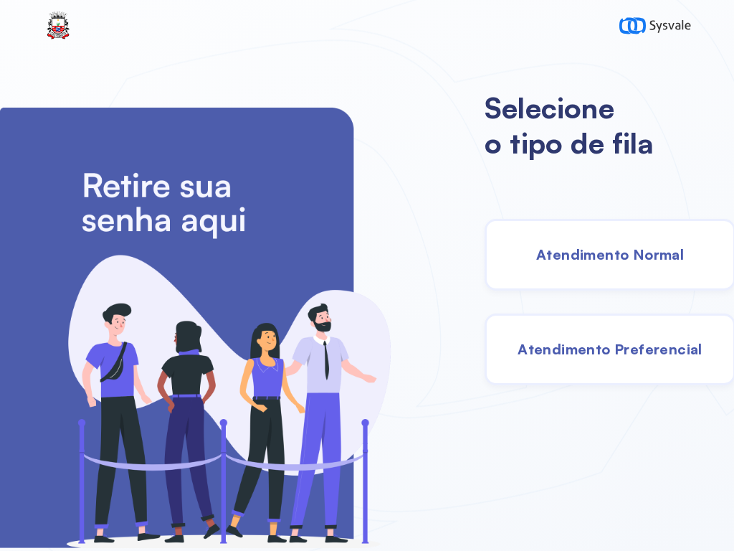
click at [656, 255] on span "Atendimento Normal" at bounding box center [610, 254] width 148 height 18
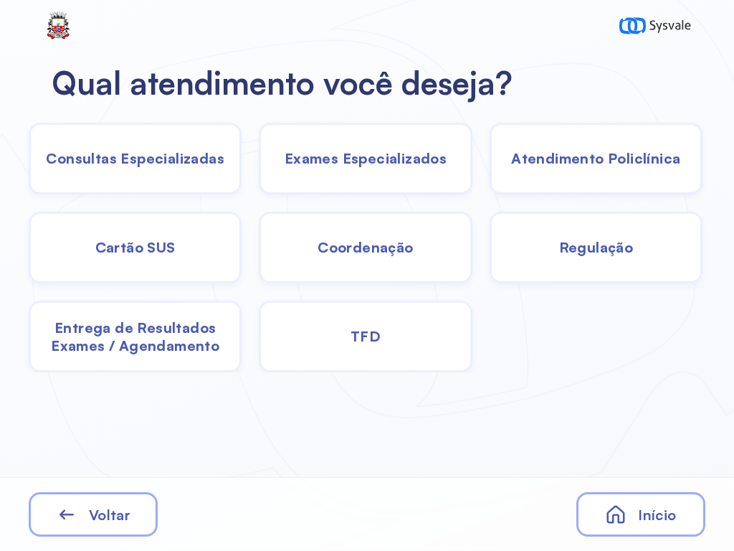
click at [405, 341] on div "TFD" at bounding box center [365, 337] width 213 height 72
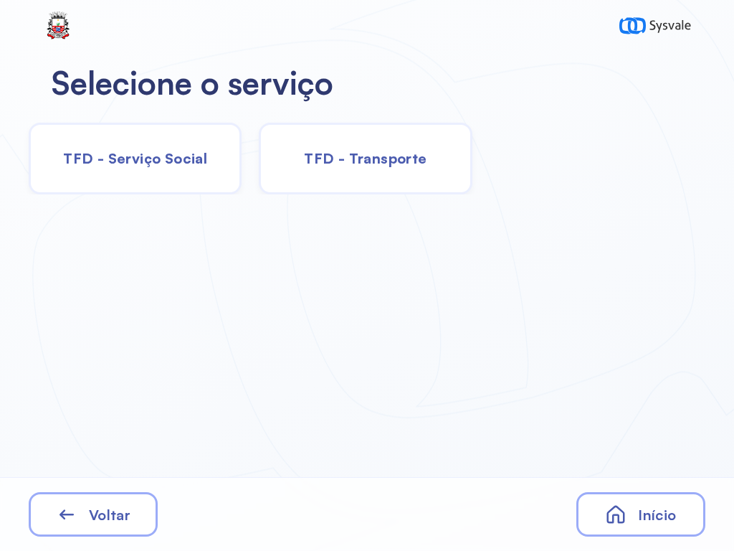
click at [181, 164] on span "TFD - Serviço Social" at bounding box center [135, 158] width 144 height 18
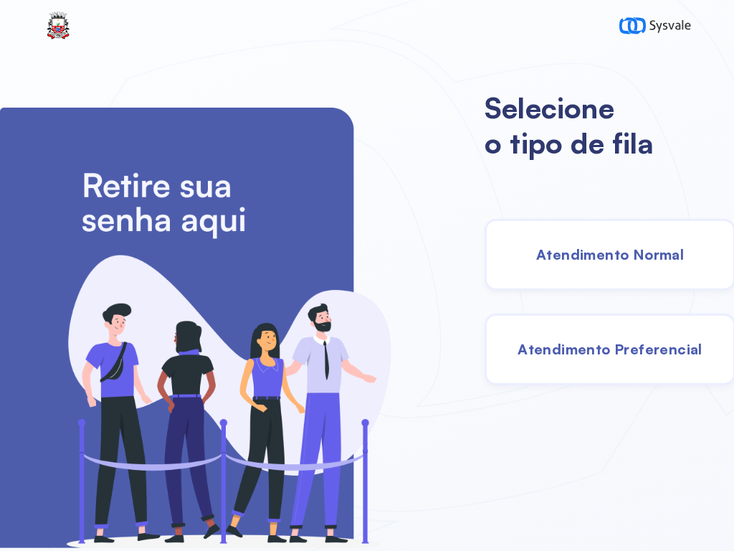
click at [575, 245] on div "Atendimento Normal" at bounding box center [610, 255] width 251 height 72
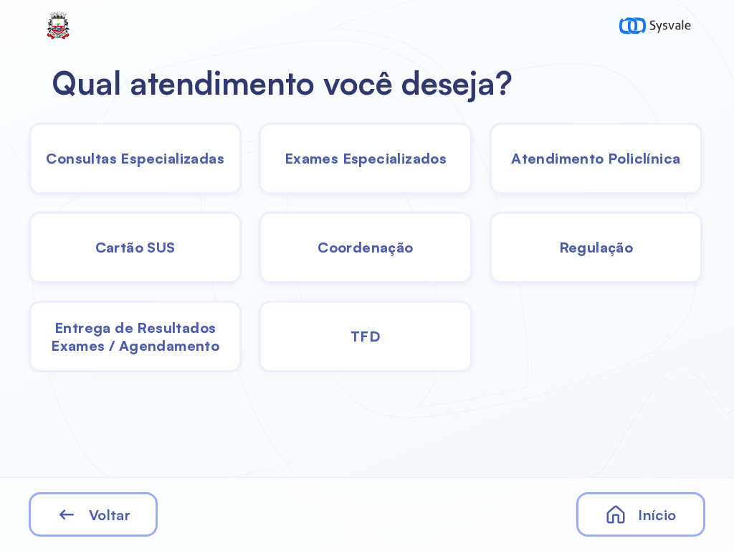
click at [259, 148] on div "Consultas Especializadas" at bounding box center [365, 159] width 213 height 72
